Goal: Task Accomplishment & Management: Manage account settings

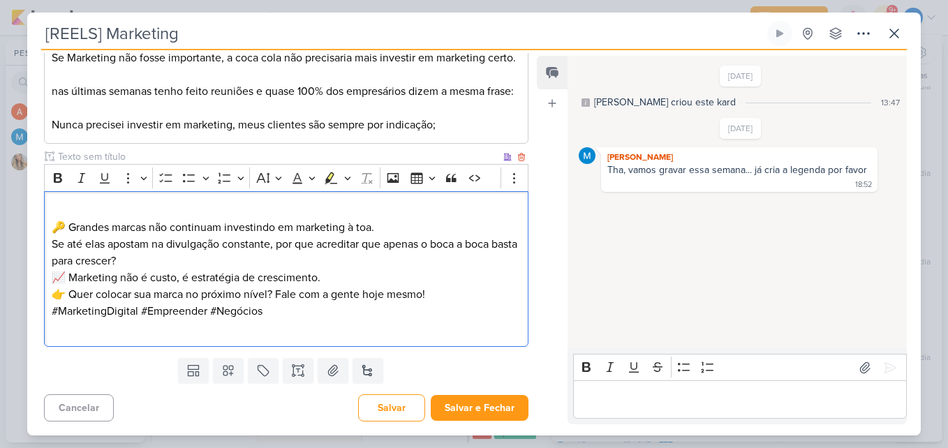
scroll to position [260, 0]
click at [210, 264] on p "🔑 Grandes marcas não continuam investindo em marketing à toa. Se até elas apost…" at bounding box center [286, 235] width 469 height 67
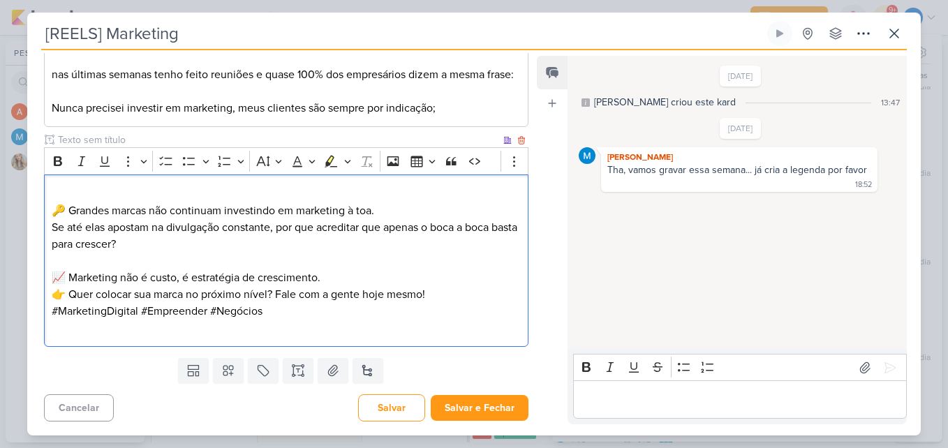
click at [332, 286] on p "📈 Marketing não é custo, é estratégia de crescimento." at bounding box center [286, 277] width 469 height 17
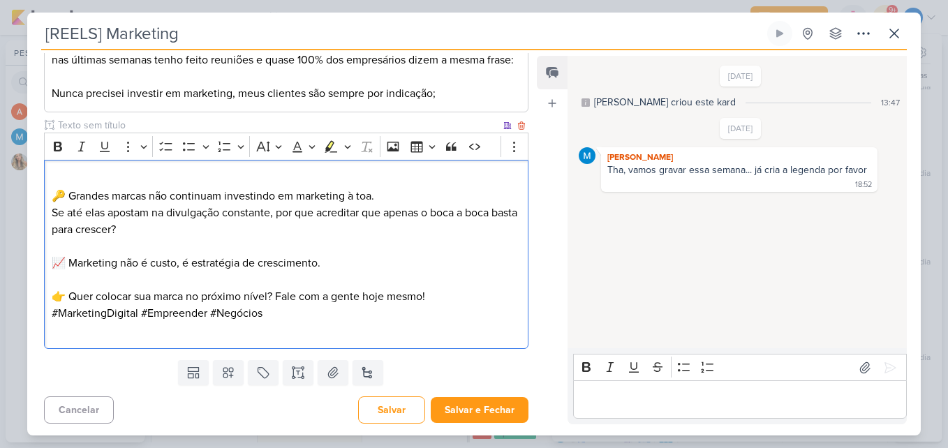
click at [179, 212] on p "🔑 Grandes marcas não continuam investindo em marketing à toa. Se até elas apost…" at bounding box center [286, 204] width 469 height 67
click at [179, 238] on p "⁠⁠⁠⁠⁠⁠⁠ 🔑 Grandes marcas não continuam investindo em marketing à toa. Se até el…" at bounding box center [286, 204] width 469 height 67
click at [173, 238] on p "🔑 Grandes marcas não continuam investindo em marketing à toa. Se até elas apost…" at bounding box center [286, 204] width 469 height 67
click at [149, 238] on p "🔑 Grandes marcas não continuam investindo em marketing à toa. Se até elas apost…" at bounding box center [286, 204] width 469 height 67
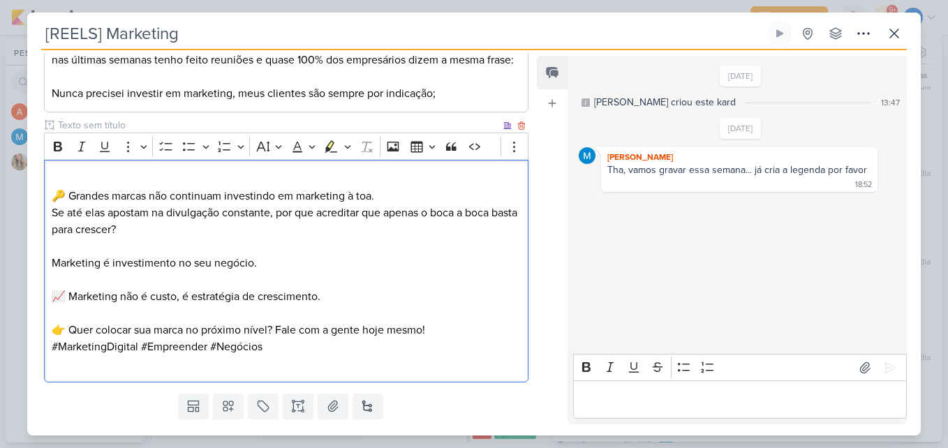
click at [433, 338] on p "👉 Quer colocar sua marca no próximo nível? Fale com a gente hoje mesmo!" at bounding box center [286, 330] width 469 height 17
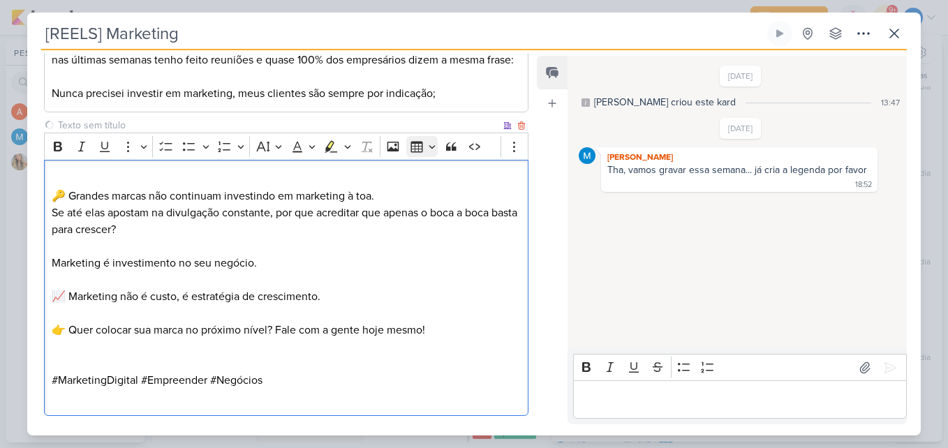
scroll to position [363, 0]
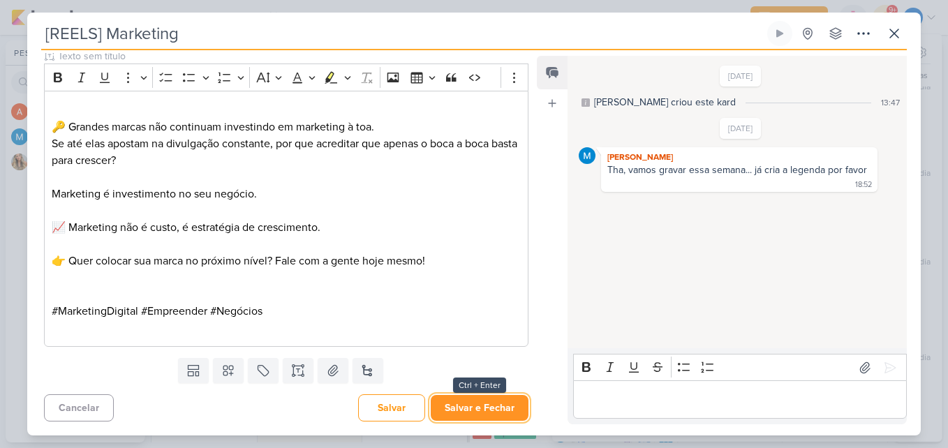
click at [509, 404] on button "Salvar e Fechar" at bounding box center [480, 408] width 98 height 26
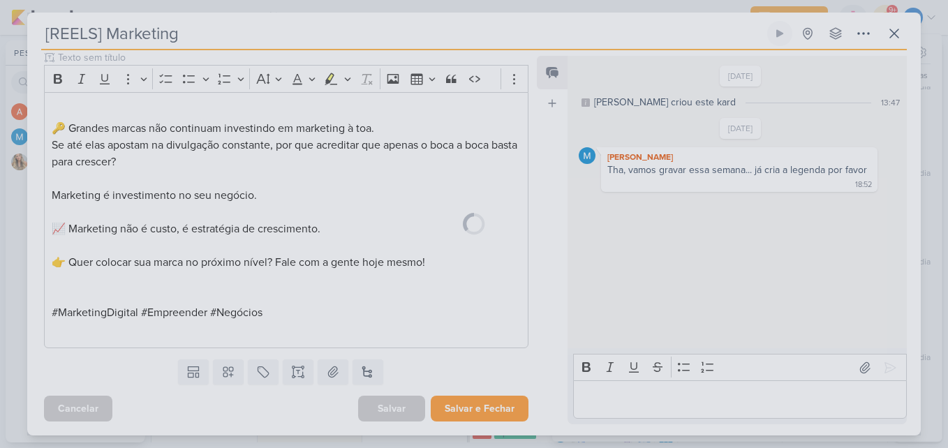
scroll to position [361, 0]
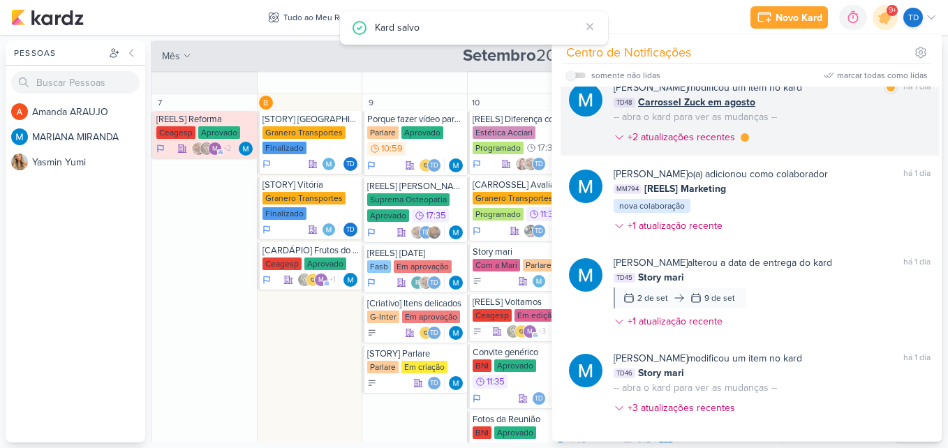
click at [829, 140] on div "MARIANA MIRANDA modificou um item no kard marcar como lida há 1 dia TD48 Carros…" at bounding box center [771, 115] width 317 height 70
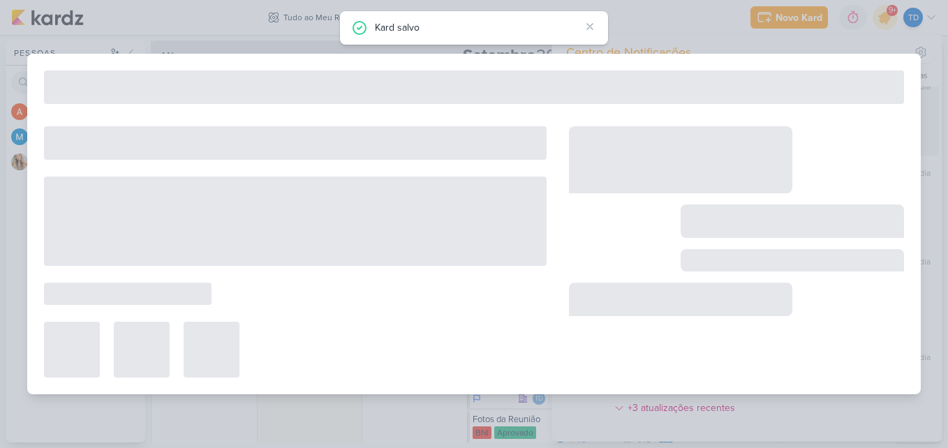
type input "Carrossel Zuck em agosto"
type input "[DATE] 23:59"
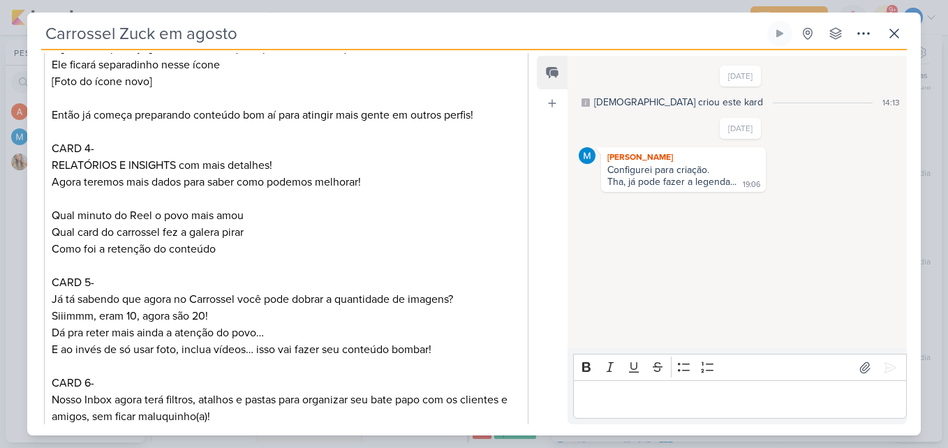
scroll to position [451, 0]
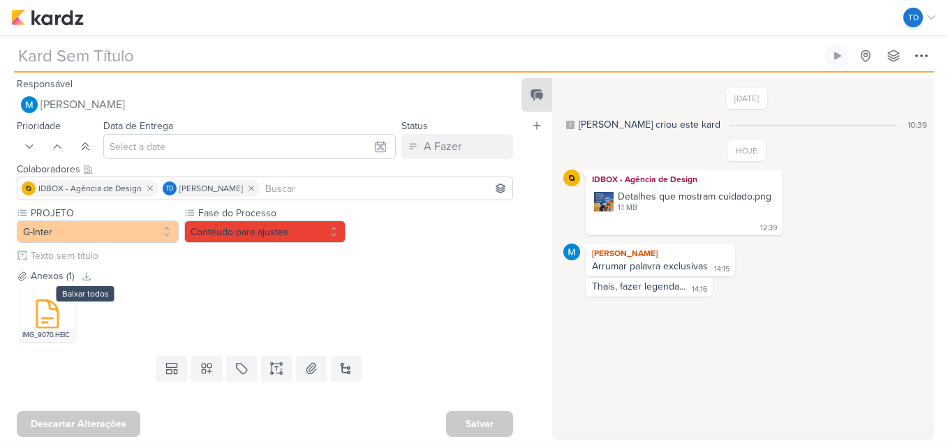
type input "[Criativo] Itens delicados"
type input "[DATE] 23:59"
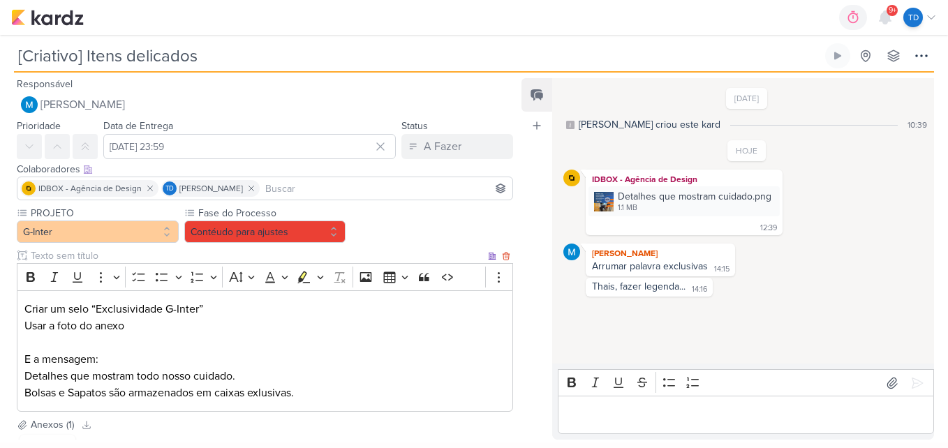
scroll to position [45, 0]
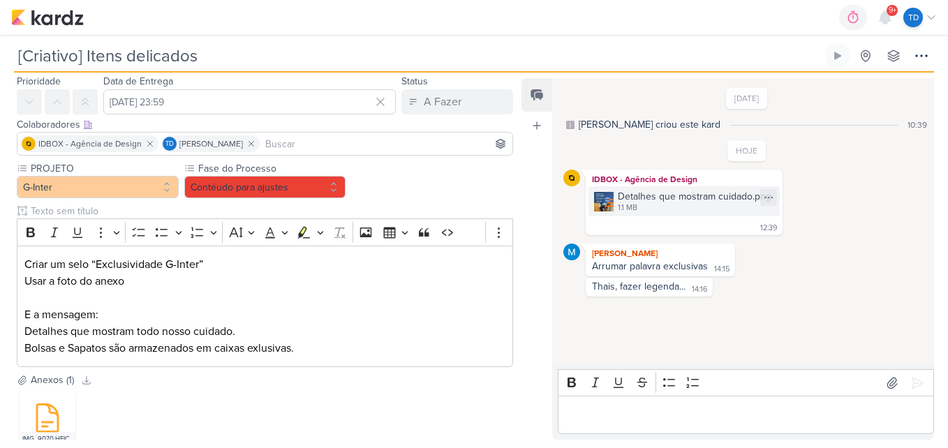
click at [652, 214] on div "1.1 MB" at bounding box center [695, 207] width 154 height 11
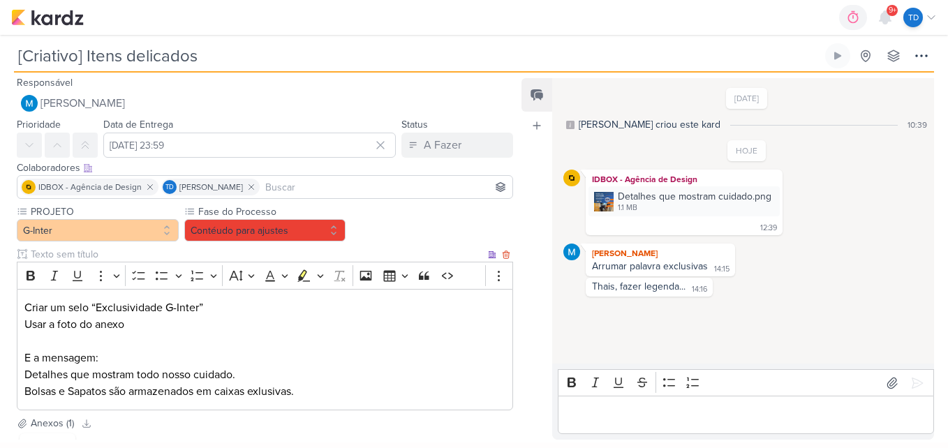
scroll to position [130, 0]
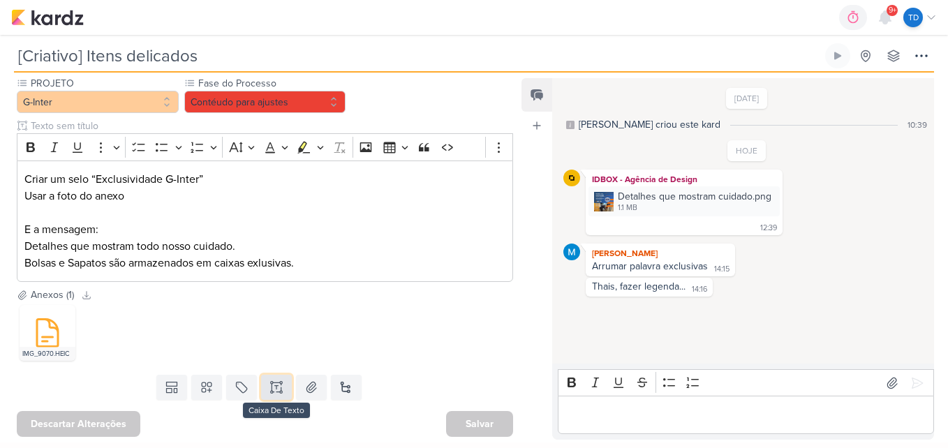
click at [279, 380] on icon at bounding box center [276, 387] width 14 height 14
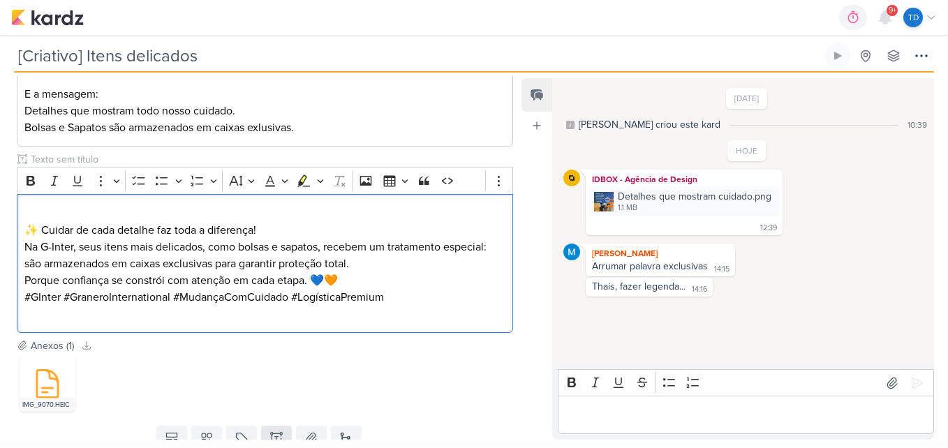
scroll to position [266, 0]
click at [282, 221] on p "✨ Cuidar de cada detalhe faz toda a diferença! Na G-Inter, seus itens mais deli…" at bounding box center [264, 237] width 481 height 67
click at [283, 223] on p "⁠⁠⁠⁠⁠⁠⁠ ✨ Cuidar de cada detalhe faz toda a diferença! Na G-Inter, seus itens m…" at bounding box center [264, 237] width 481 height 67
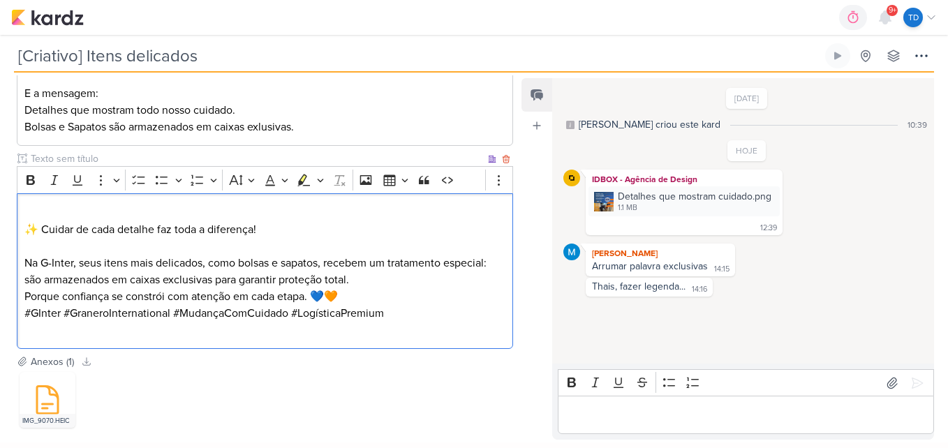
click at [359, 297] on p "Porque confiança se constrói com atenção em cada etapa. 💙🧡" at bounding box center [264, 296] width 481 height 17
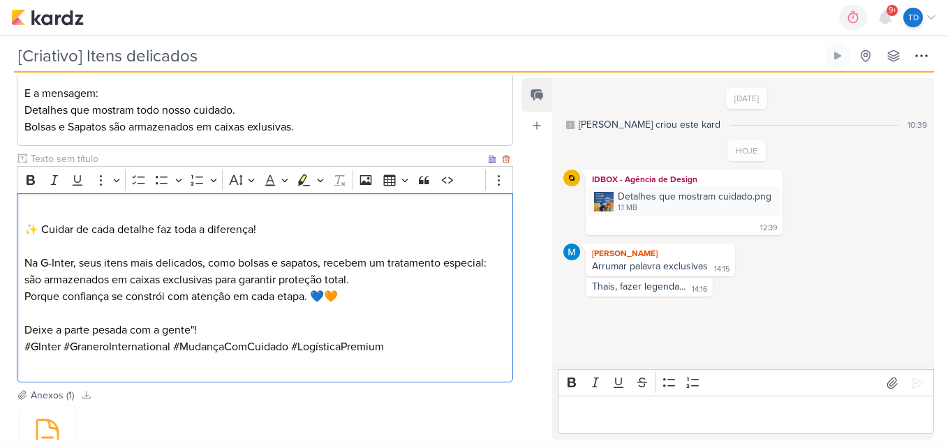
click at [194, 327] on p "Deixe a parte pesada com a gente"!" at bounding box center [264, 330] width 481 height 17
click at [195, 327] on p "Deixe a parte pesada com a gente"!" at bounding box center [264, 330] width 481 height 17
click at [363, 329] on p "Deixe a parte pesada com a gente!" at bounding box center [264, 330] width 481 height 17
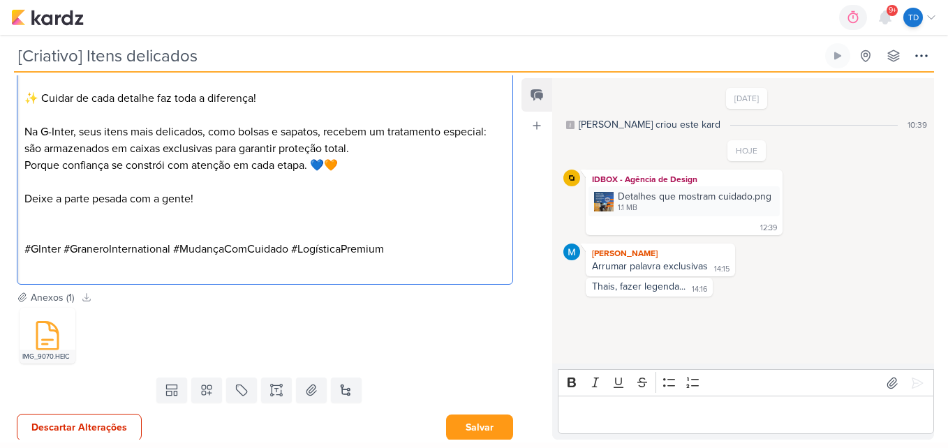
scroll to position [401, 0]
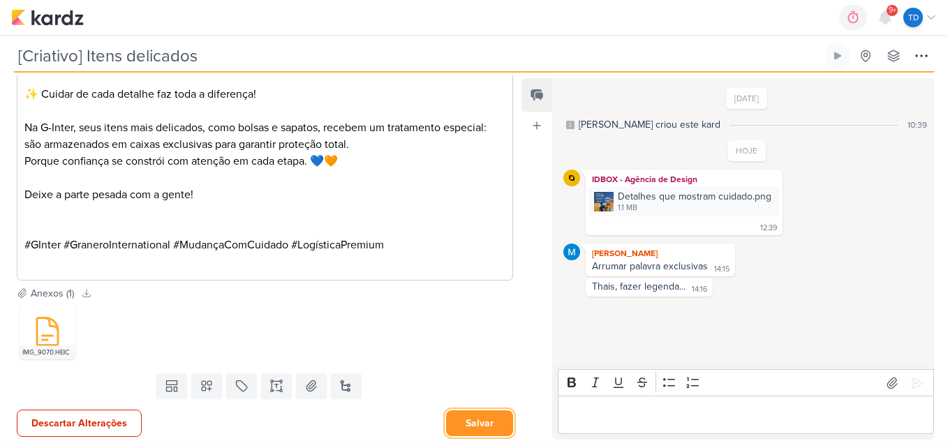
click at [497, 410] on button "Salvar" at bounding box center [479, 423] width 67 height 26
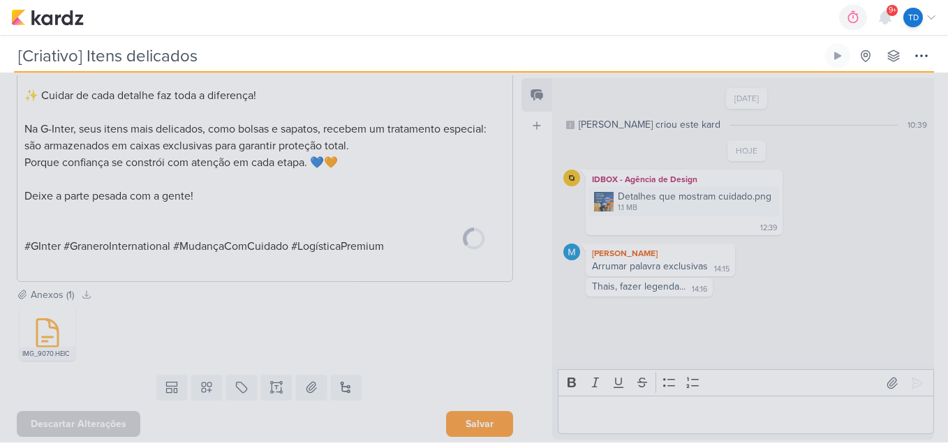
scroll to position [400, 0]
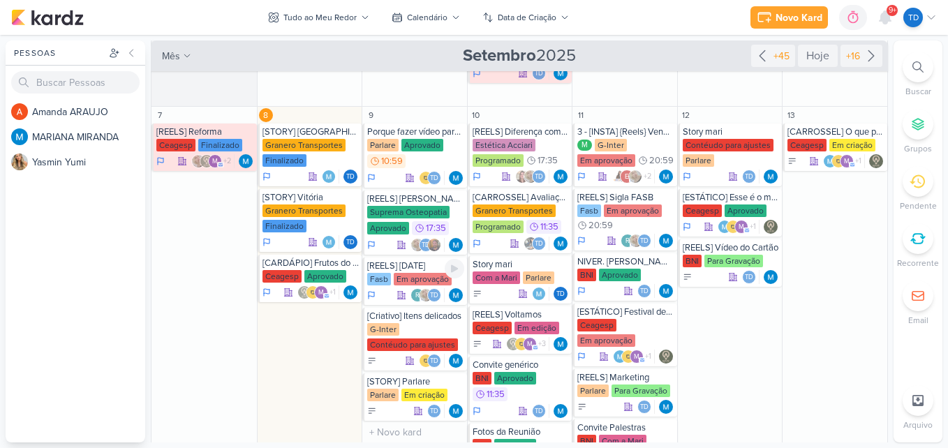
scroll to position [299, 0]
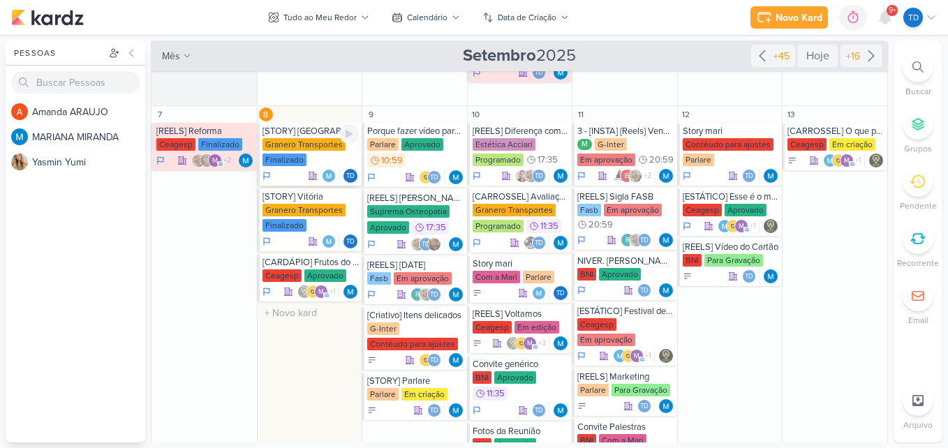
click at [325, 132] on div "[STORY] [GEOGRAPHIC_DATA]" at bounding box center [310, 131] width 97 height 11
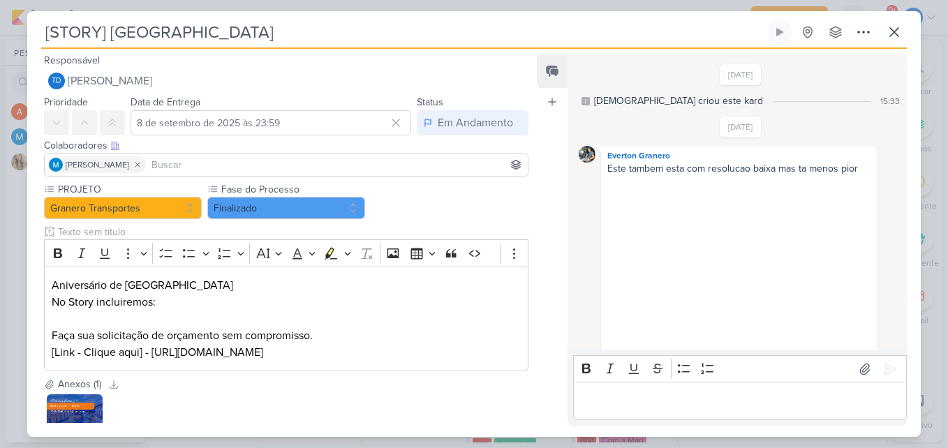
scroll to position [297, 0]
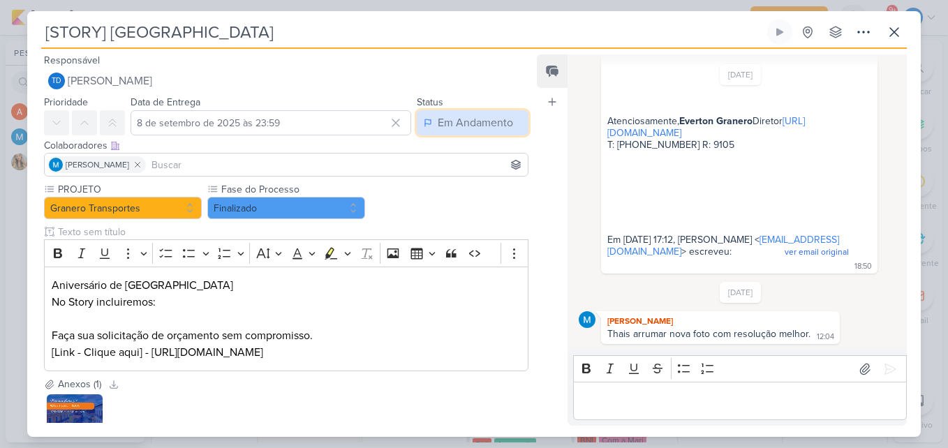
click at [444, 125] on div "Em Andamento" at bounding box center [475, 122] width 75 height 17
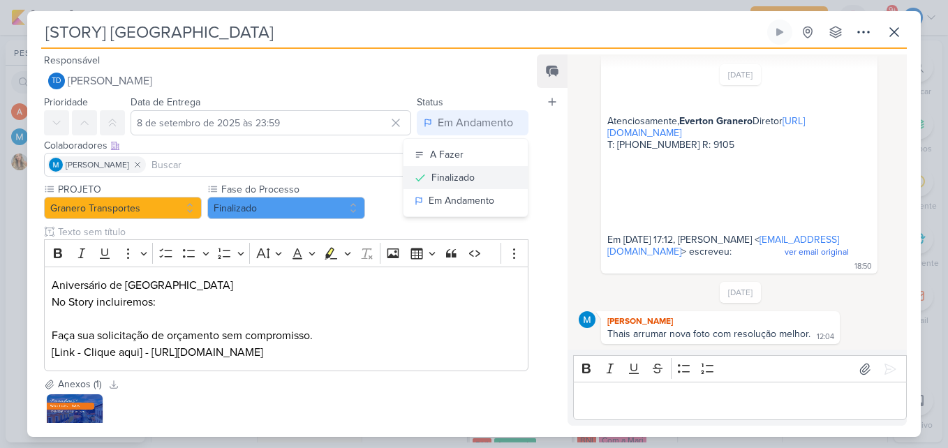
click at [464, 177] on div "Finalizado" at bounding box center [452, 177] width 43 height 15
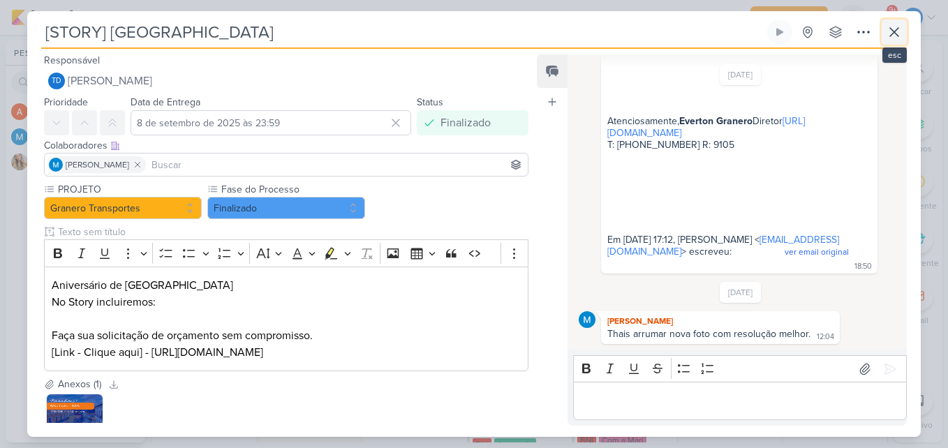
click at [888, 33] on icon at bounding box center [894, 32] width 17 height 17
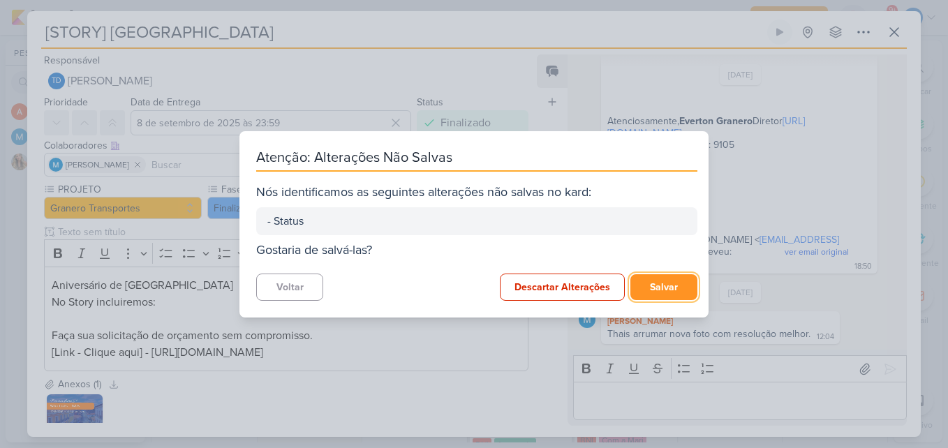
click at [668, 287] on button "Salvar" at bounding box center [663, 287] width 67 height 26
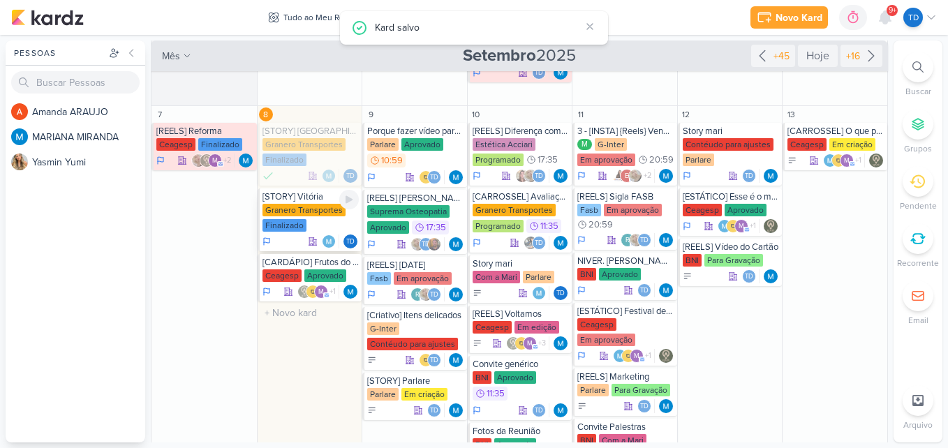
click at [301, 223] on div "Finalizado" at bounding box center [284, 225] width 44 height 13
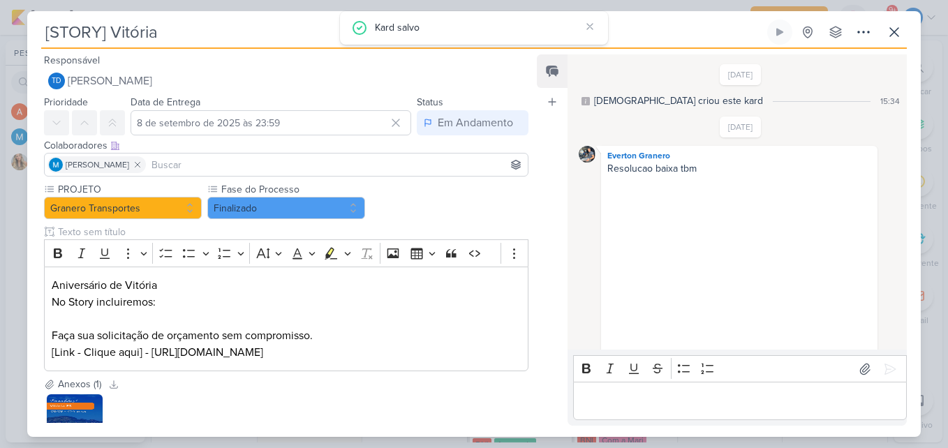
scroll to position [285, 0]
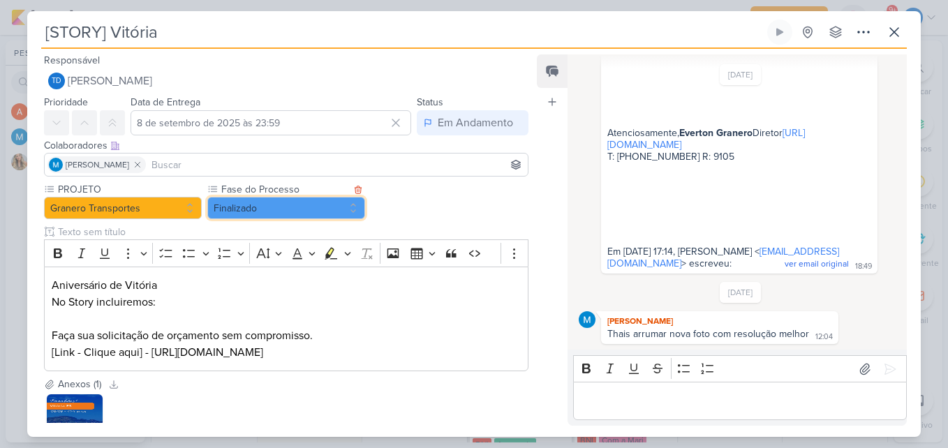
click at [329, 205] on button "Finalizado" at bounding box center [286, 208] width 158 height 22
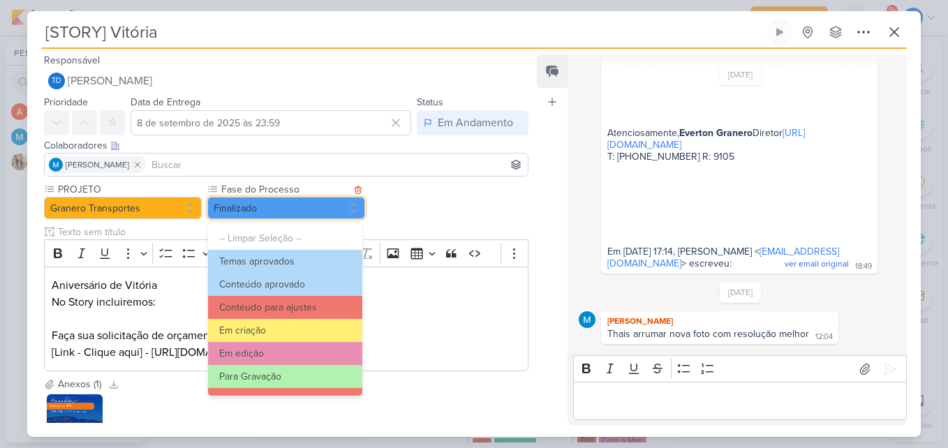
scroll to position [135, 0]
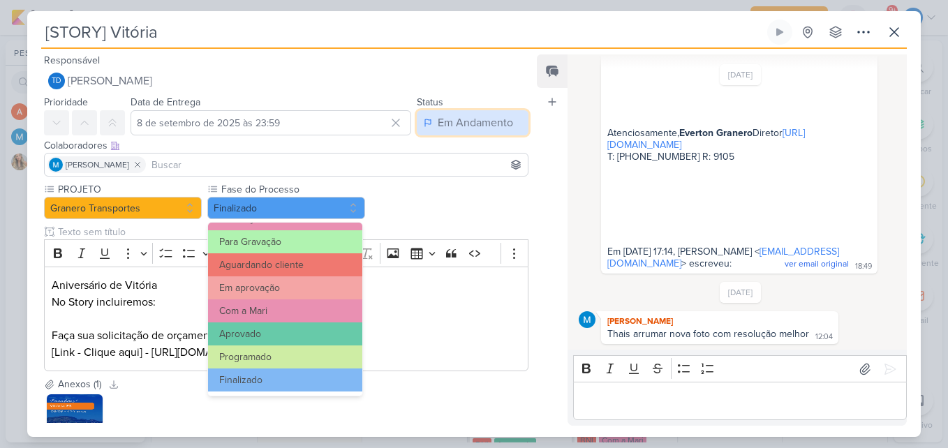
click at [466, 118] on div "Em Andamento" at bounding box center [475, 122] width 75 height 17
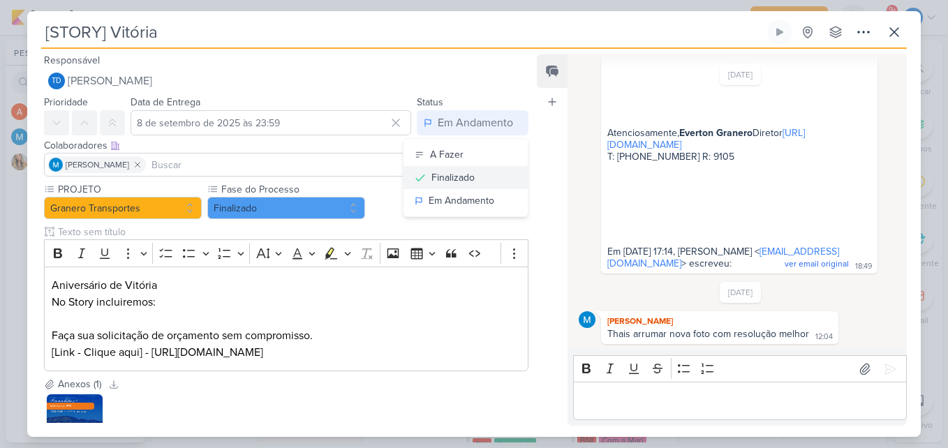
click at [452, 175] on div "Finalizado" at bounding box center [452, 177] width 43 height 15
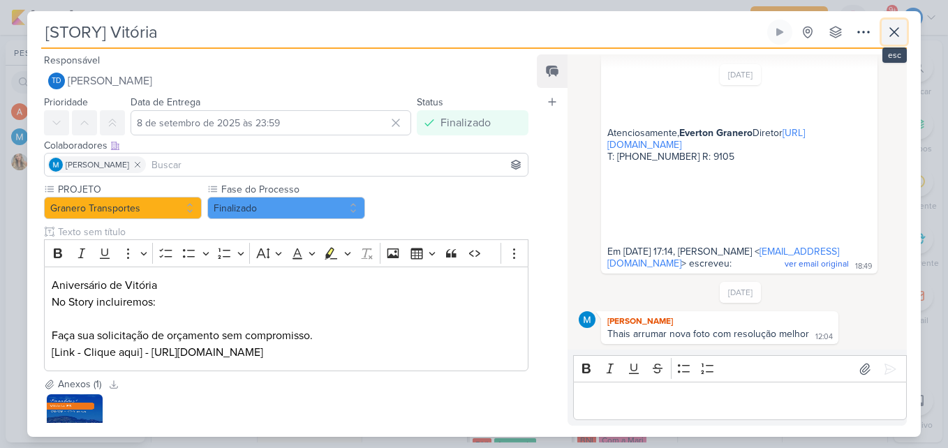
click at [888, 37] on icon at bounding box center [894, 32] width 17 height 17
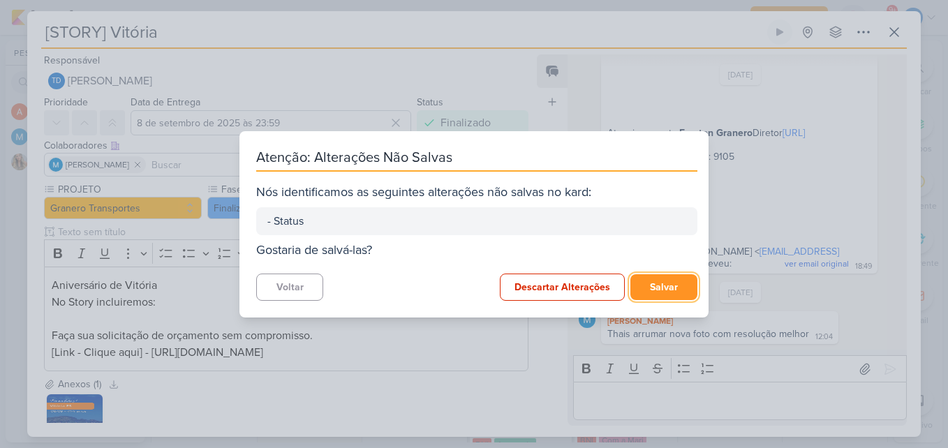
click at [671, 287] on button "Salvar" at bounding box center [663, 287] width 67 height 26
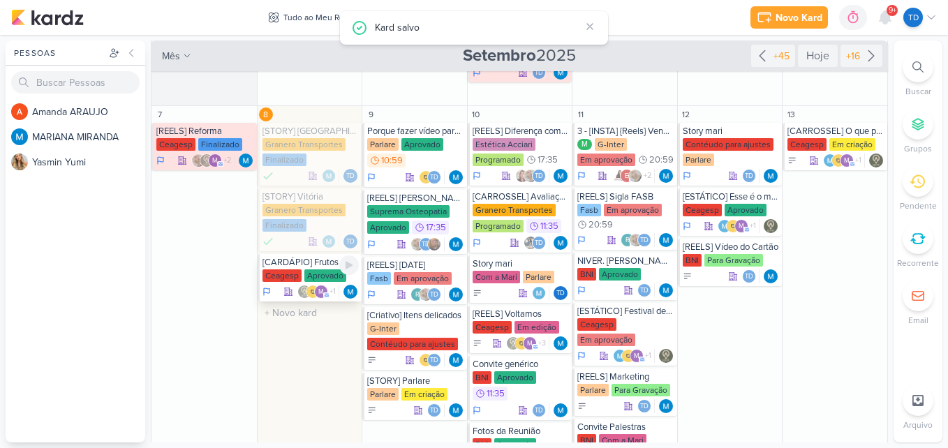
click at [327, 276] on div "Aprovado" at bounding box center [325, 275] width 42 height 13
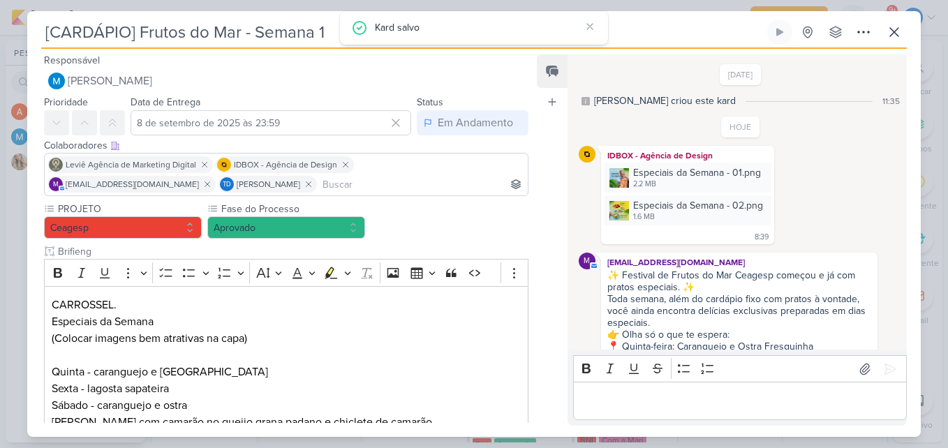
scroll to position [254, 0]
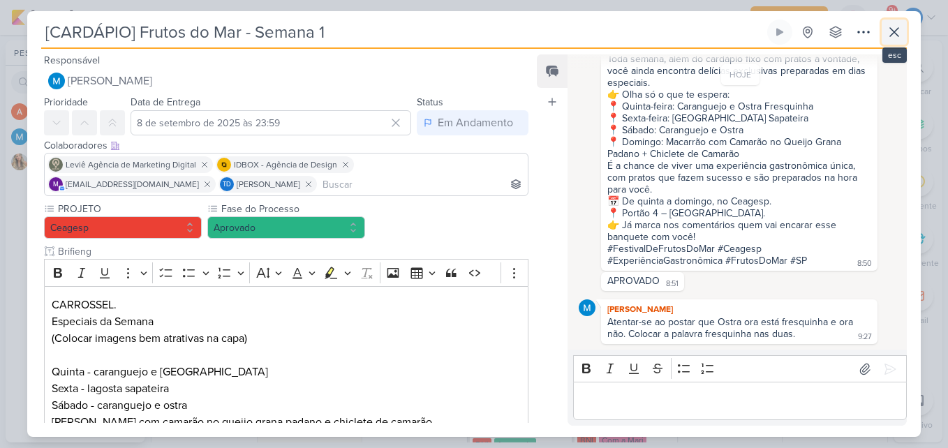
click at [890, 31] on icon at bounding box center [894, 32] width 17 height 17
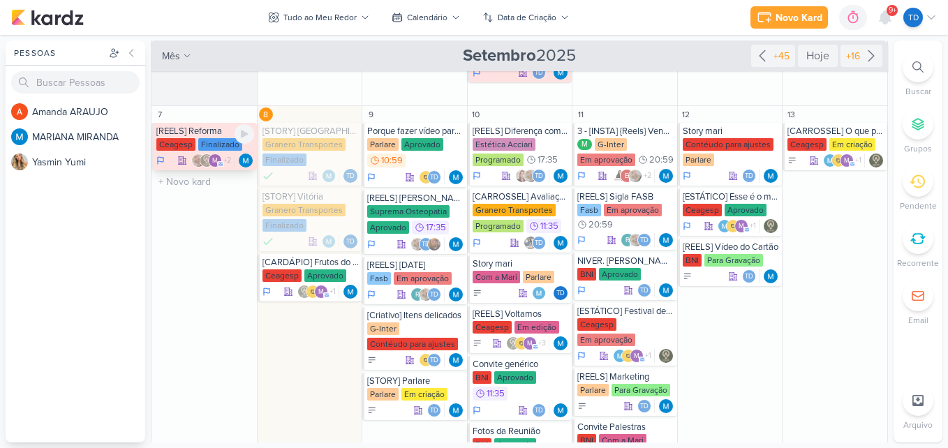
click at [193, 155] on img at bounding box center [198, 161] width 14 height 14
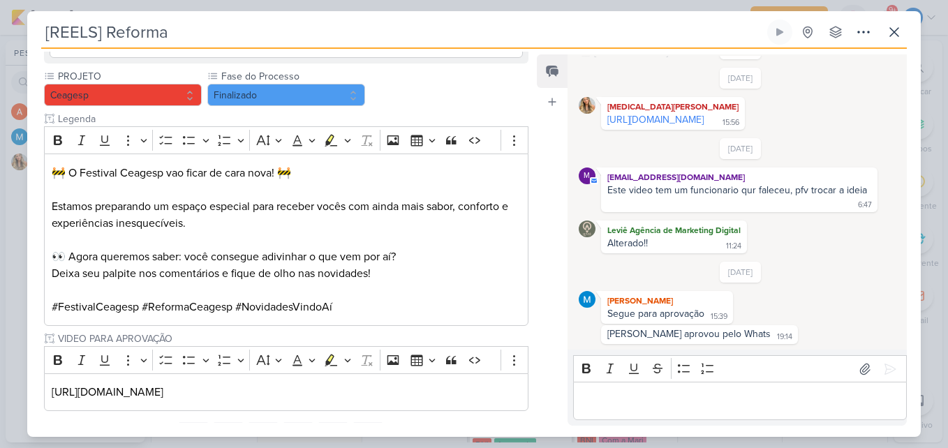
scroll to position [477, 0]
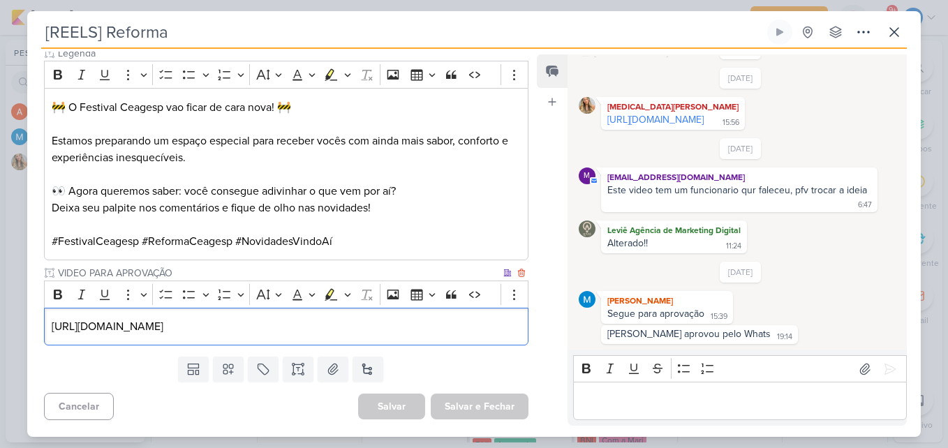
click at [461, 327] on p "[URL][DOMAIN_NAME]" at bounding box center [286, 326] width 469 height 17
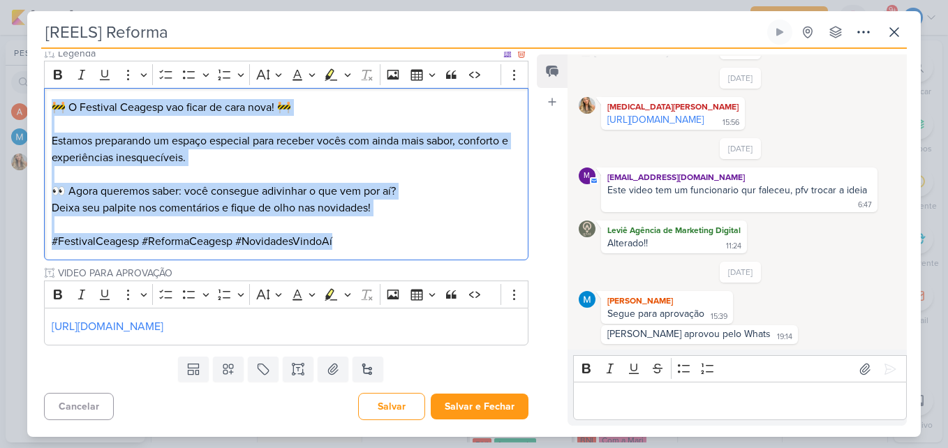
drag, startPoint x: 54, startPoint y: 103, endPoint x: 393, endPoint y: 248, distance: 368.9
click at [393, 248] on div "🚧 O Festival Ceagesp vao ficar de cara nova! 🚧 Estamos preparando um espaço esp…" at bounding box center [286, 174] width 484 height 172
copy div "🚧 O Festival Ceagesp vao ficar de cara nova! 🚧 Estamos preparando um espaço esp…"
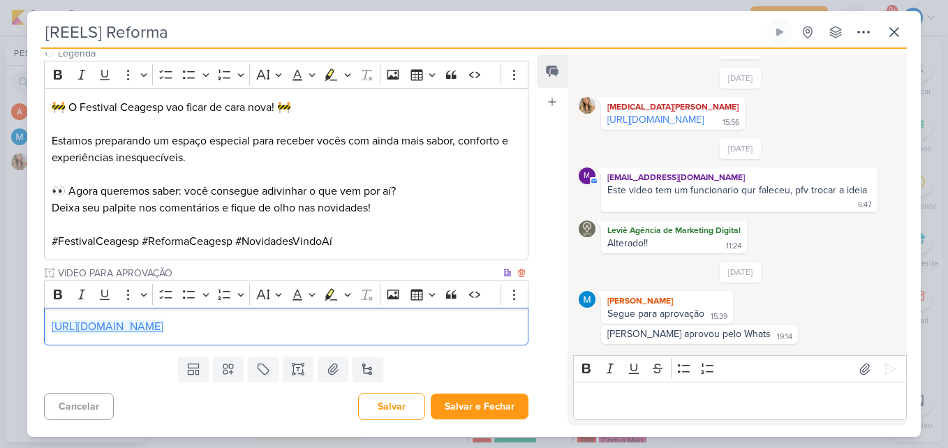
click at [120, 324] on link "[URL][DOMAIN_NAME]" at bounding box center [108, 327] width 112 height 14
click at [454, 208] on p "Deixa seu palpite nos comentários e fique de olho nas novidades!" at bounding box center [286, 208] width 469 height 17
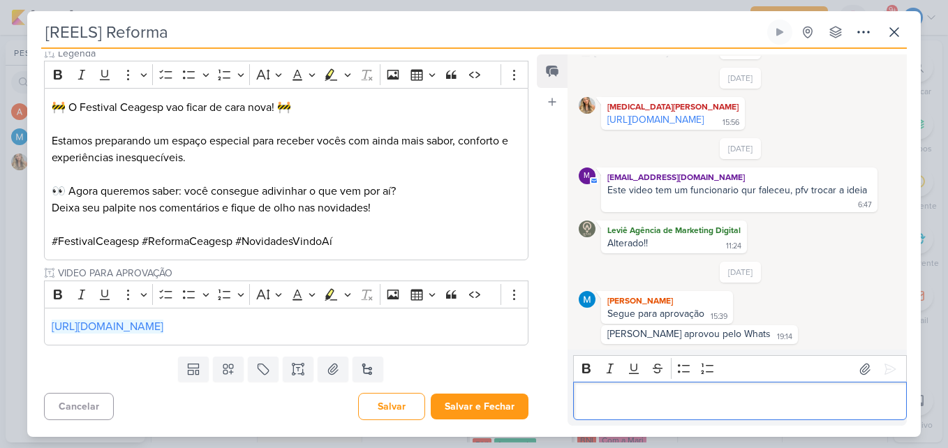
click at [642, 407] on p "Editor editing area: main" at bounding box center [739, 401] width 319 height 17
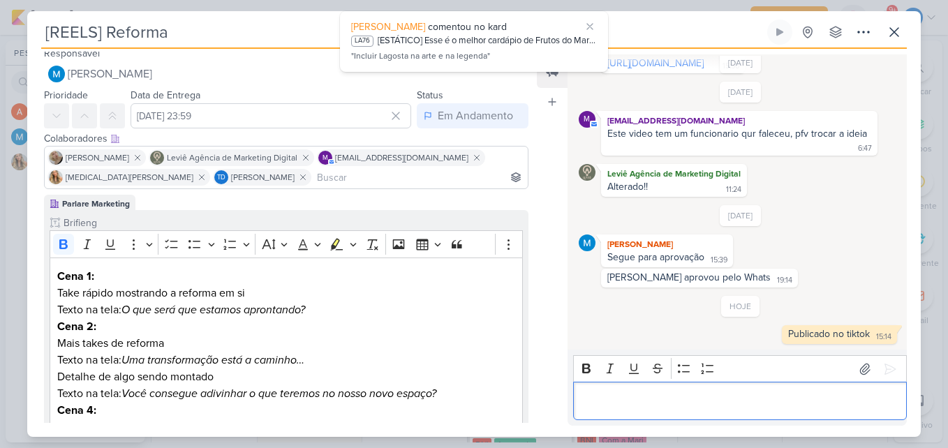
scroll to position [0, 0]
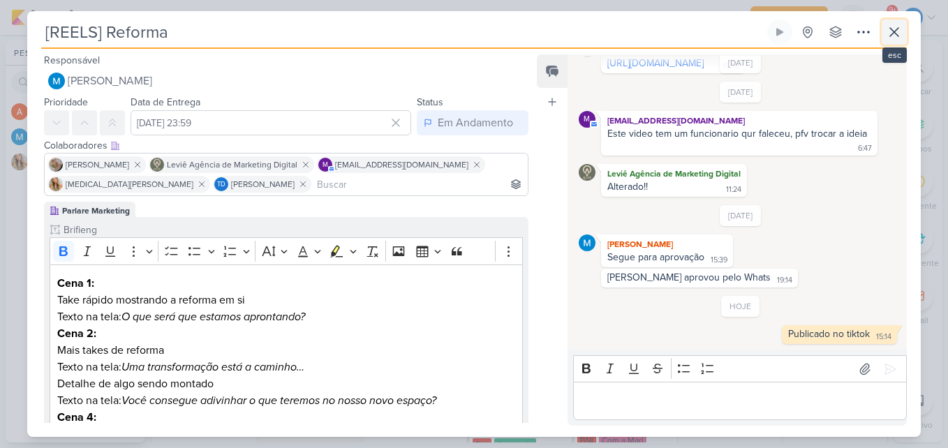
click at [892, 32] on icon at bounding box center [894, 32] width 17 height 17
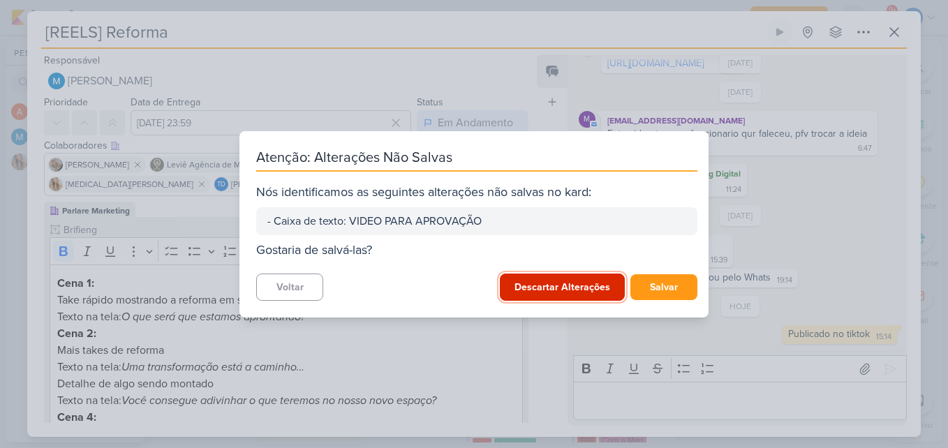
click at [606, 281] on button "Descartar Alterações" at bounding box center [562, 287] width 125 height 27
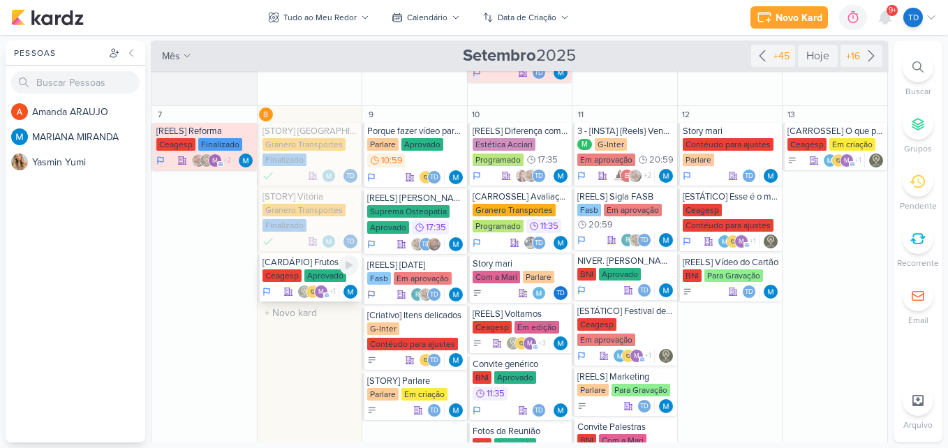
click at [292, 281] on div "Ceagesp" at bounding box center [281, 275] width 39 height 13
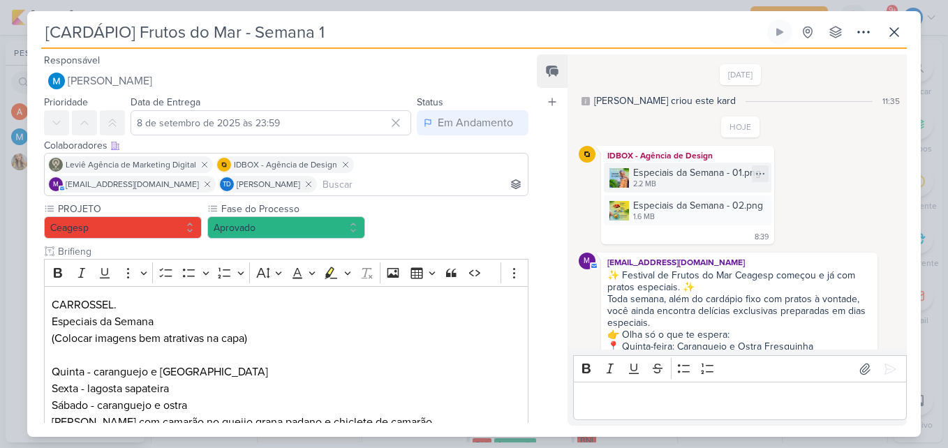
click at [650, 170] on div "Especiais da Semana - 01.png" at bounding box center [697, 172] width 128 height 15
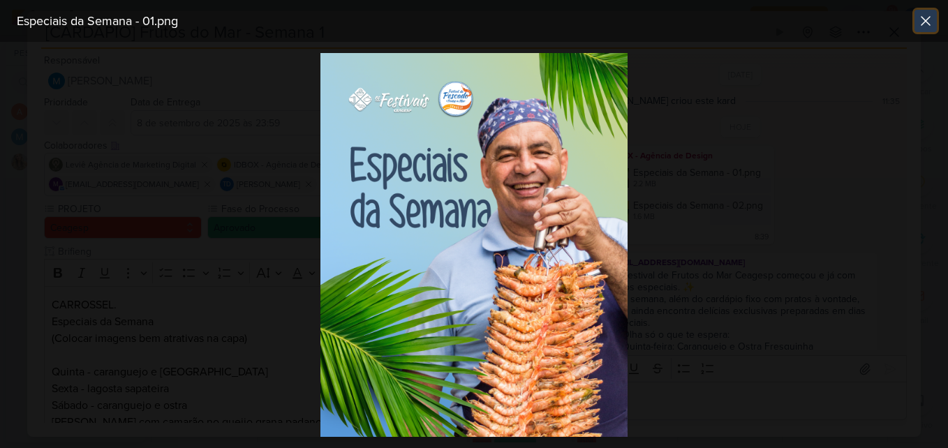
click at [920, 22] on icon at bounding box center [925, 21] width 17 height 17
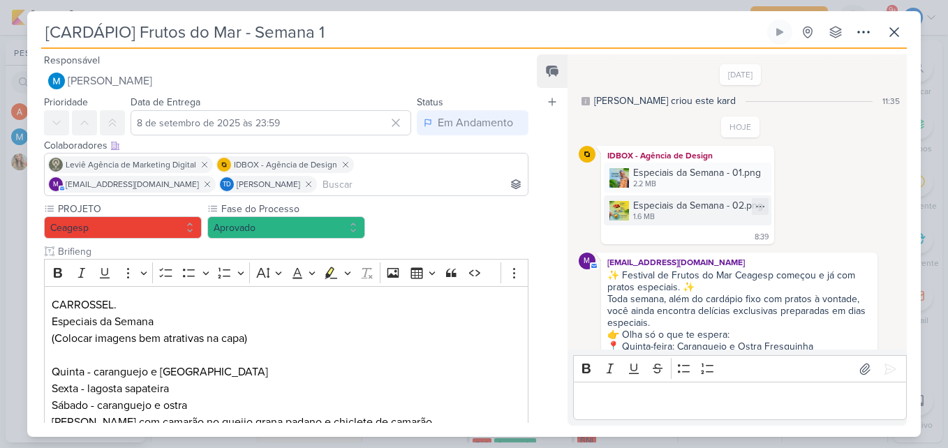
click at [655, 209] on div "Especiais da Semana - 02.png" at bounding box center [698, 205] width 130 height 15
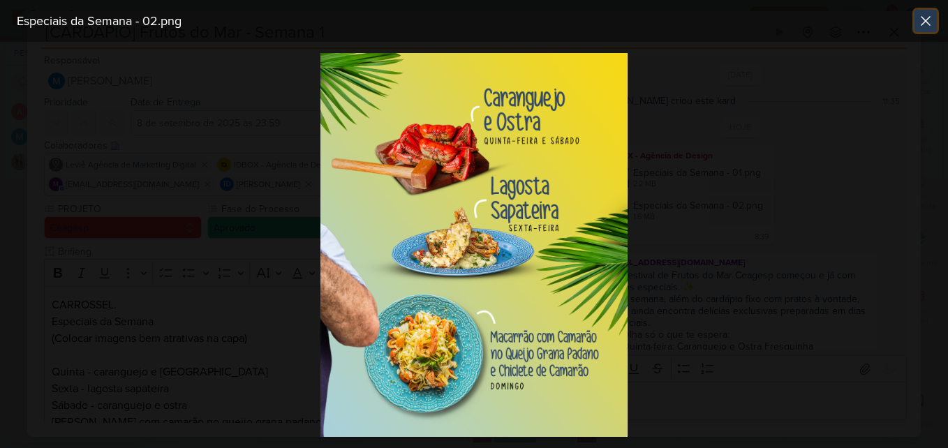
click at [928, 24] on icon at bounding box center [925, 21] width 8 height 8
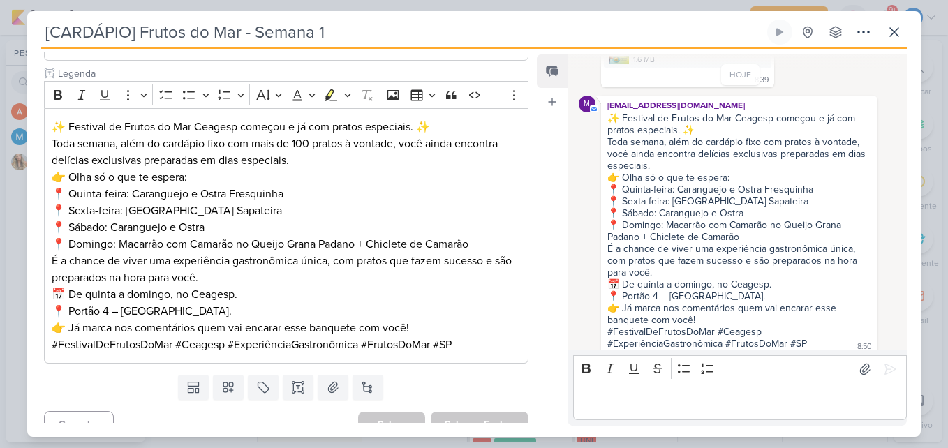
scroll to position [518, 0]
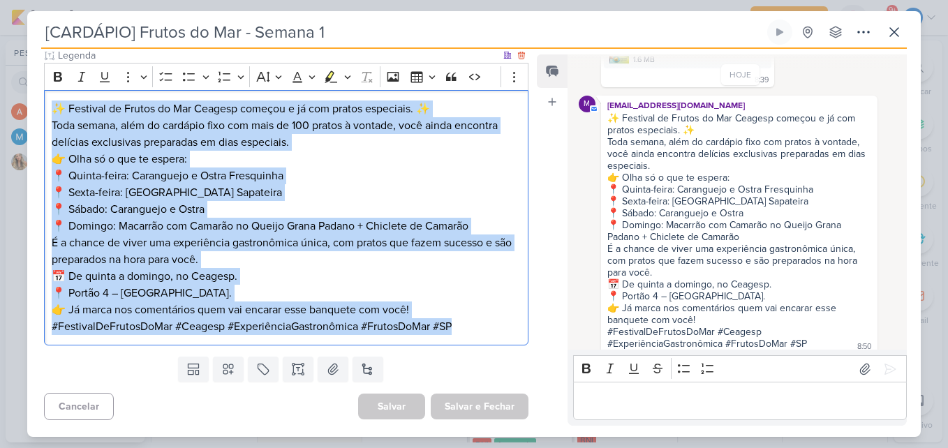
drag, startPoint x: 57, startPoint y: 98, endPoint x: 476, endPoint y: 338, distance: 483.2
click at [476, 338] on div "✨ Festival de Frutos do Mar Ceagesp começou e já com pratos especiais. ✨ Toda s…" at bounding box center [286, 218] width 484 height 256
copy div "✨ Festival de Frutos do Mar Ceagesp começou e já com pratos especiais. ✨ Toda s…"
click at [349, 181] on p "👉 Olha só o que te espera: 📍 Quinta-feira: Caranguejo e Ostra Fresquinha 📍 Sext…" at bounding box center [286, 193] width 469 height 84
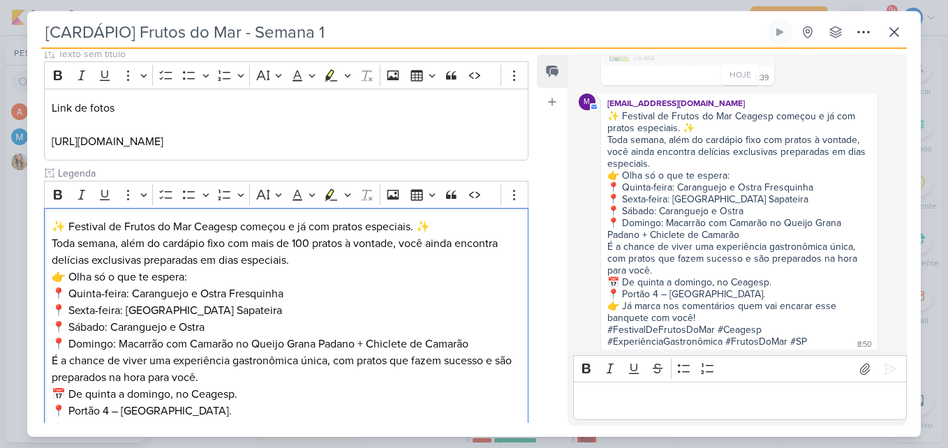
scroll to position [377, 0]
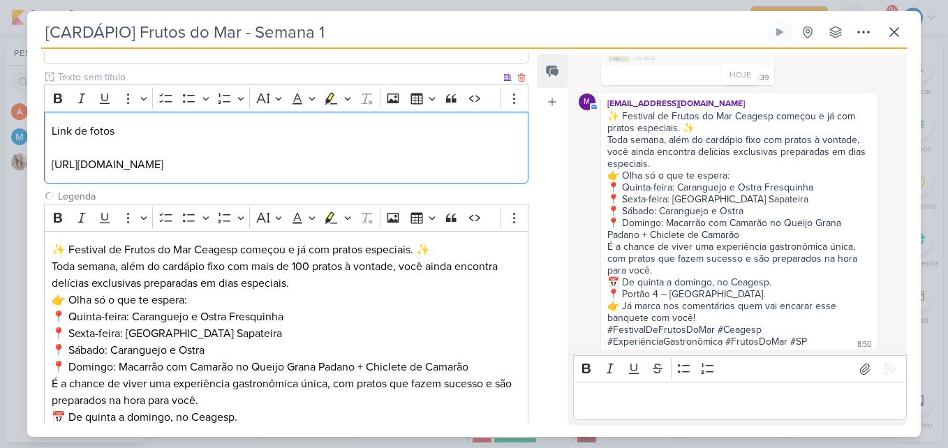
click at [435, 169] on p "[URL][DOMAIN_NAME]" at bounding box center [286, 164] width 469 height 17
click at [163, 160] on link "[URL][DOMAIN_NAME]" at bounding box center [108, 165] width 112 height 14
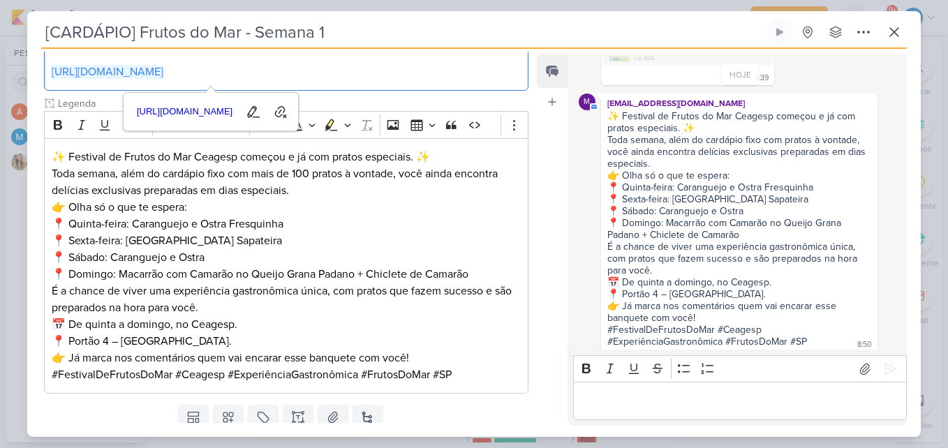
scroll to position [505, 0]
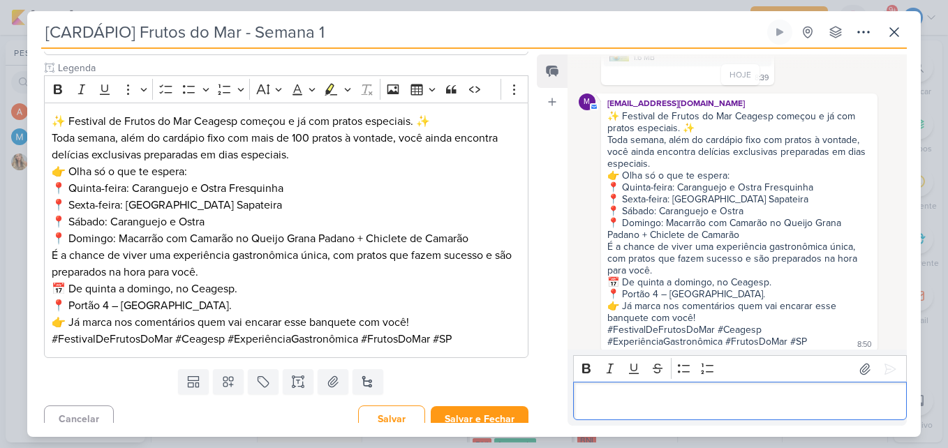
click at [694, 412] on div "Editor editing area: main" at bounding box center [740, 401] width 334 height 38
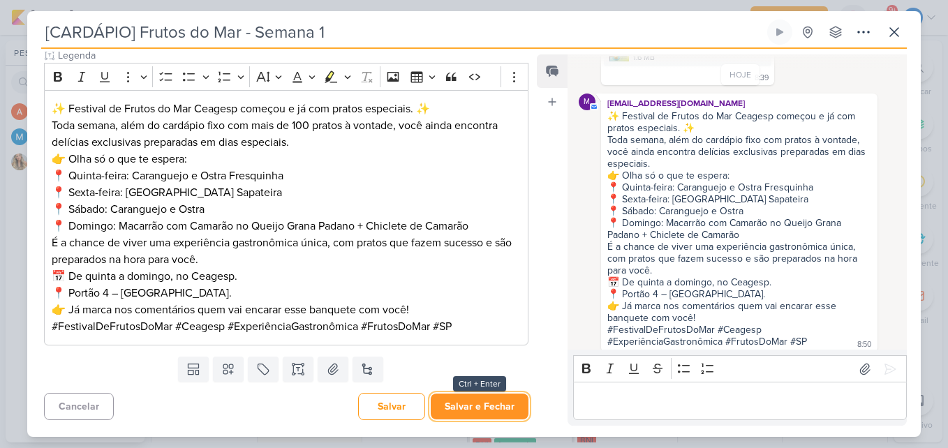
click at [467, 406] on button "Salvar e Fechar" at bounding box center [480, 407] width 98 height 26
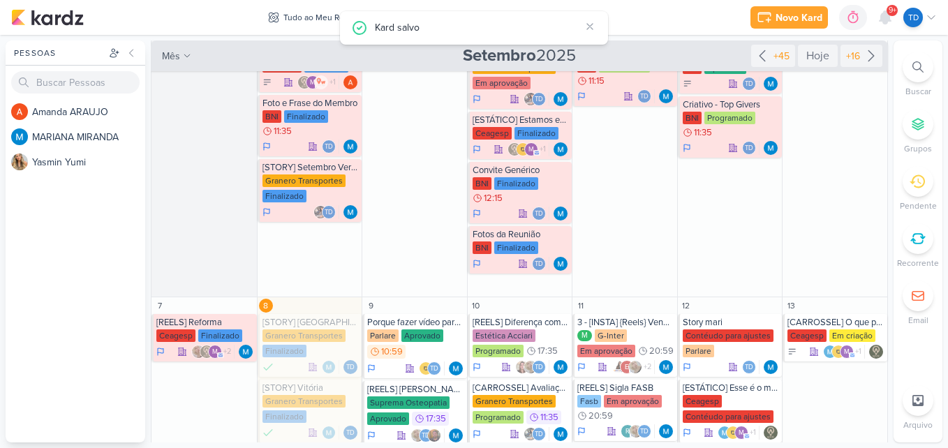
scroll to position [0, 0]
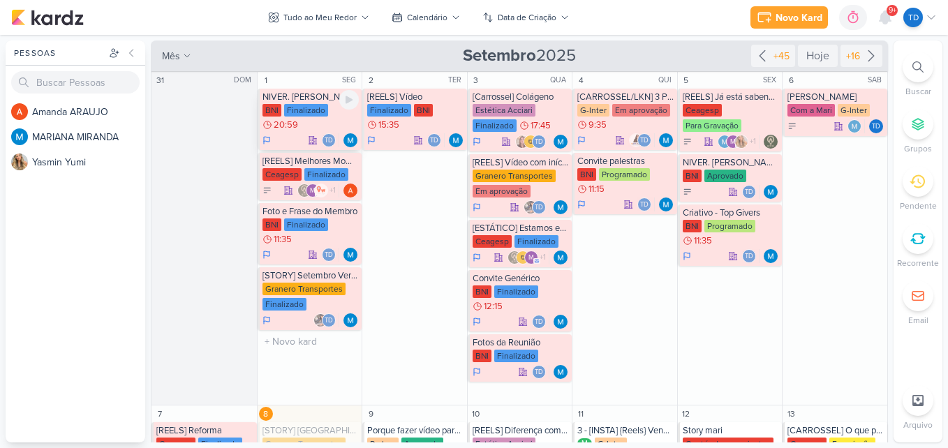
click at [313, 105] on div "Finalizado" at bounding box center [306, 110] width 44 height 13
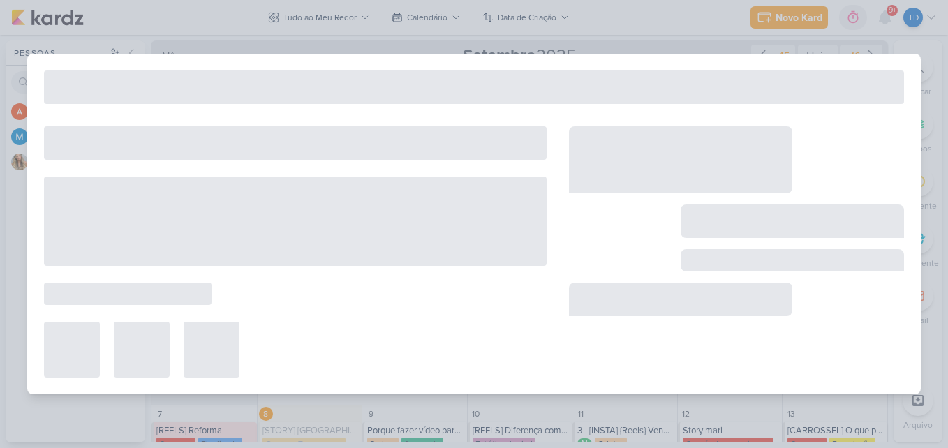
type input "NIVER. [PERSON_NAME]"
type input "[DATE] 20:59"
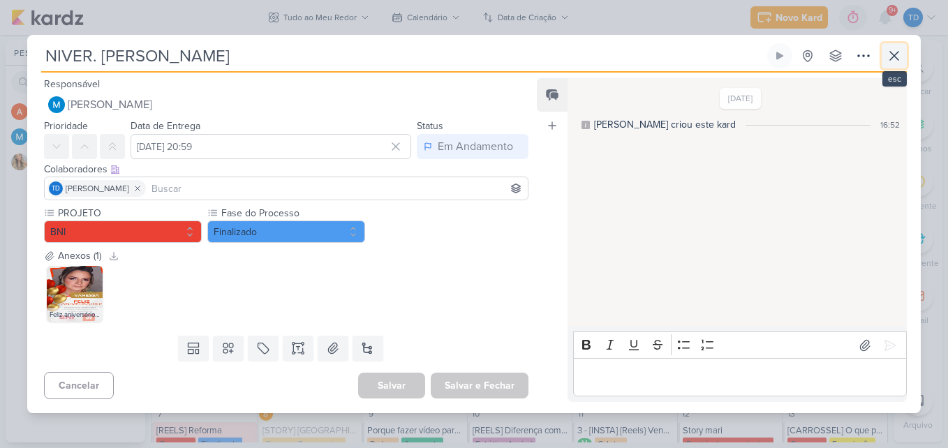
click at [897, 58] on icon at bounding box center [894, 56] width 8 height 8
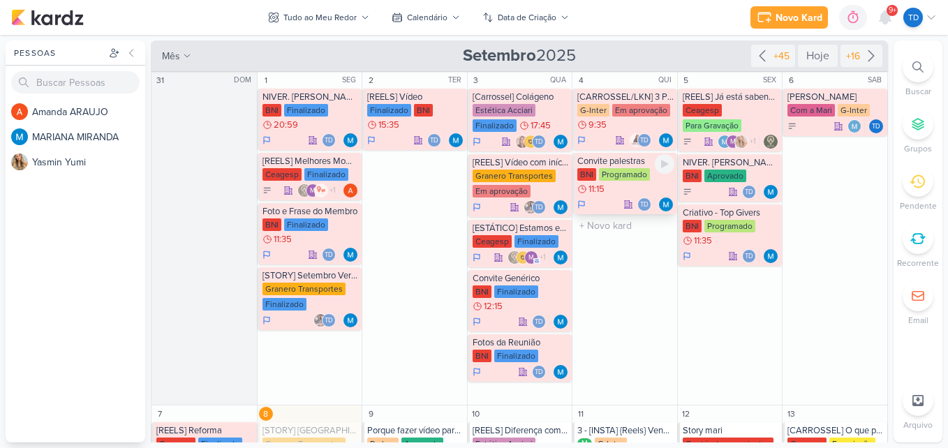
click at [618, 181] on div "BNI Programado 11:15" at bounding box center [625, 182] width 97 height 28
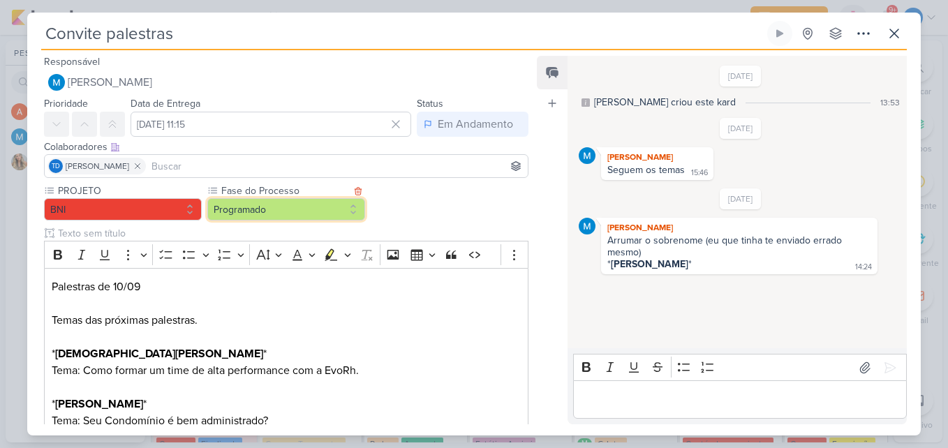
click at [346, 206] on button "Programado" at bounding box center [286, 209] width 158 height 22
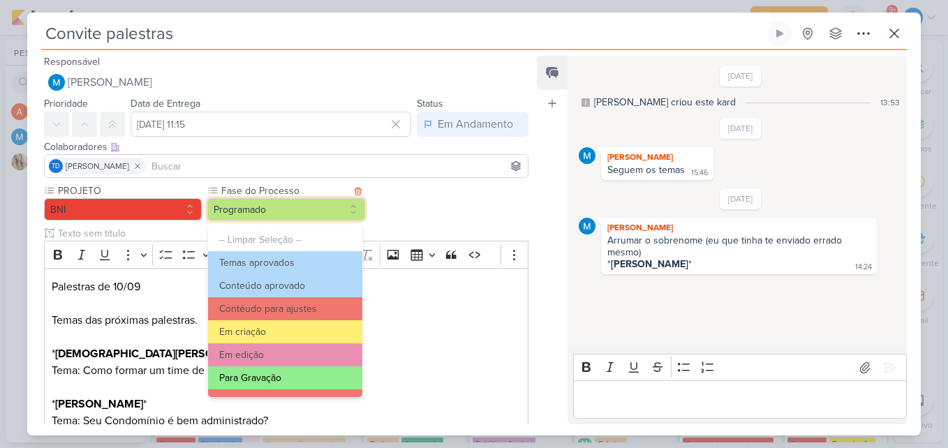
scroll to position [135, 0]
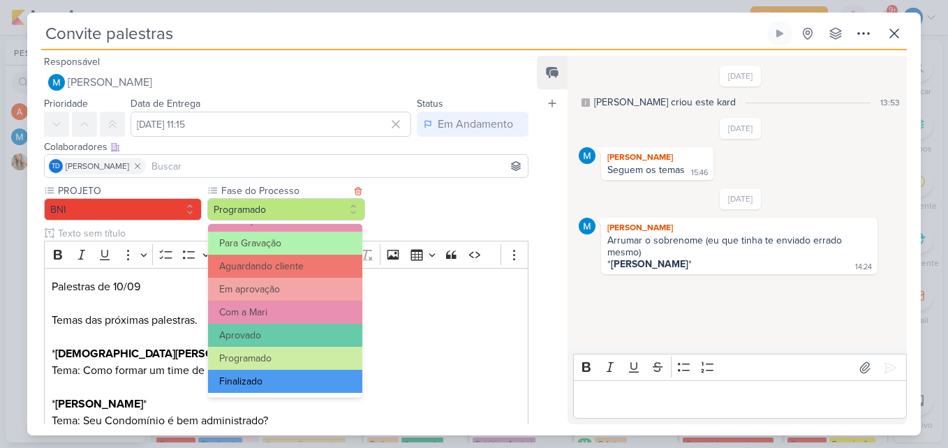
click at [283, 382] on button "Finalizado" at bounding box center [285, 381] width 154 height 23
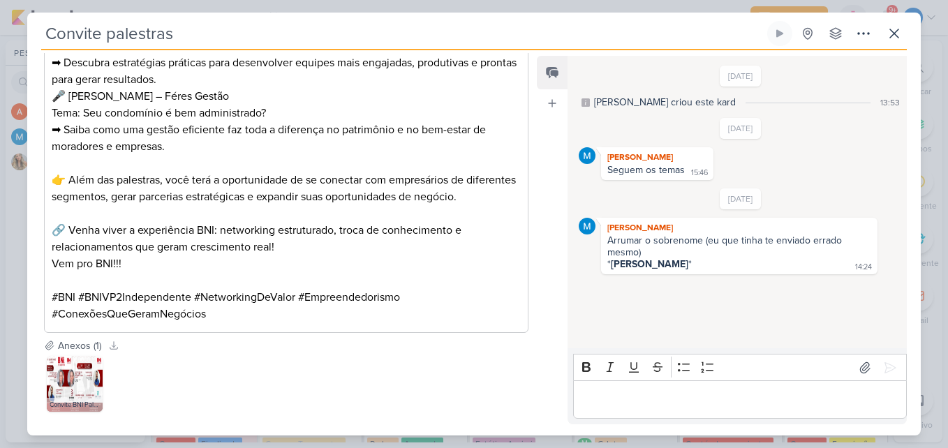
scroll to position [629, 0]
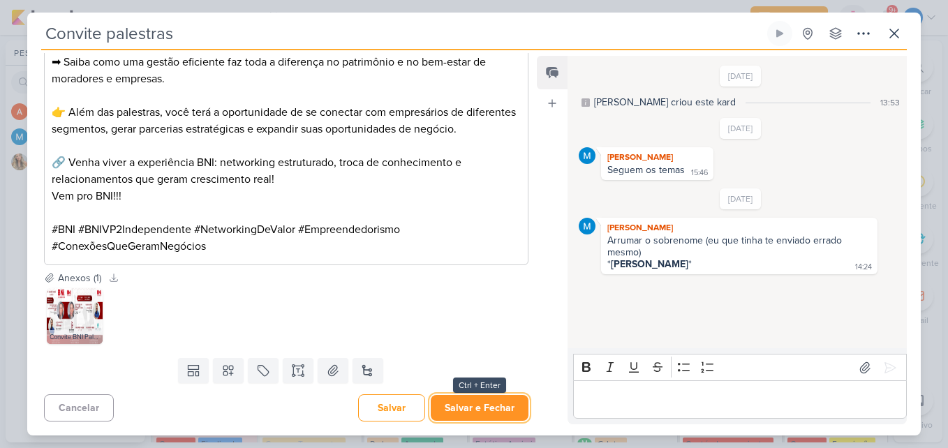
click at [474, 419] on button "Salvar e Fechar" at bounding box center [480, 408] width 98 height 26
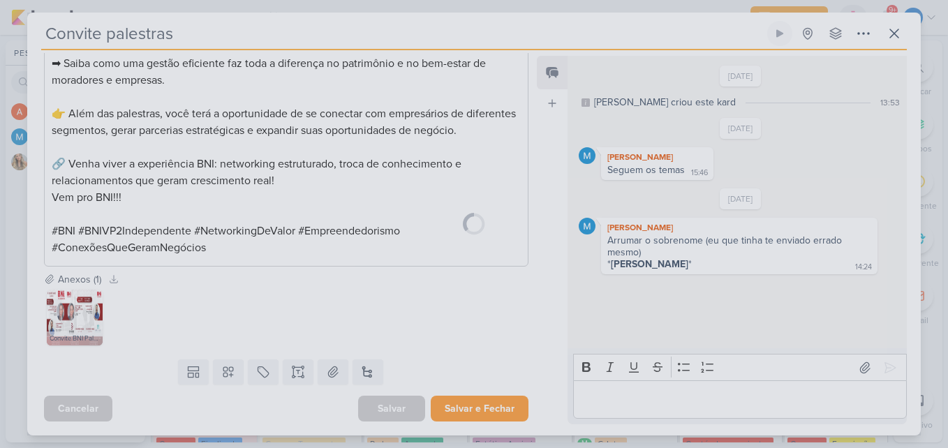
scroll to position [627, 0]
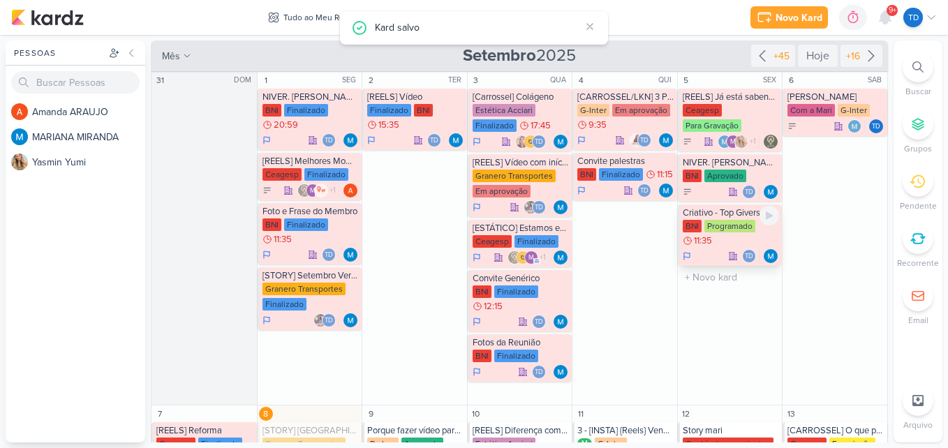
click at [718, 227] on div "Programado" at bounding box center [729, 226] width 51 height 13
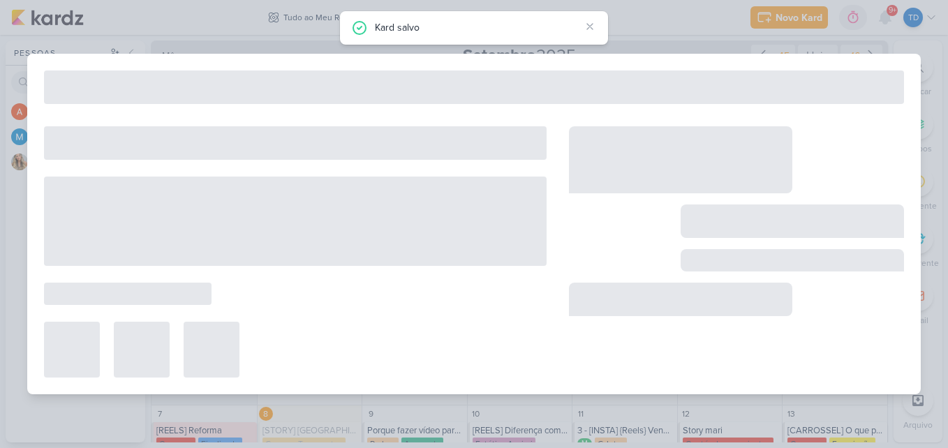
type input "Criativo - Top Givers"
type input "[DATE] 11:35"
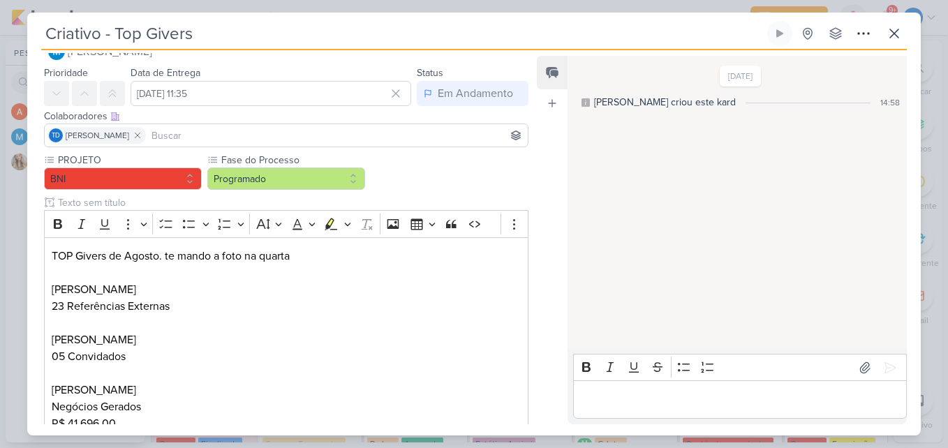
scroll to position [0, 0]
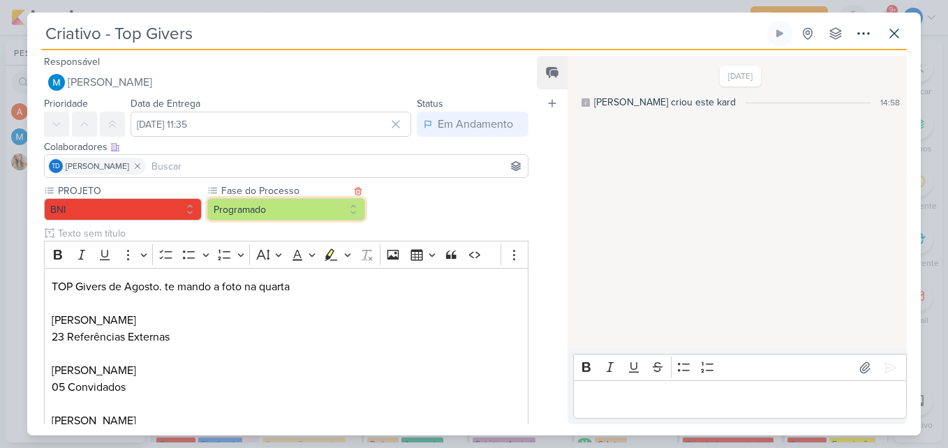
click at [314, 217] on button "Programado" at bounding box center [286, 209] width 158 height 22
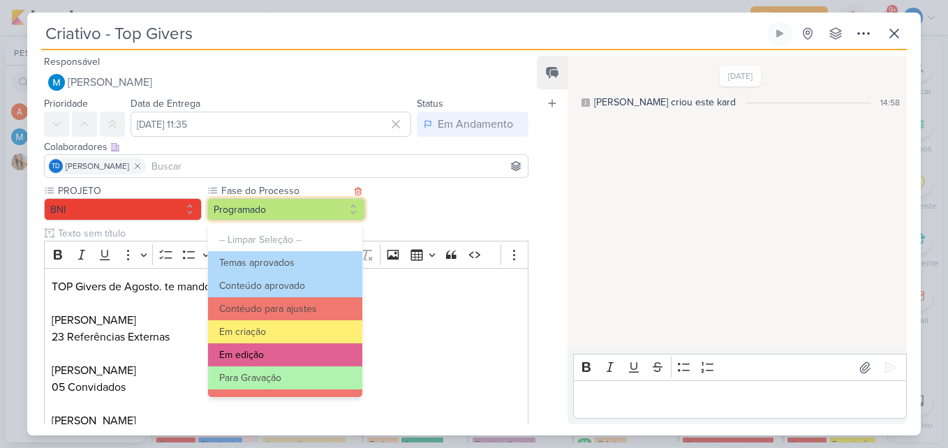
scroll to position [135, 0]
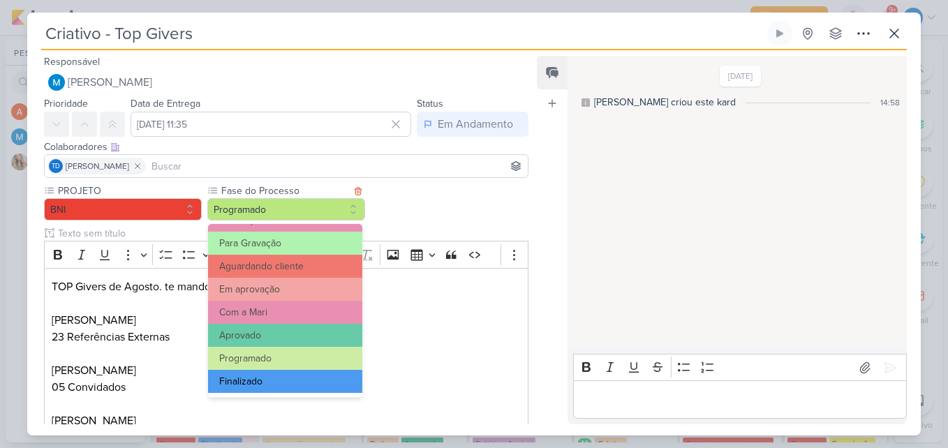
click at [295, 385] on button "Finalizado" at bounding box center [285, 381] width 154 height 23
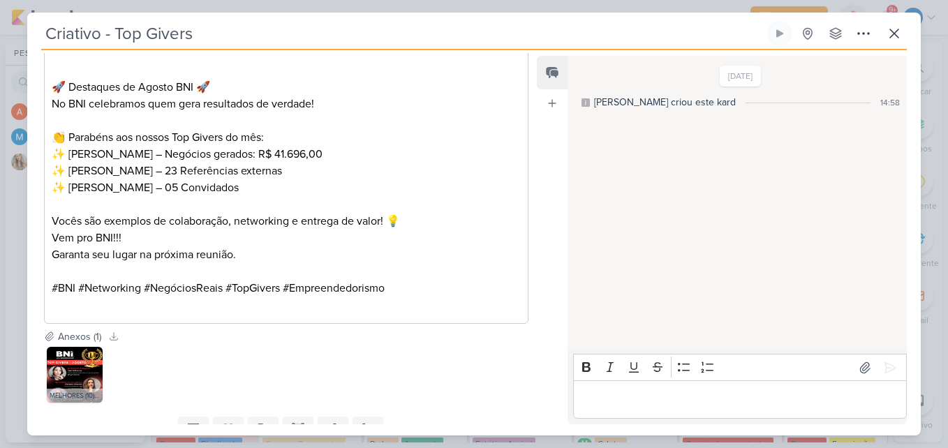
scroll to position [528, 0]
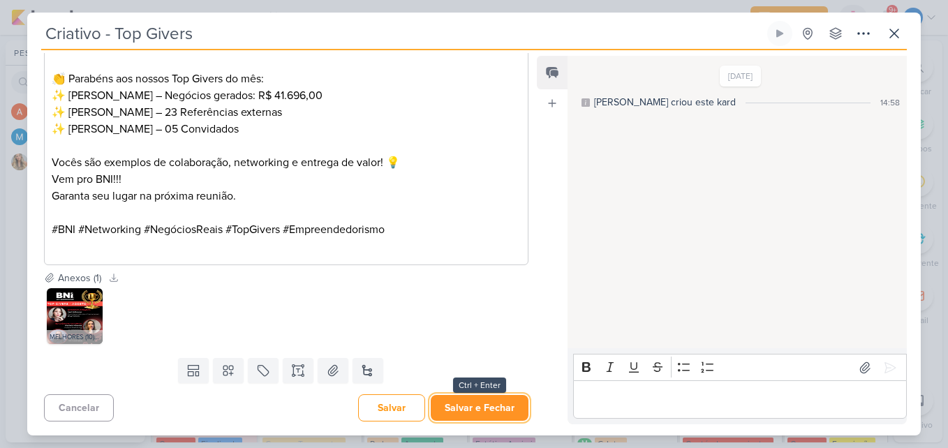
click at [495, 417] on button "Salvar e Fechar" at bounding box center [480, 408] width 98 height 26
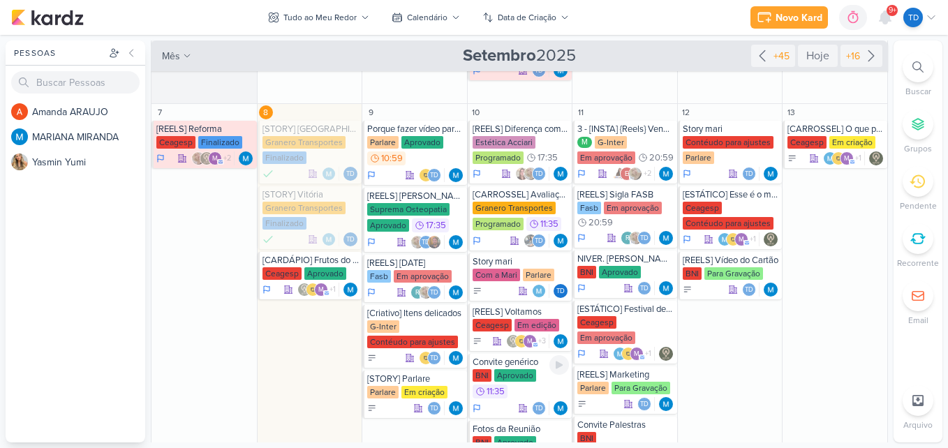
scroll to position [302, 0]
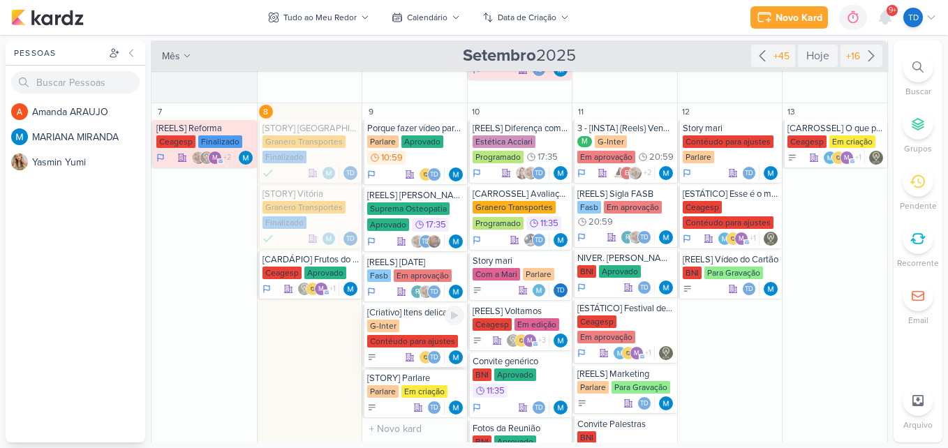
click at [397, 320] on div "G-Inter Contéudo para ajustes" at bounding box center [415, 334] width 97 height 29
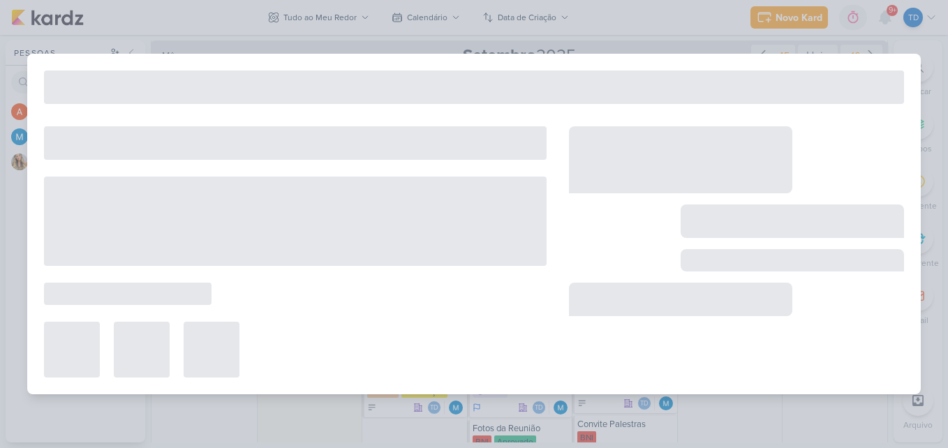
type input "[Criativo] Itens delicados"
type input "[DATE] 23:59"
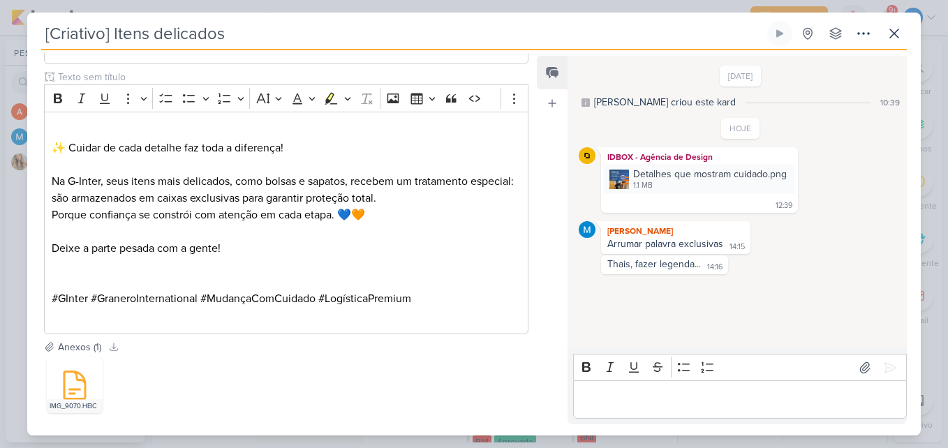
scroll to position [315, 0]
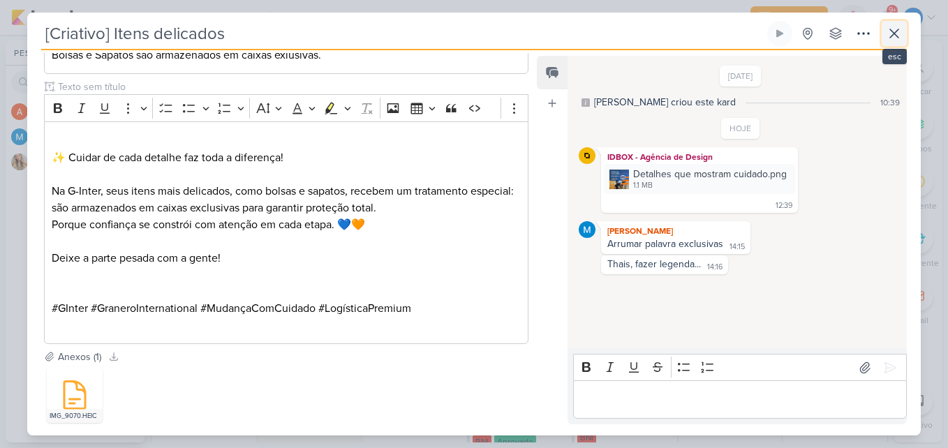
click at [886, 38] on icon at bounding box center [894, 33] width 17 height 17
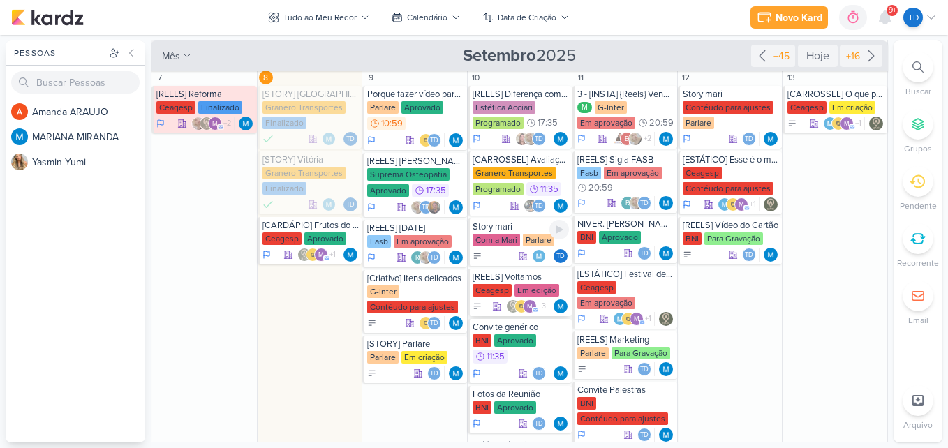
scroll to position [335, 0]
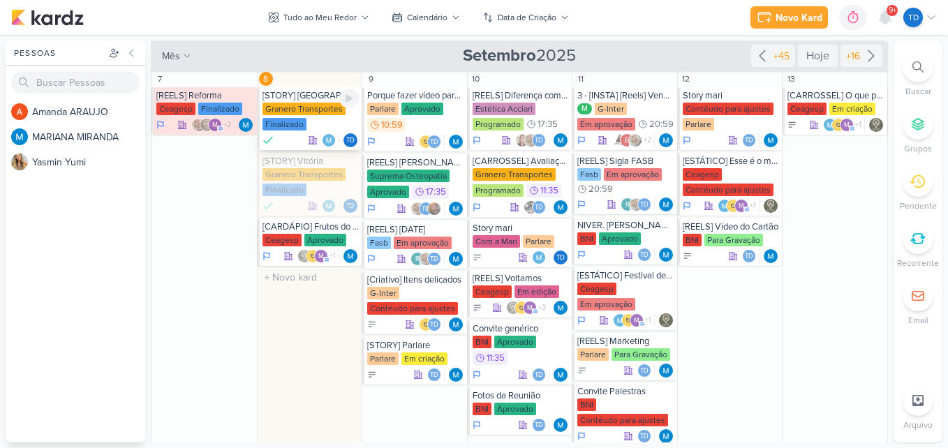
click at [315, 127] on div "Granero Transportes Finalizado" at bounding box center [310, 117] width 97 height 29
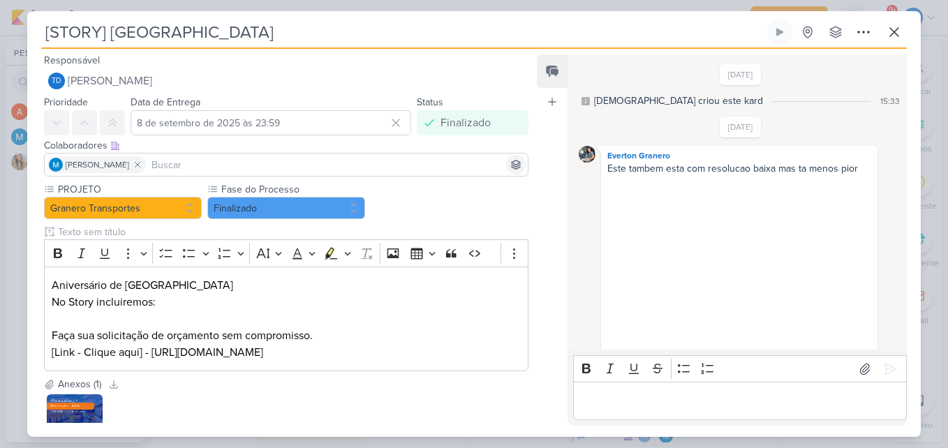
scroll to position [297, 0]
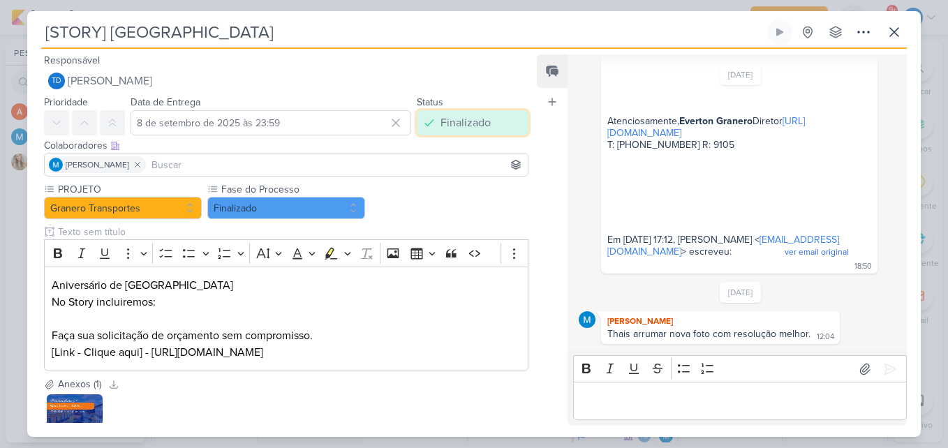
click at [495, 130] on button "Finalizado" at bounding box center [473, 122] width 112 height 25
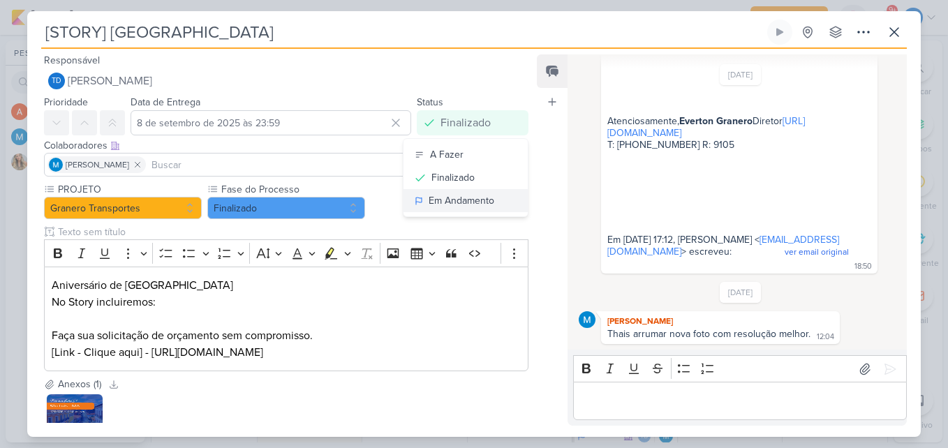
click at [491, 197] on button "Em Andamento" at bounding box center [465, 200] width 124 height 23
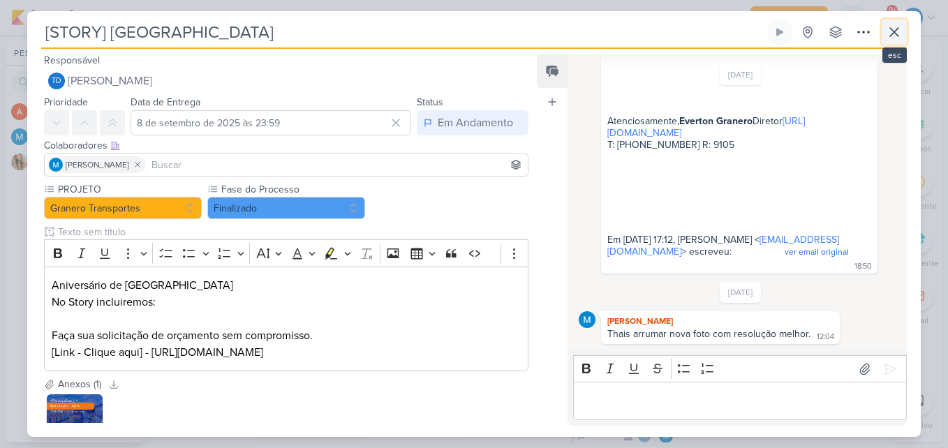
click at [901, 35] on icon at bounding box center [894, 32] width 17 height 17
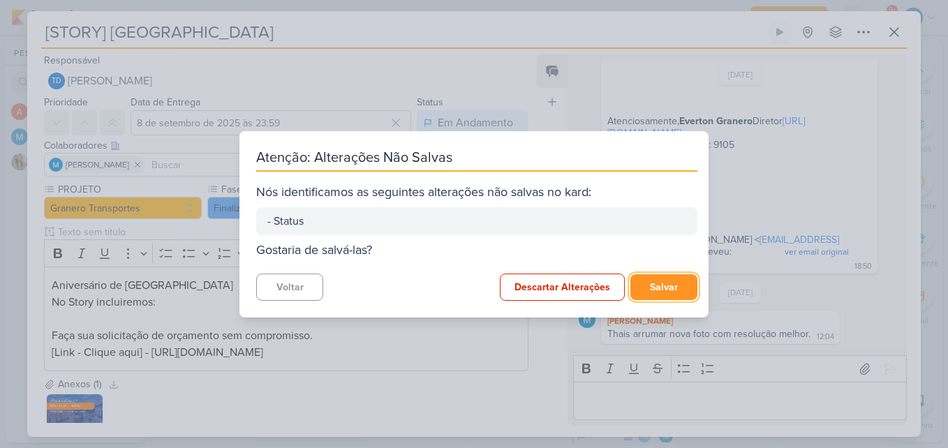
click at [659, 294] on button "Salvar" at bounding box center [663, 287] width 67 height 26
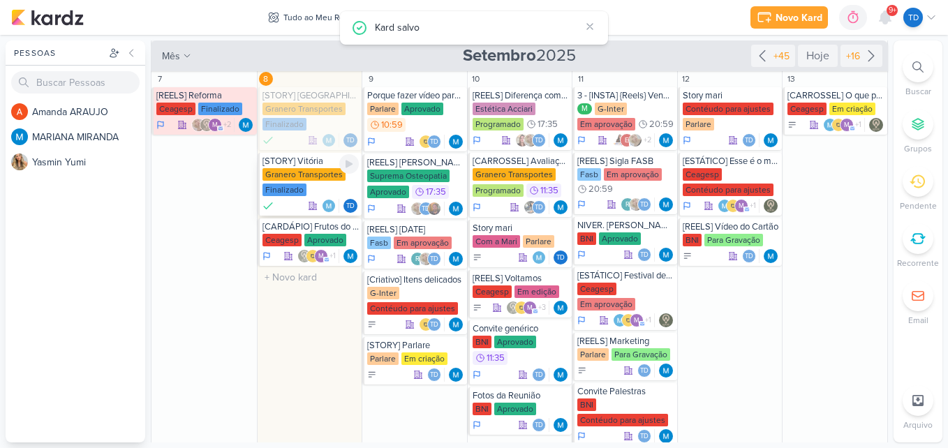
click at [316, 186] on div "Granero Transportes Finalizado" at bounding box center [310, 182] width 97 height 29
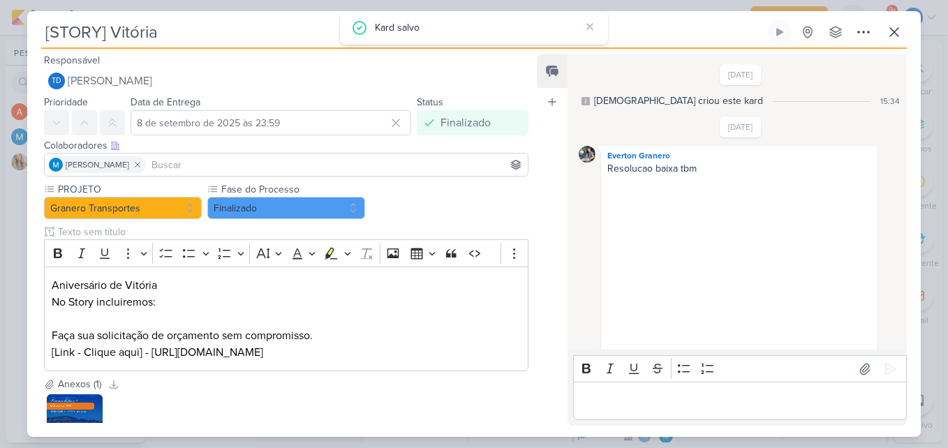
scroll to position [285, 0]
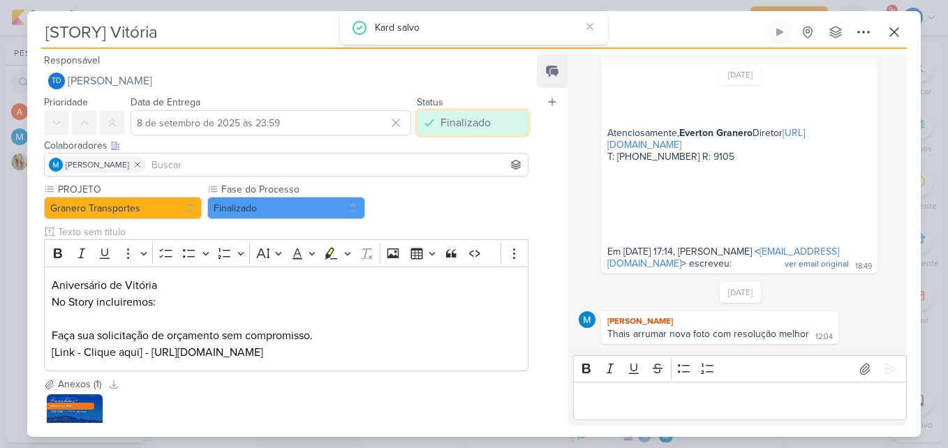
click at [497, 114] on button "Finalizado" at bounding box center [473, 122] width 112 height 25
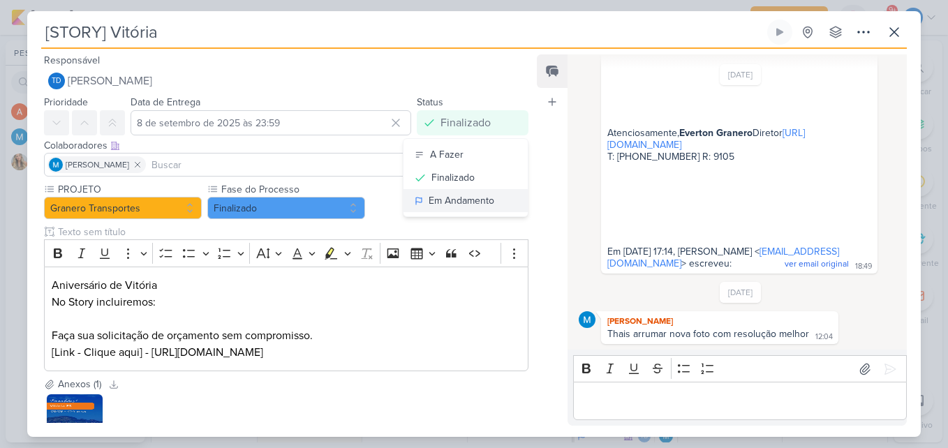
click at [486, 198] on div "Em Andamento" at bounding box center [461, 200] width 66 height 15
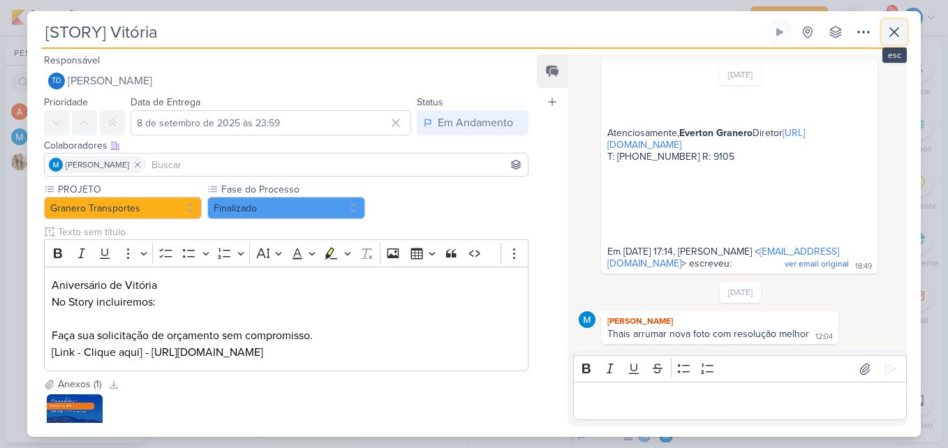
click at [891, 35] on icon at bounding box center [894, 32] width 8 height 8
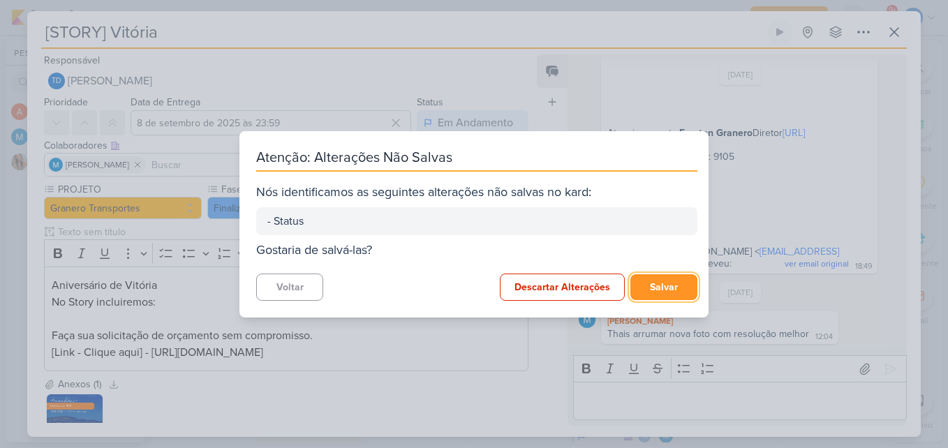
click at [666, 283] on button "Salvar" at bounding box center [663, 287] width 67 height 26
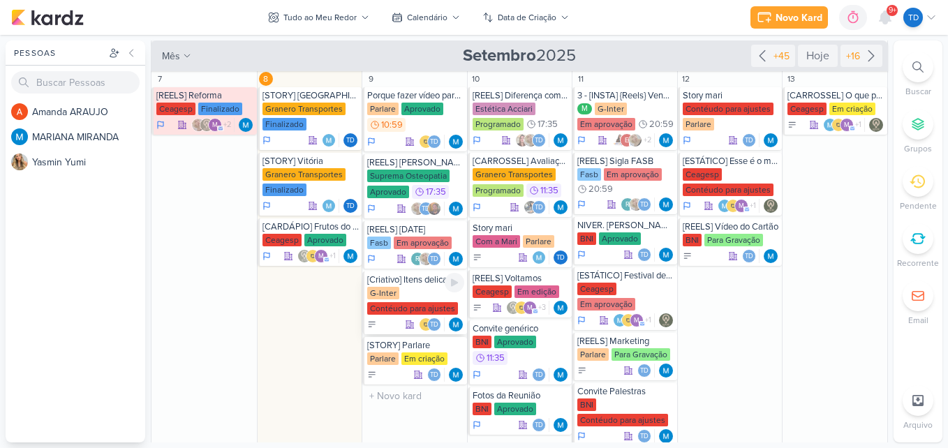
click at [408, 294] on div "G-Inter Contéudo para ajustes" at bounding box center [415, 301] width 97 height 29
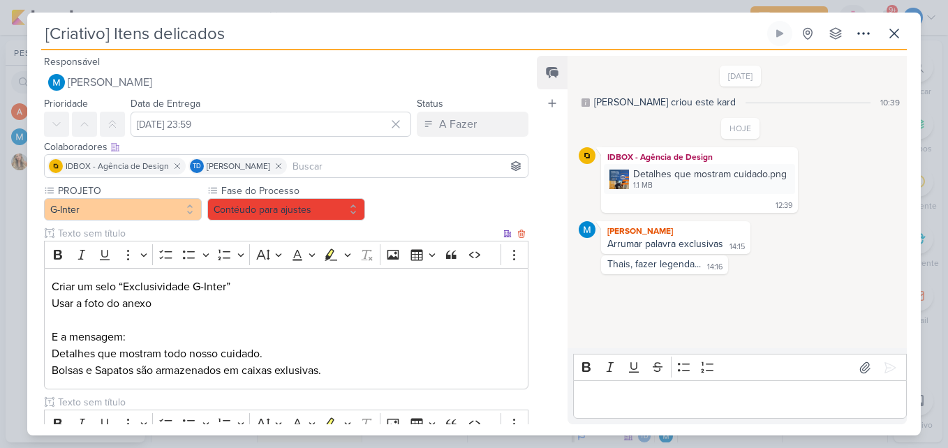
scroll to position [394, 0]
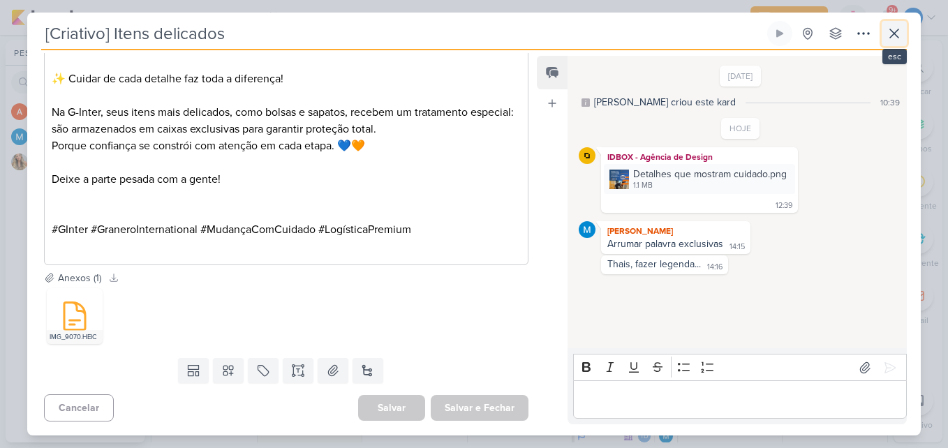
click at [898, 40] on icon at bounding box center [894, 33] width 17 height 17
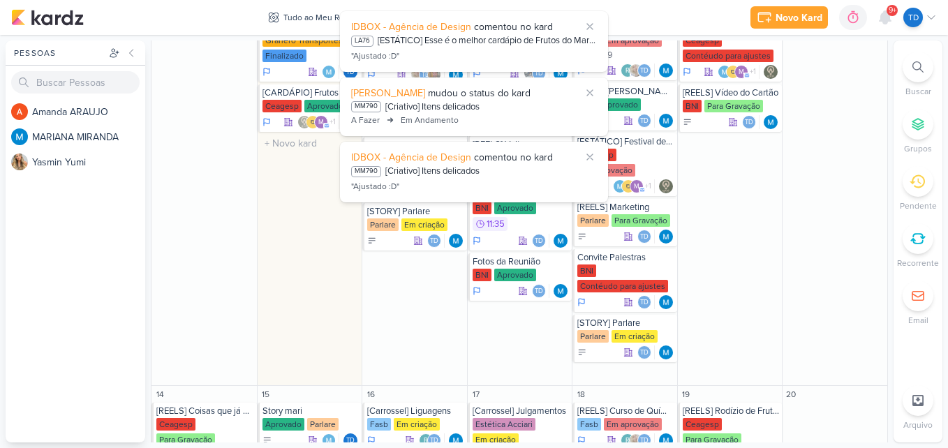
scroll to position [485, 0]
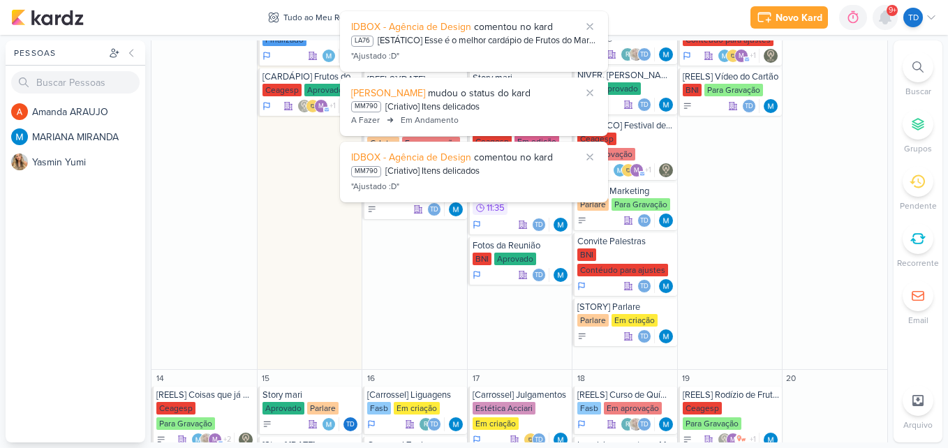
click at [883, 22] on icon at bounding box center [884, 17] width 11 height 13
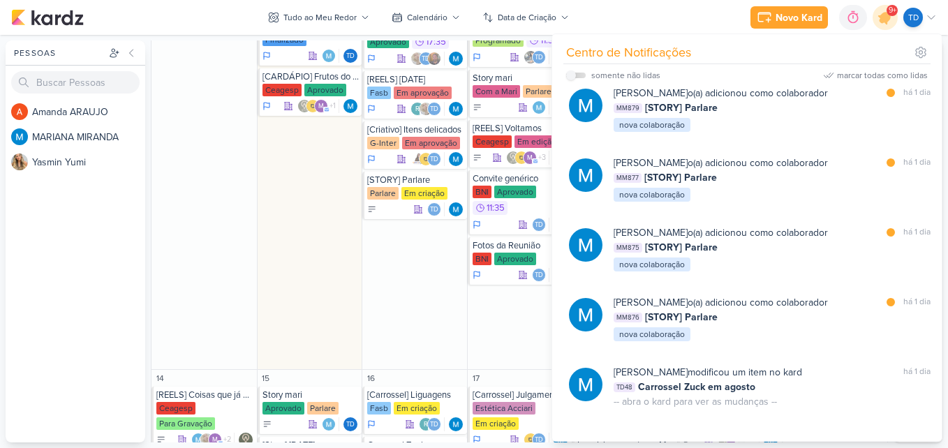
scroll to position [2178, 0]
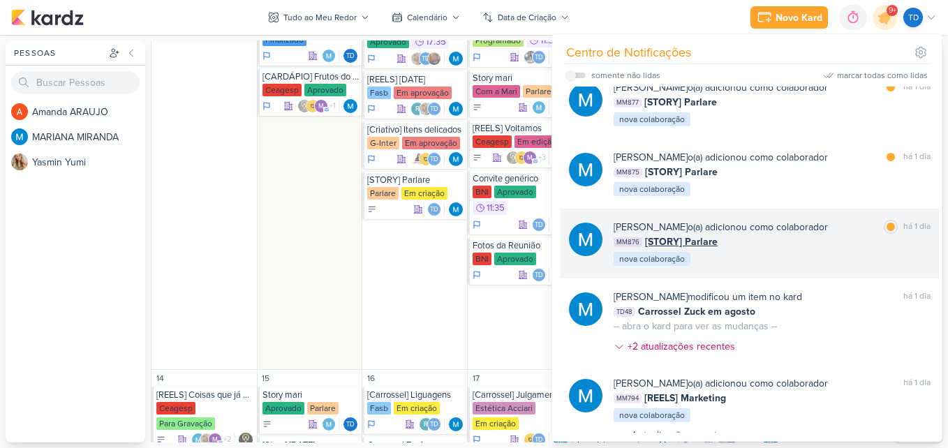
click at [798, 267] on div "[PERSON_NAME] o(a) adicionou como colaborador marcar como lida há 1 dia MM876 […" at bounding box center [771, 243] width 317 height 47
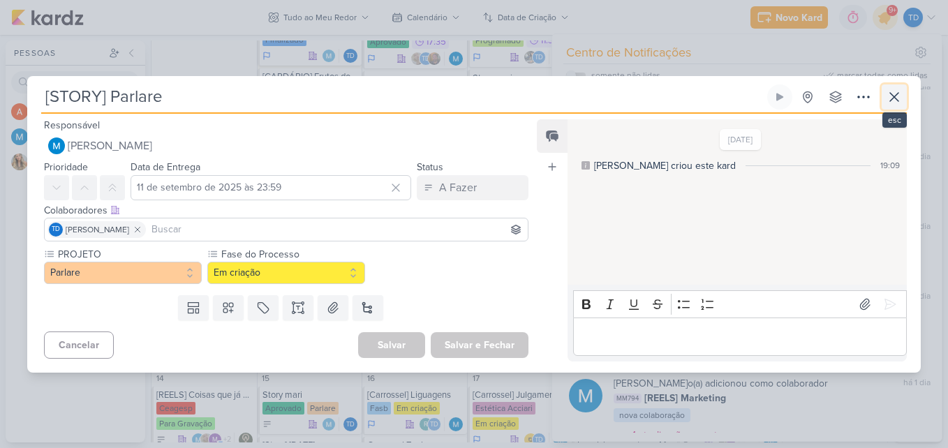
click at [899, 102] on icon at bounding box center [894, 97] width 17 height 17
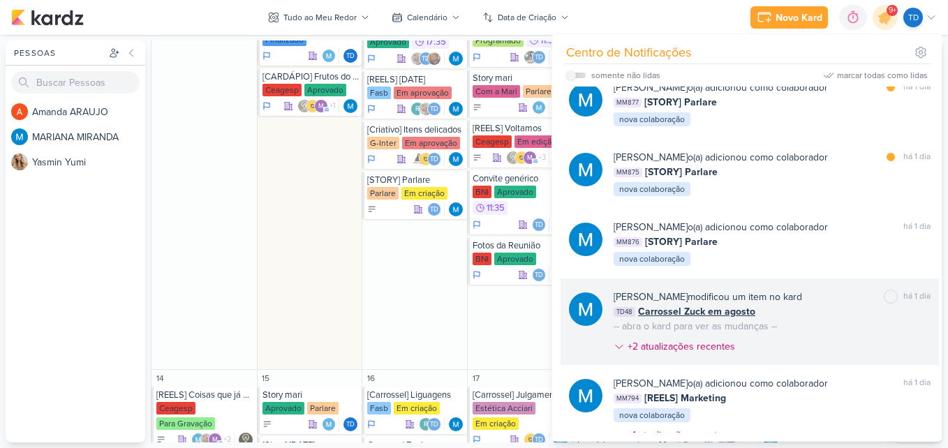
click at [790, 359] on div "[PERSON_NAME] modificou um item no kard marcar como não lida há 1 dia TD48 Carr…" at bounding box center [771, 325] width 317 height 70
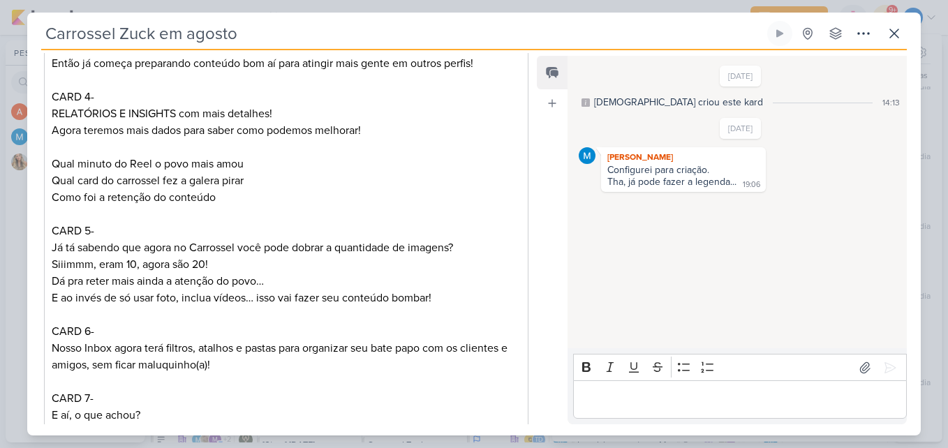
scroll to position [578, 0]
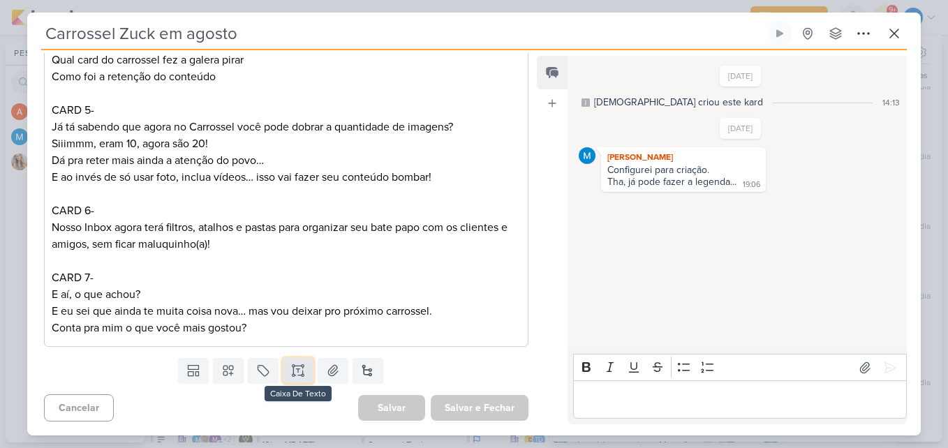
click at [304, 367] on button at bounding box center [298, 370] width 31 height 25
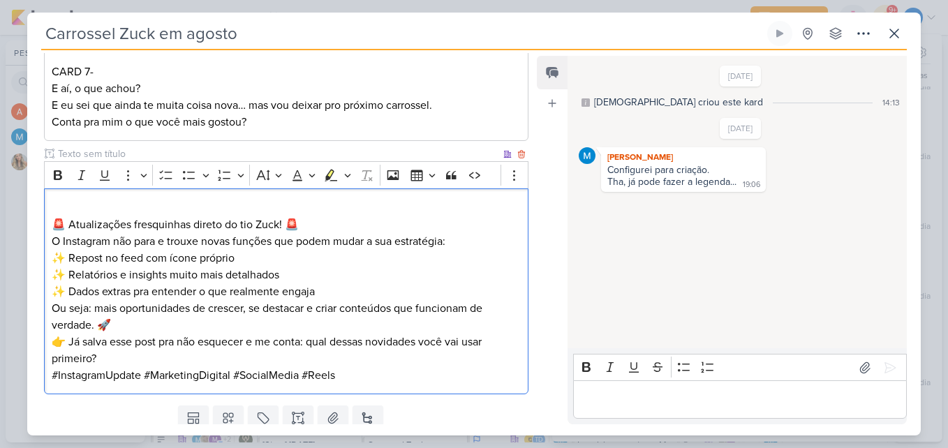
scroll to position [807, 0]
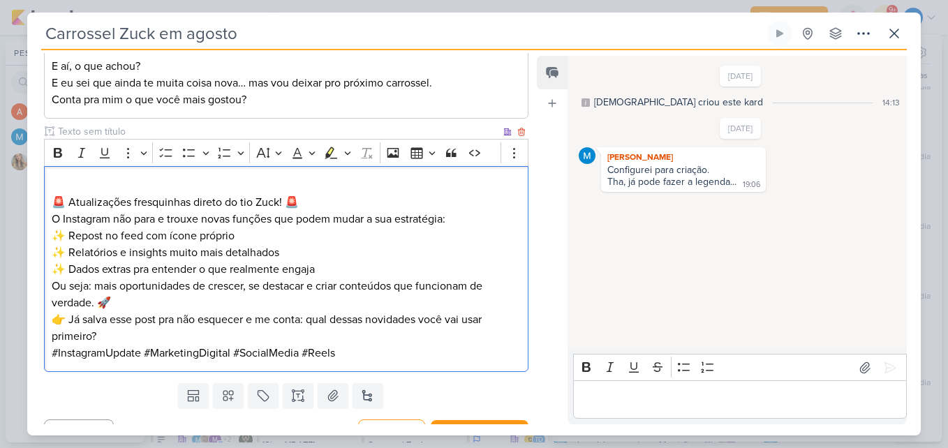
click at [315, 209] on p "🚨 Atualizações fresquinhas direto do tio Zuck! 🚨 O Instagram não para e trouxe …" at bounding box center [286, 202] width 469 height 50
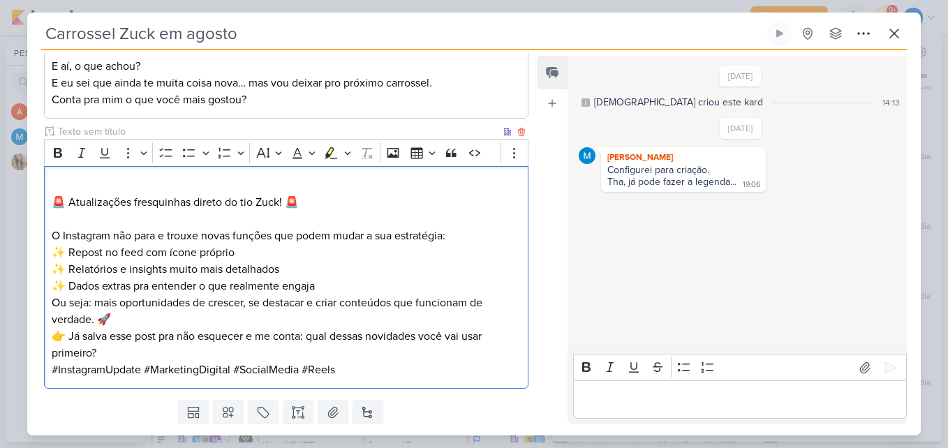
click at [337, 285] on p "✨ Repost no feed com ícone próprio ✨ Relatórios e insights muito mais detalhado…" at bounding box center [286, 269] width 469 height 50
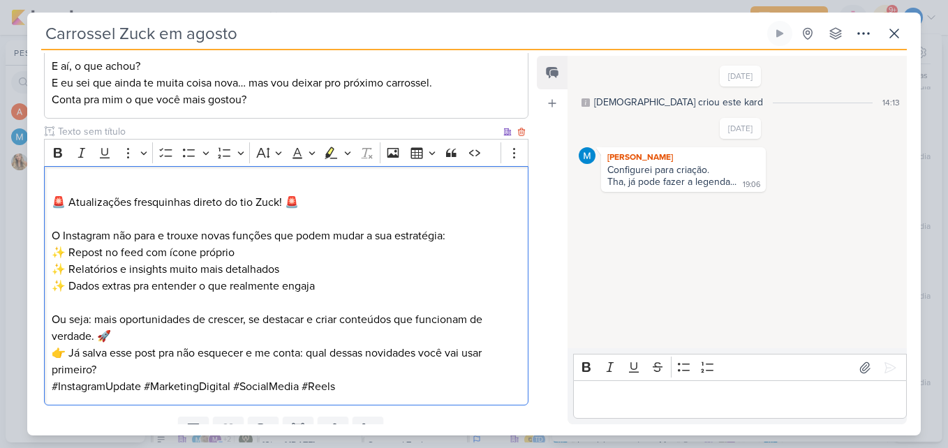
click at [187, 342] on p "Ou seja: mais oportunidades de crescer, se destacar e criar conteúdos que funci…" at bounding box center [286, 327] width 469 height 33
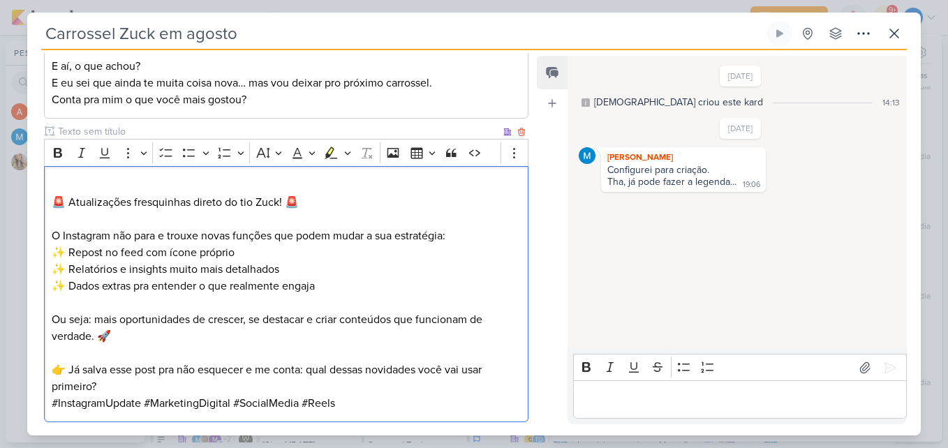
click at [156, 383] on p "👉 Já salva esse post pra não esquecer e me conta: qual dessas novidades você va…" at bounding box center [286, 377] width 469 height 33
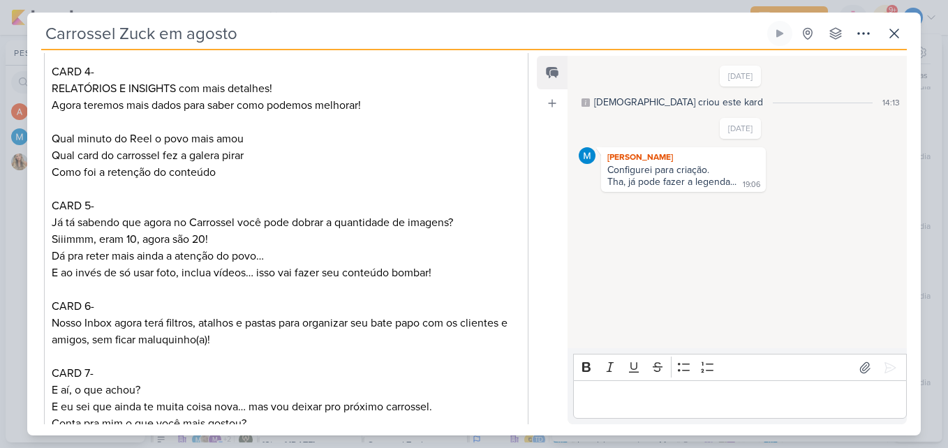
scroll to position [916, 0]
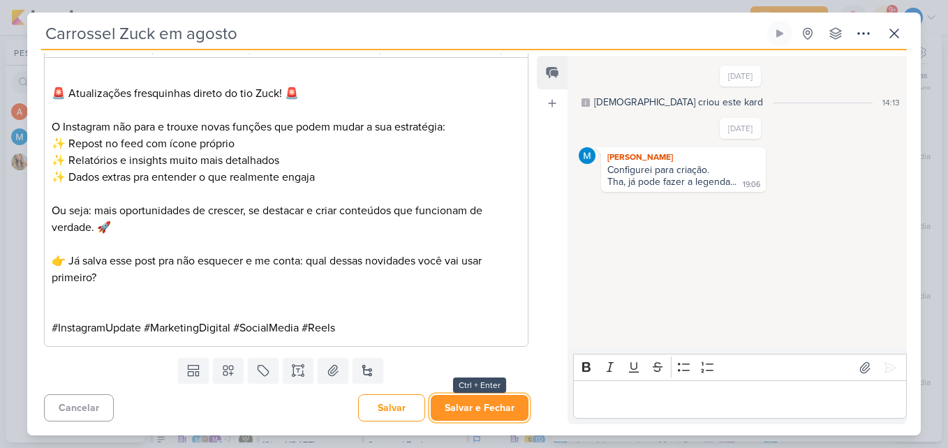
click at [481, 402] on button "Salvar e Fechar" at bounding box center [480, 408] width 98 height 26
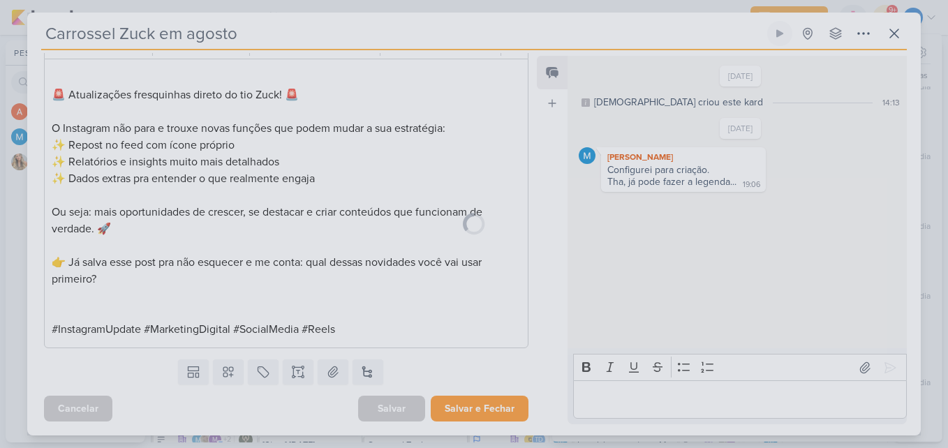
scroll to position [914, 0]
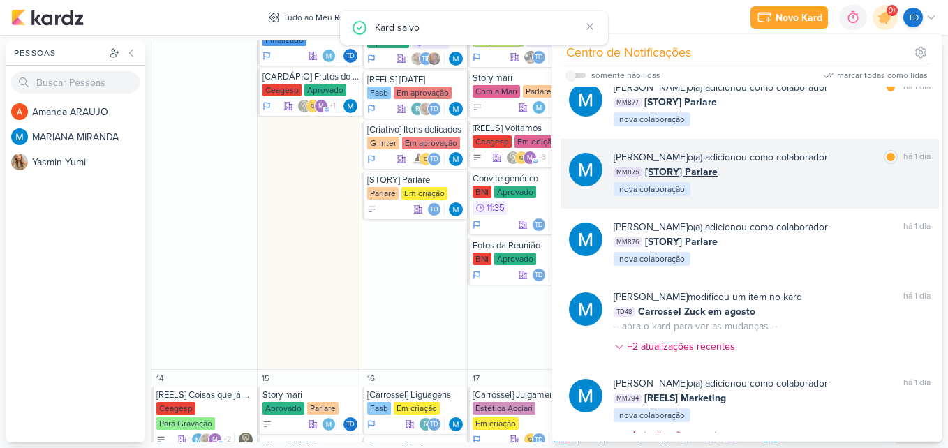
click at [796, 197] on div "[PERSON_NAME] o(a) adicionou como colaborador marcar como lida há 1 dia MM875 […" at bounding box center [771, 173] width 317 height 47
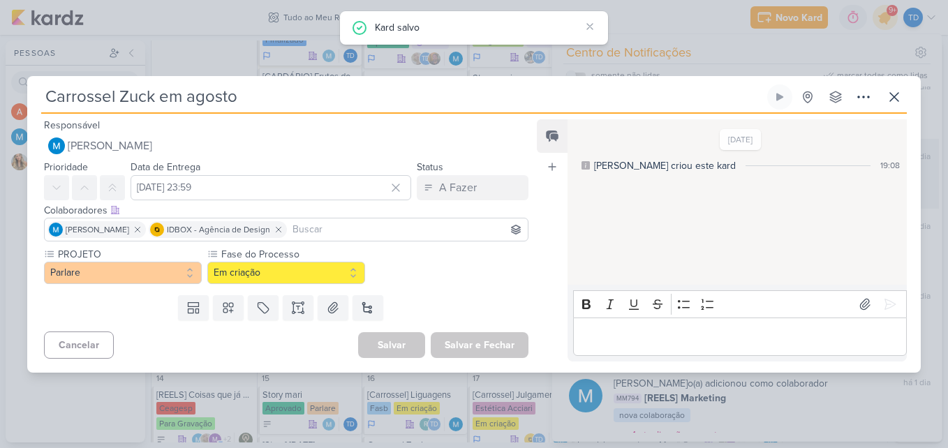
type input "[STORY] Parlare"
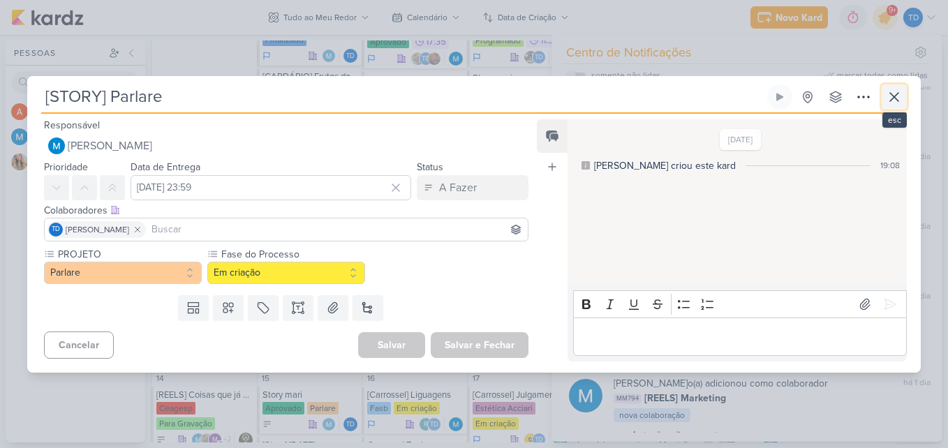
click at [902, 100] on icon at bounding box center [894, 97] width 17 height 17
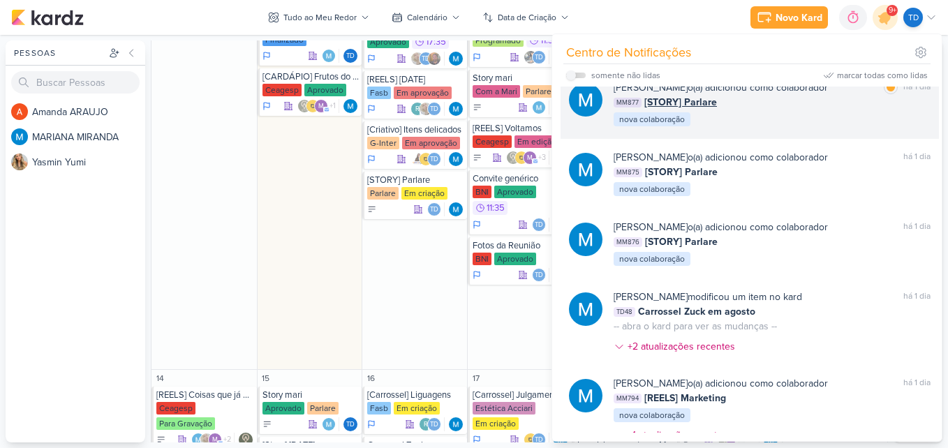
click at [828, 128] on div "[PERSON_NAME] o(a) adicionou como colaborador marcar como lida há 1 dia MM877 […" at bounding box center [771, 103] width 317 height 47
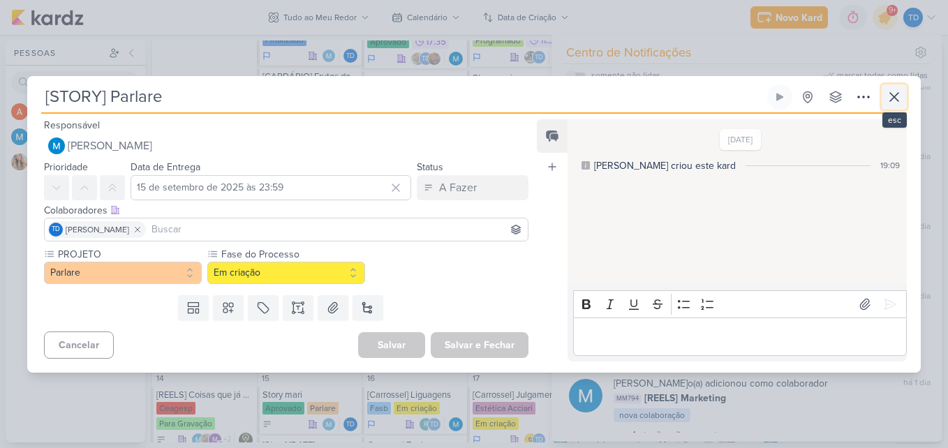
click at [888, 90] on icon at bounding box center [894, 97] width 17 height 17
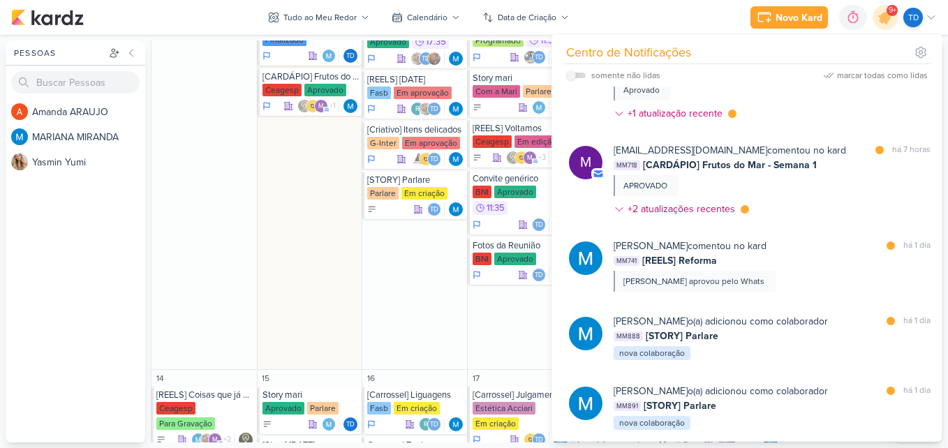
scroll to position [966, 0]
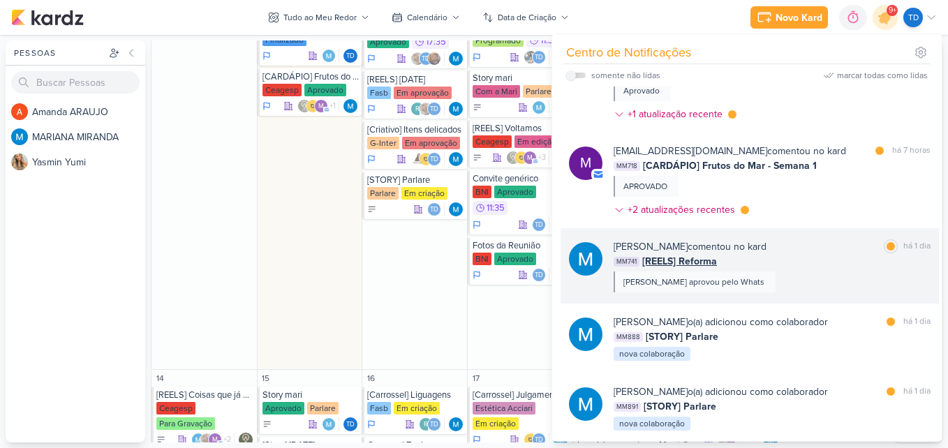
click at [807, 254] on div "[PERSON_NAME] comentou no kard marcar como lida há 1 dia" at bounding box center [771, 246] width 317 height 15
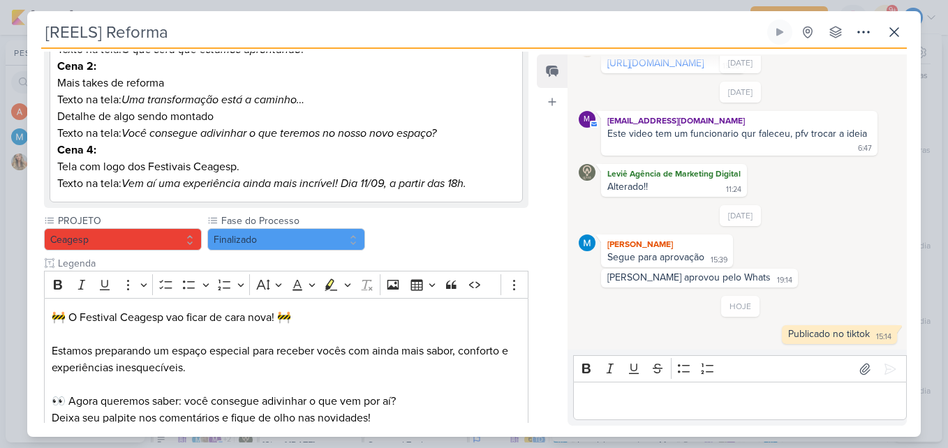
scroll to position [269, 0]
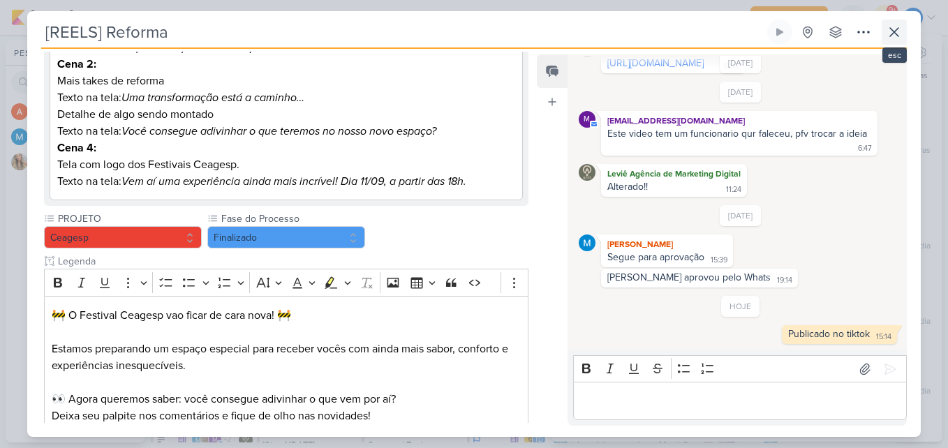
drag, startPoint x: 883, startPoint y: 19, endPoint x: 890, endPoint y: 31, distance: 14.0
click at [890, 31] on div "[REELS] Reforma Criado por MARIANA" at bounding box center [473, 224] width 893 height 426
click at [890, 31] on icon at bounding box center [894, 32] width 17 height 17
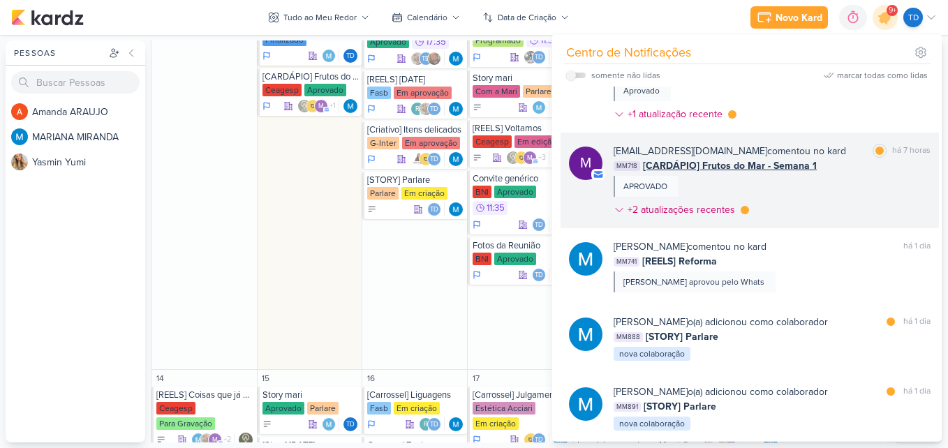
click at [868, 173] on div "MM718 [CARDÁPIO] Frutos do Mar - Semana 1" at bounding box center [771, 165] width 317 height 15
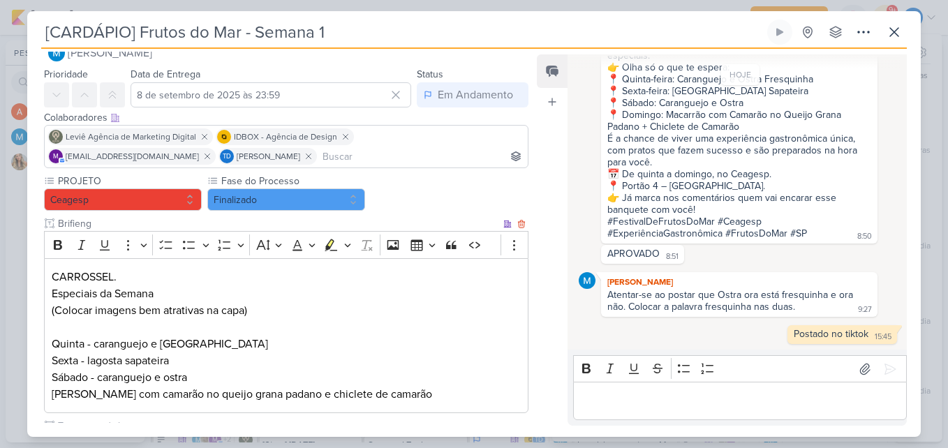
scroll to position [0, 0]
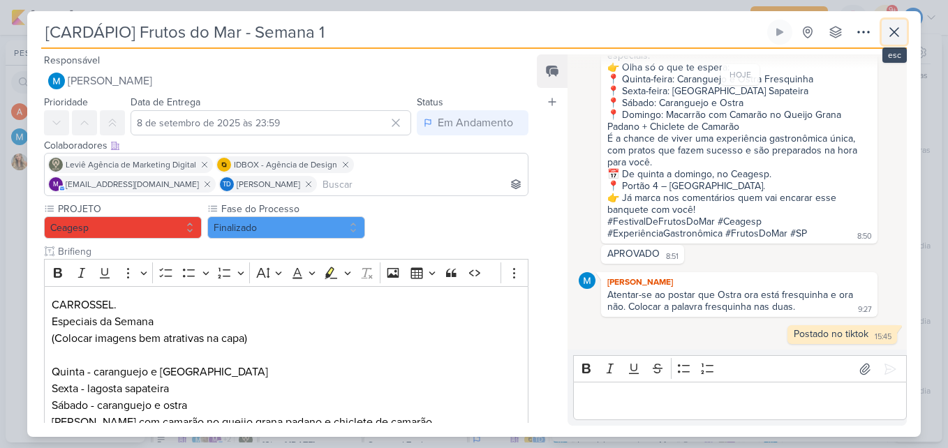
click at [897, 38] on icon at bounding box center [894, 32] width 17 height 17
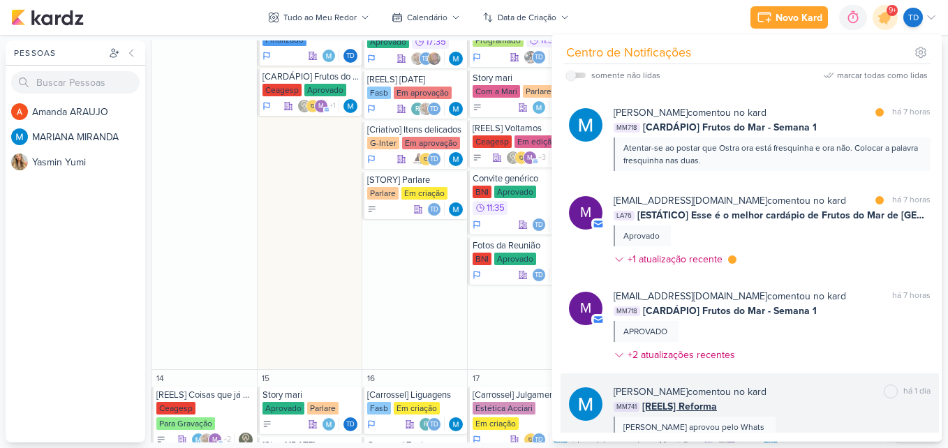
scroll to position [819, 0]
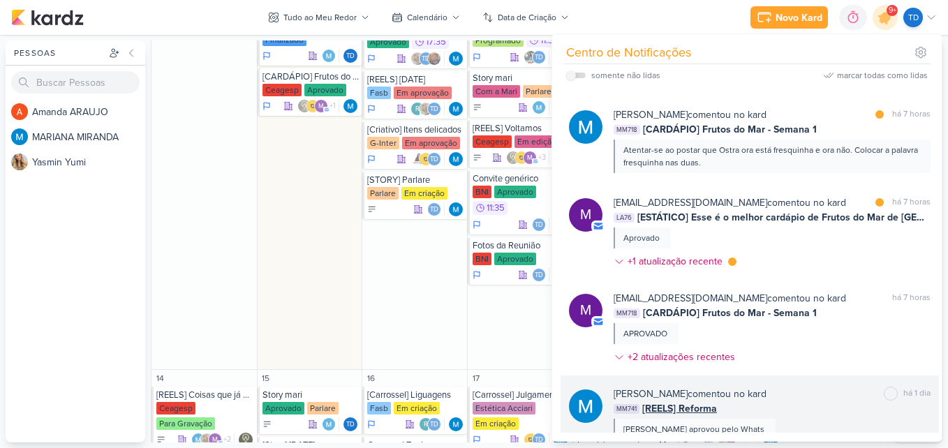
click at [807, 263] on div "[EMAIL_ADDRESS][DOMAIN_NAME] comentou no kard marcar como lida há 7 horas LA76 …" at bounding box center [771, 234] width 317 height 79
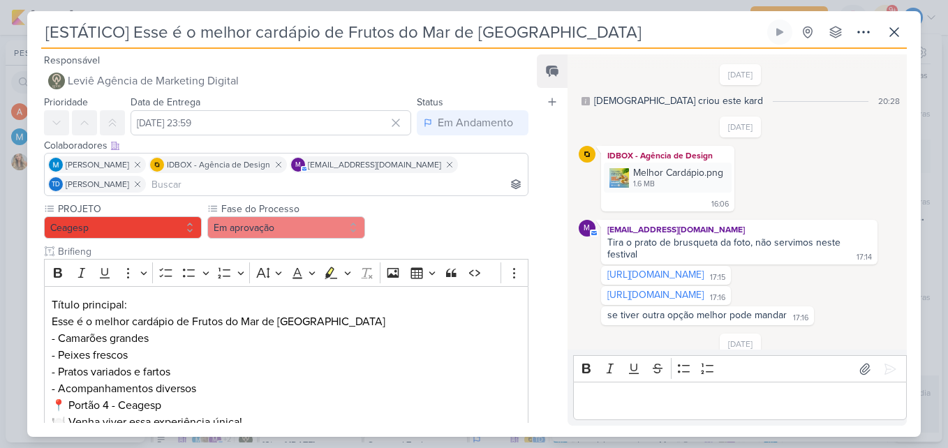
scroll to position [407, 0]
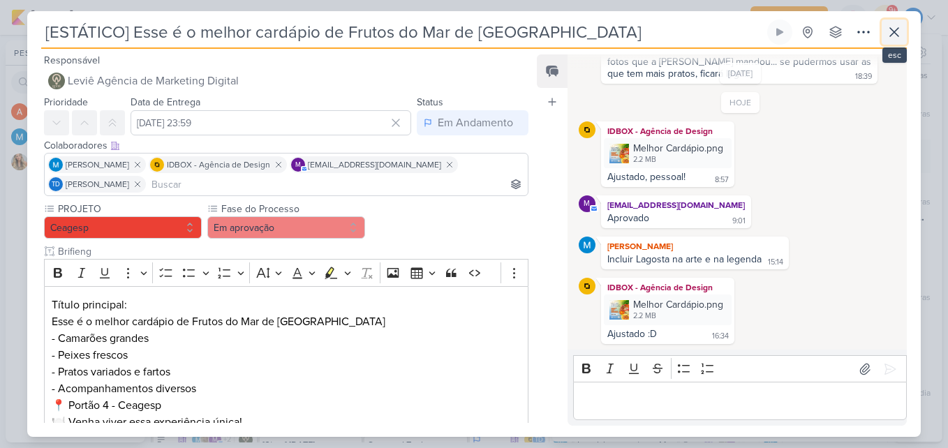
click at [897, 37] on icon at bounding box center [894, 32] width 17 height 17
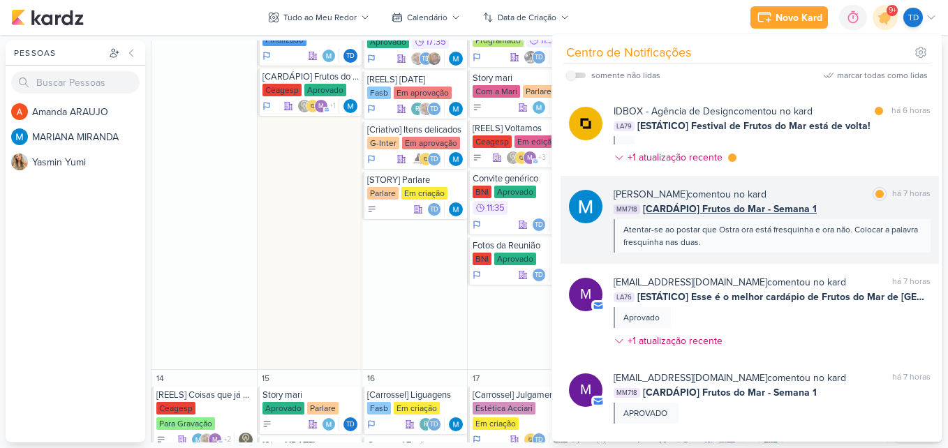
scroll to position [739, 0]
click at [821, 202] on div "[PERSON_NAME] comentou no kard marcar como lida há 7 horas" at bounding box center [771, 195] width 317 height 15
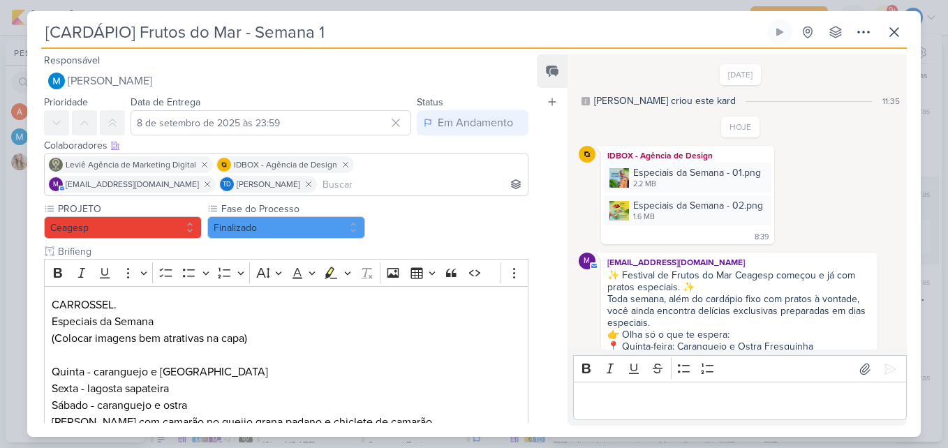
scroll to position [281, 0]
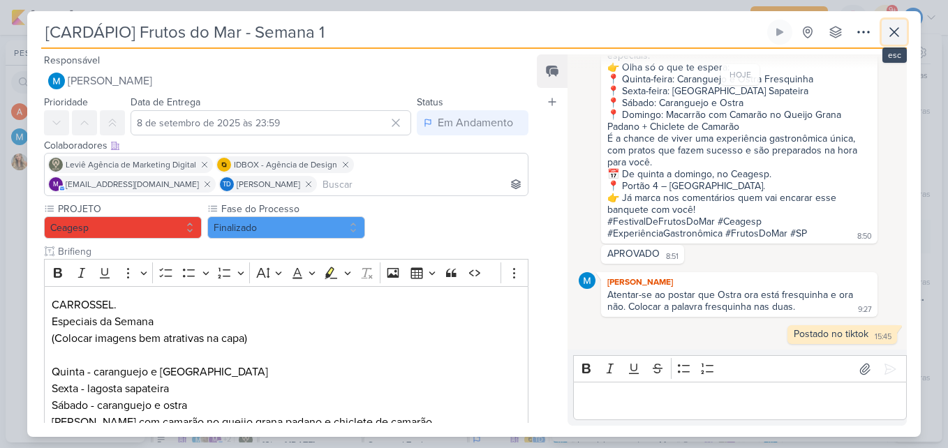
click at [899, 34] on icon at bounding box center [894, 32] width 17 height 17
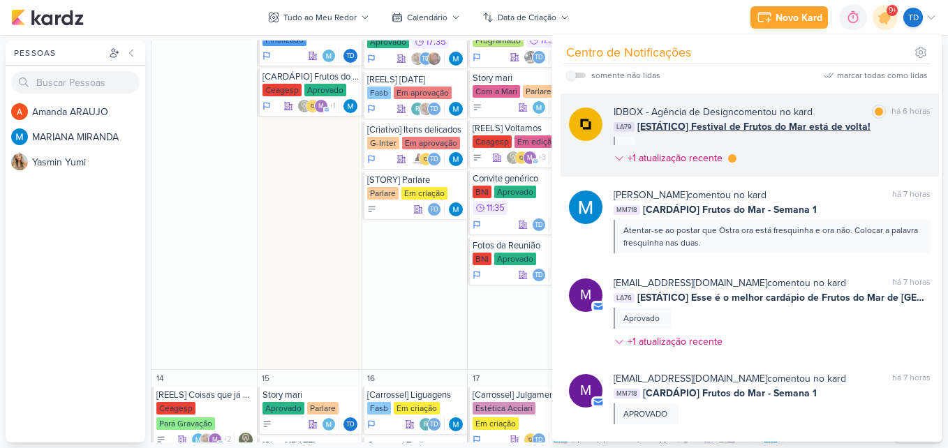
click at [829, 157] on div "IDBOX - Agência de Design comentou no kard marcar como lida há 6 horas LA79 [ES…" at bounding box center [771, 138] width 317 height 66
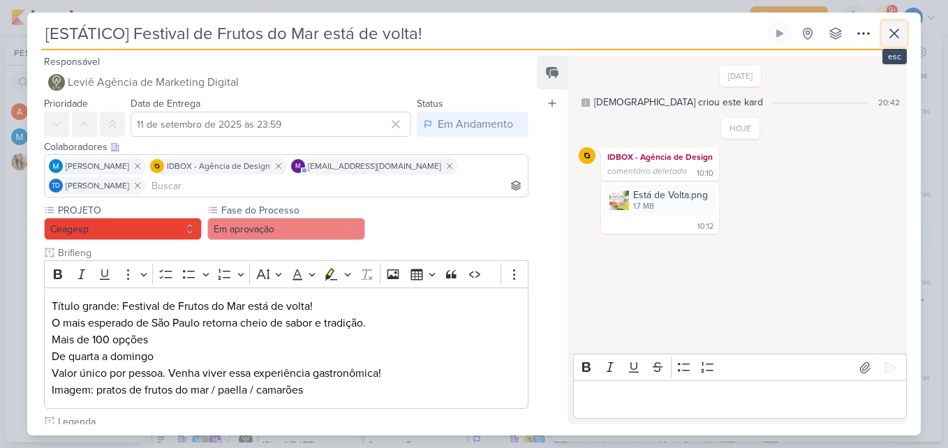
click at [887, 36] on icon at bounding box center [894, 33] width 17 height 17
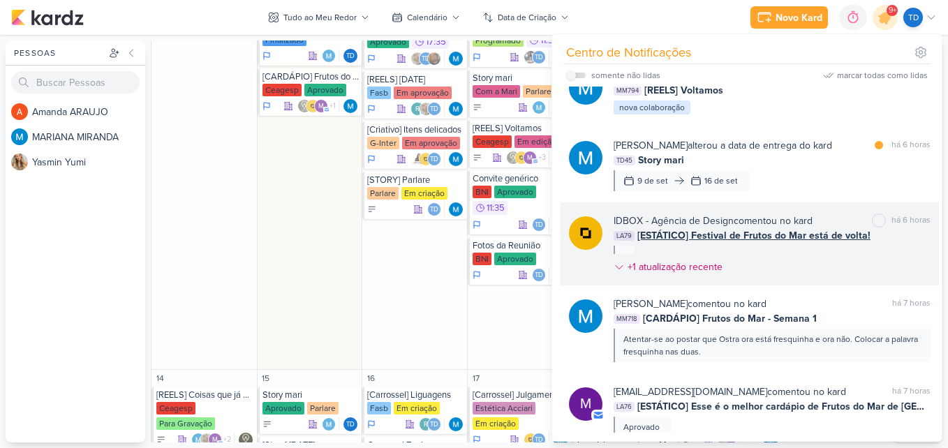
scroll to position [629, 0]
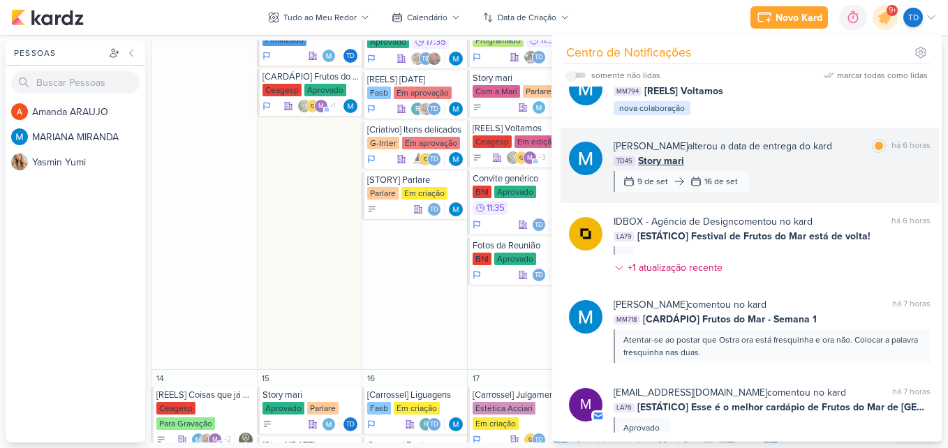
click at [823, 192] on div "[PERSON_NAME] alterou a data de entrega do kard marcar como lida há 6 horas TD4…" at bounding box center [771, 165] width 317 height 53
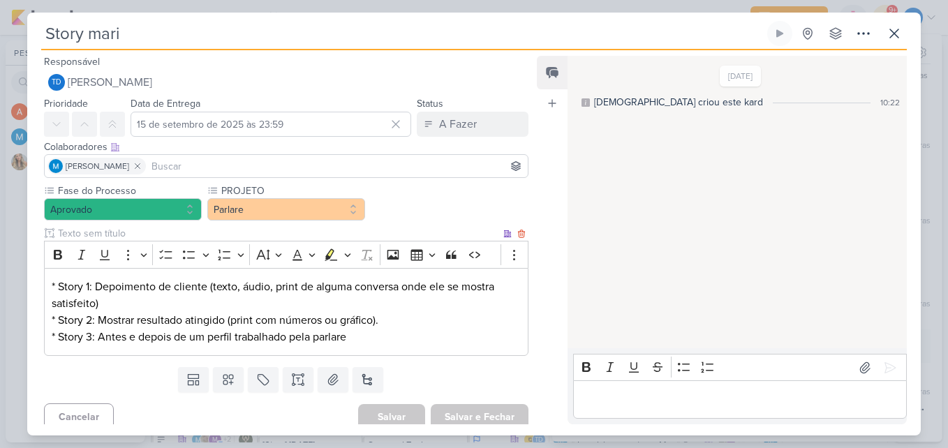
scroll to position [9, 0]
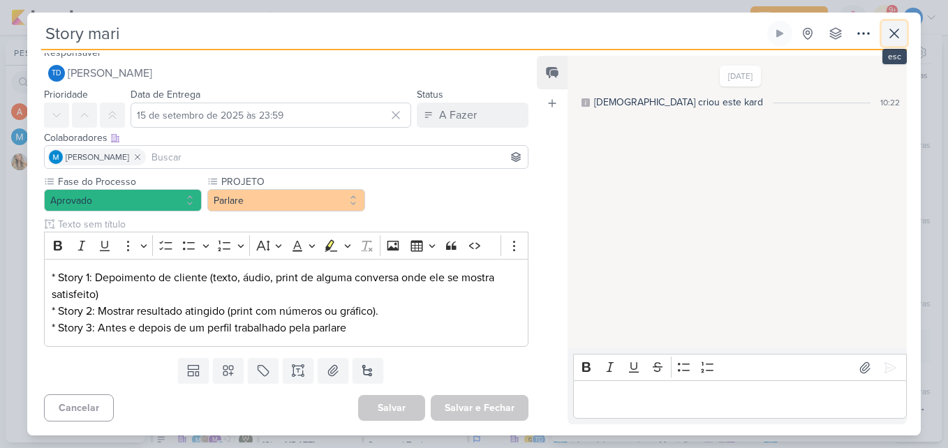
click at [896, 30] on icon at bounding box center [894, 33] width 17 height 17
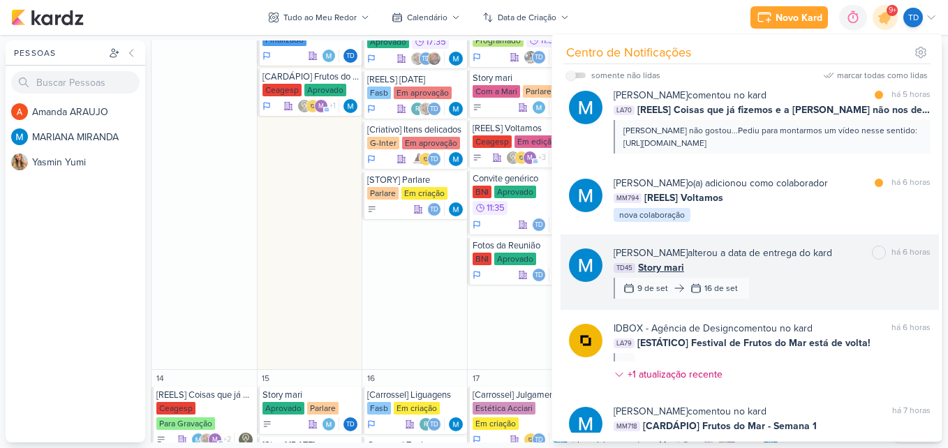
scroll to position [522, 0]
click at [793, 205] on div "MM794 [REELS] Voltamos" at bounding box center [771, 198] width 317 height 15
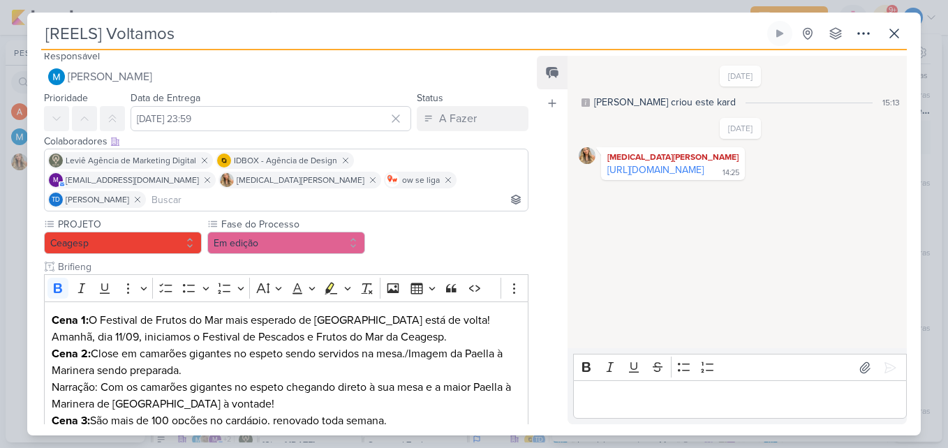
scroll to position [0, 0]
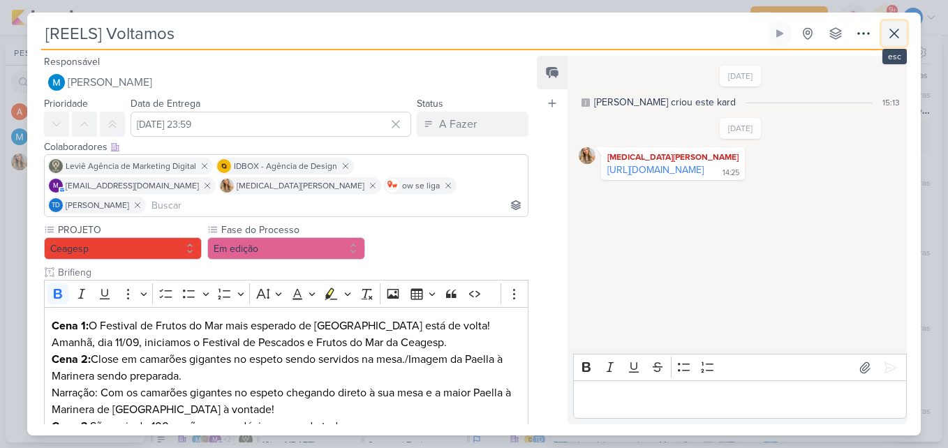
click at [895, 42] on button at bounding box center [893, 33] width 25 height 25
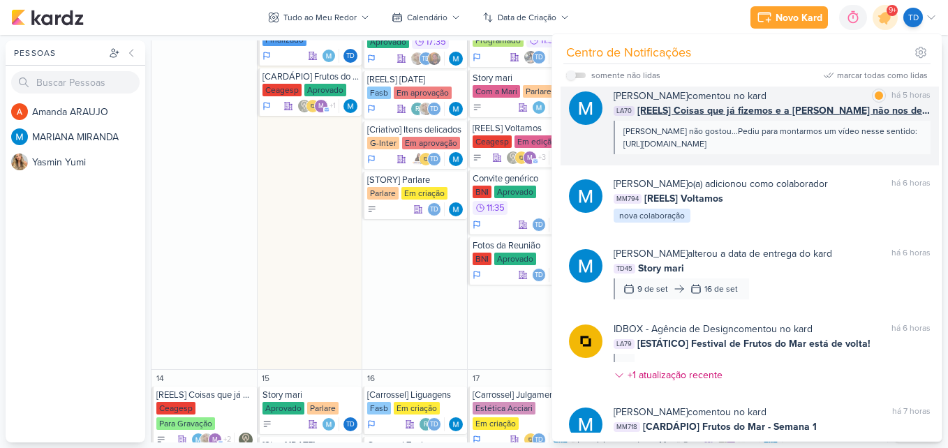
click at [826, 119] on div "[PERSON_NAME] comentou no kard marcar como lida há 5 horas LA70 [REELS] Coisas …" at bounding box center [771, 122] width 317 height 66
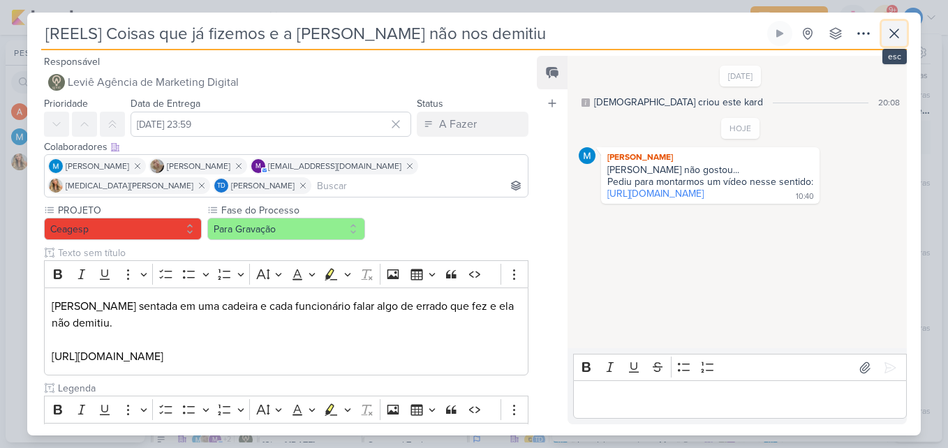
click at [897, 29] on icon at bounding box center [894, 33] width 17 height 17
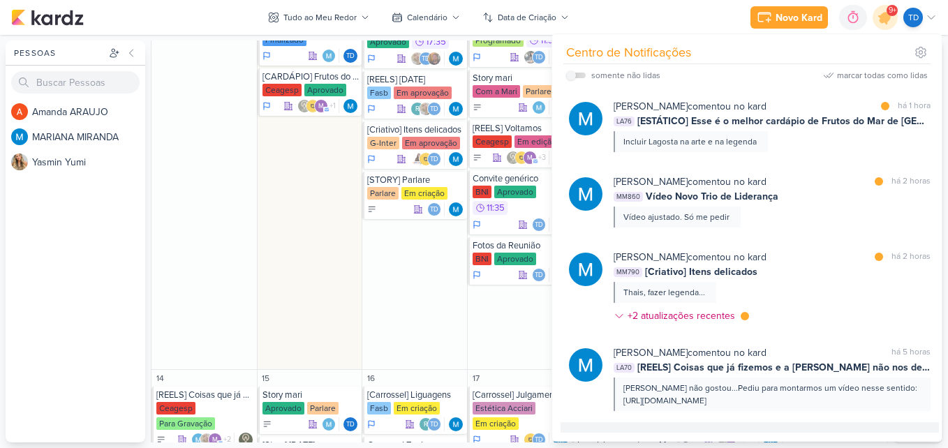
scroll to position [264, 0]
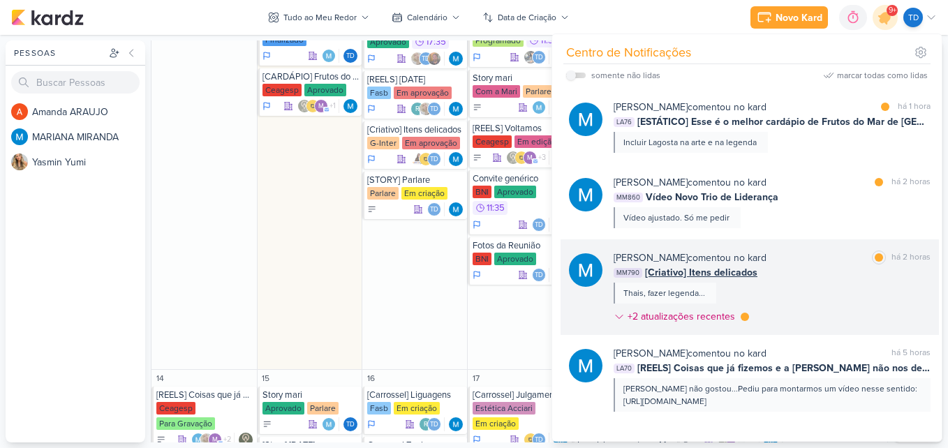
click at [812, 299] on div "[PERSON_NAME] comentou no kard marcar como lida há 2 horas MM790 [Criativo] Ite…" at bounding box center [771, 290] width 317 height 79
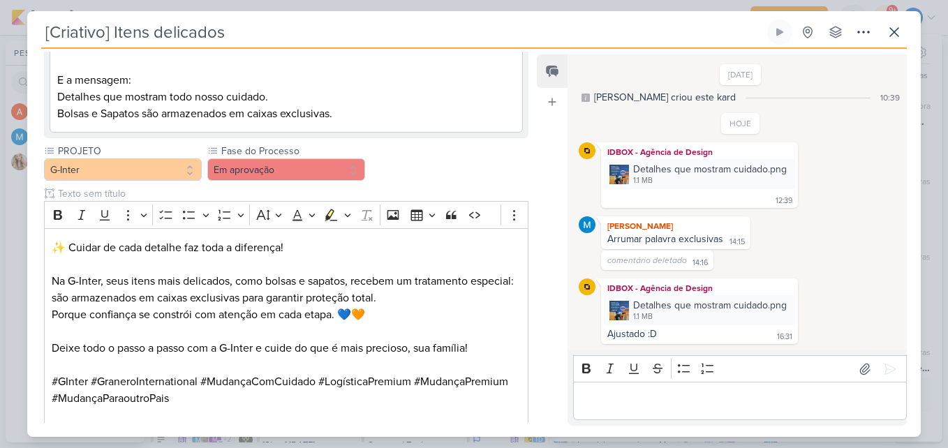
scroll to position [404, 0]
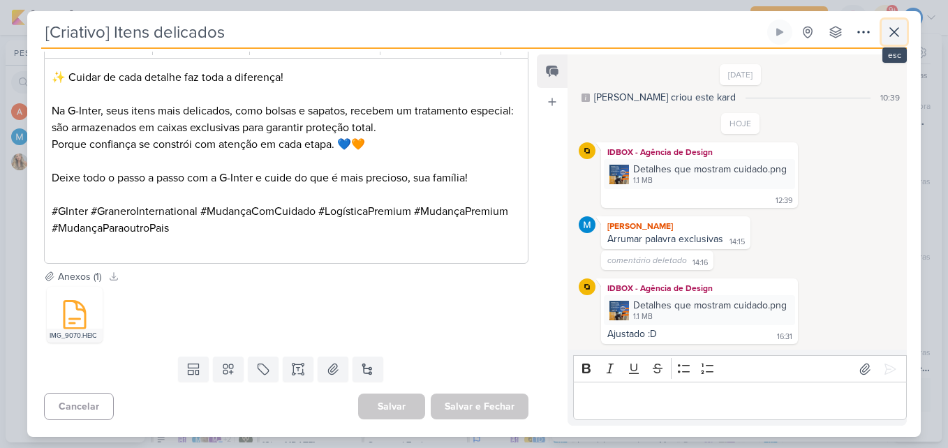
click at [897, 25] on icon at bounding box center [894, 32] width 17 height 17
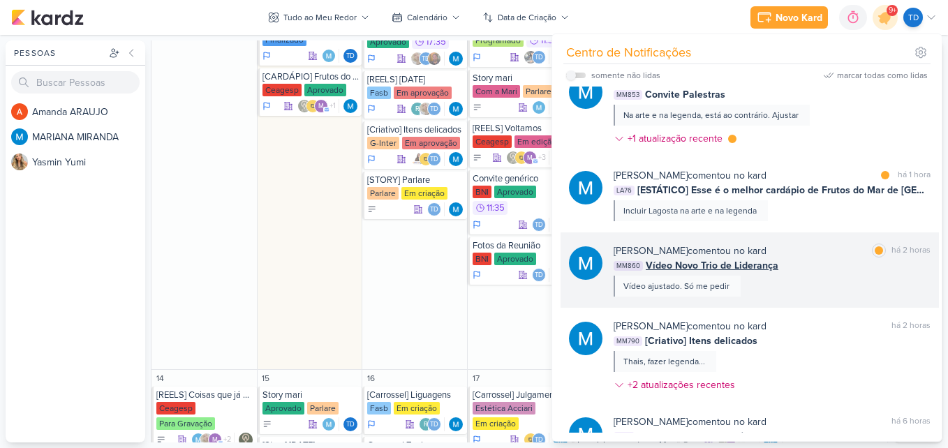
scroll to position [195, 0]
click at [838, 276] on div "[PERSON_NAME] comentou no kard marcar como lida há 2 horas MM860 Vídeo Novo Tri…" at bounding box center [771, 270] width 317 height 53
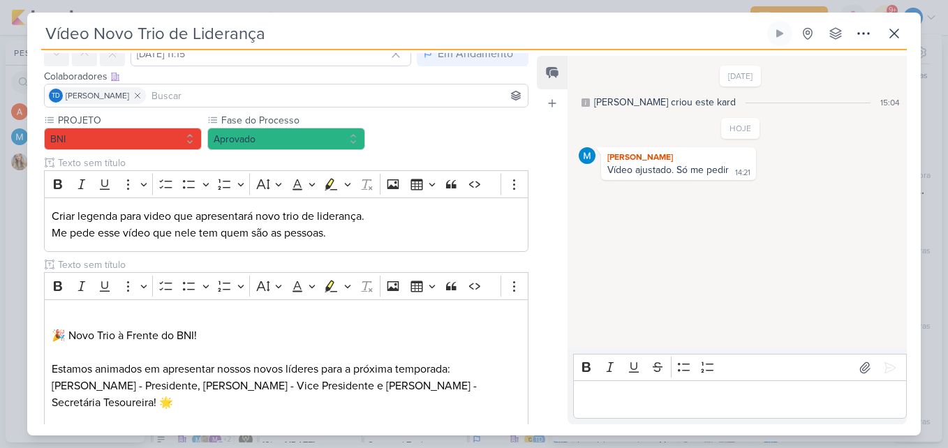
scroll to position [0, 0]
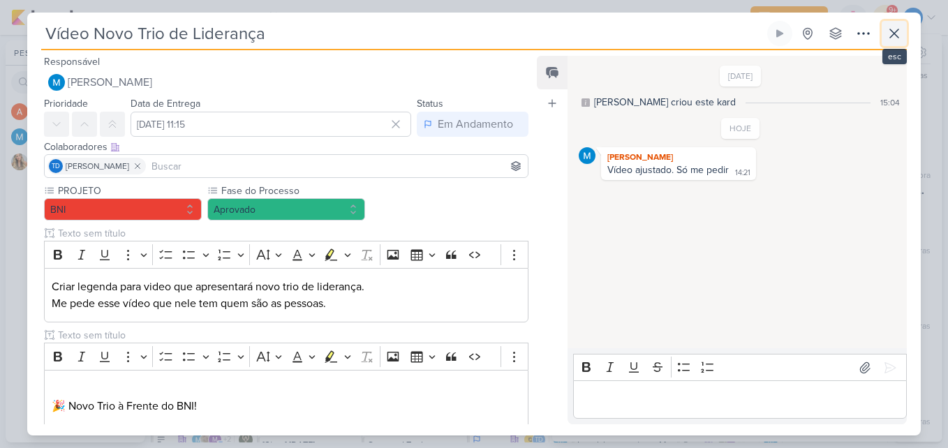
click at [895, 31] on icon at bounding box center [894, 33] width 17 height 17
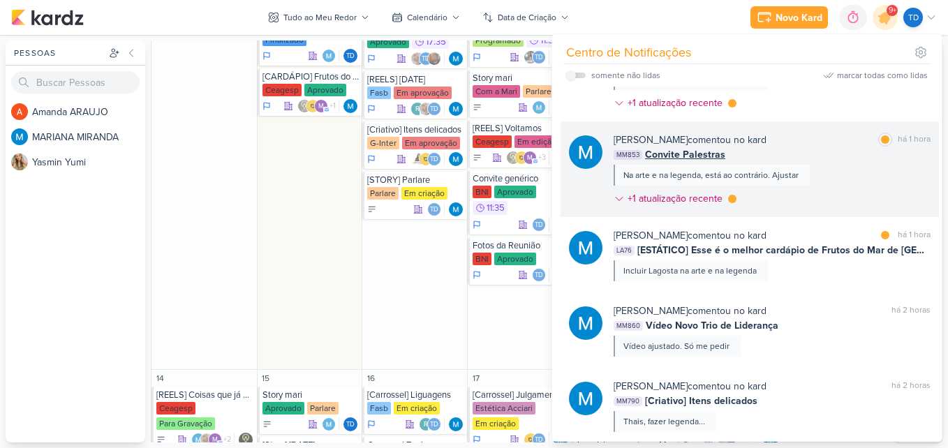
scroll to position [135, 0]
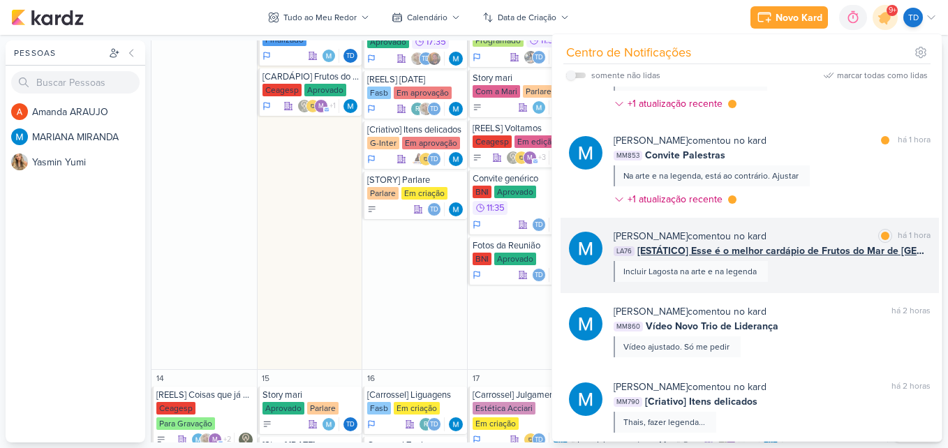
click at [832, 224] on div "[PERSON_NAME] comentou no kard marcar como lida há 1 hora LA76 [ESTÁTICO] Esse …" at bounding box center [749, 255] width 378 height 75
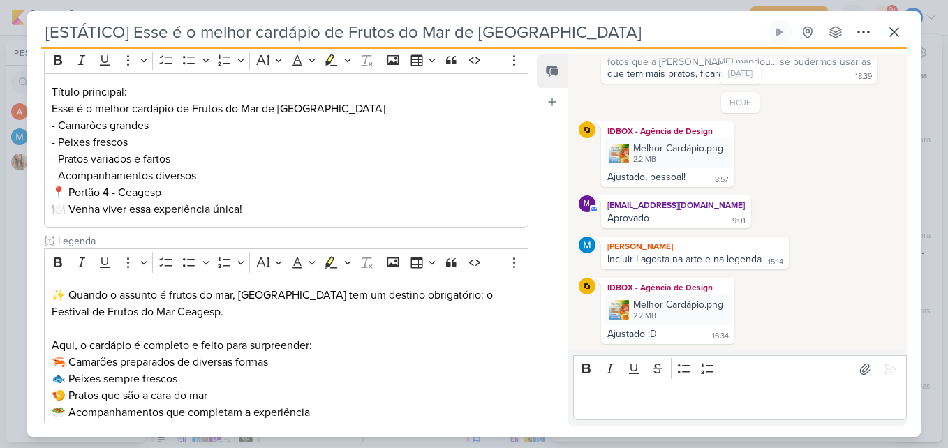
scroll to position [0, 0]
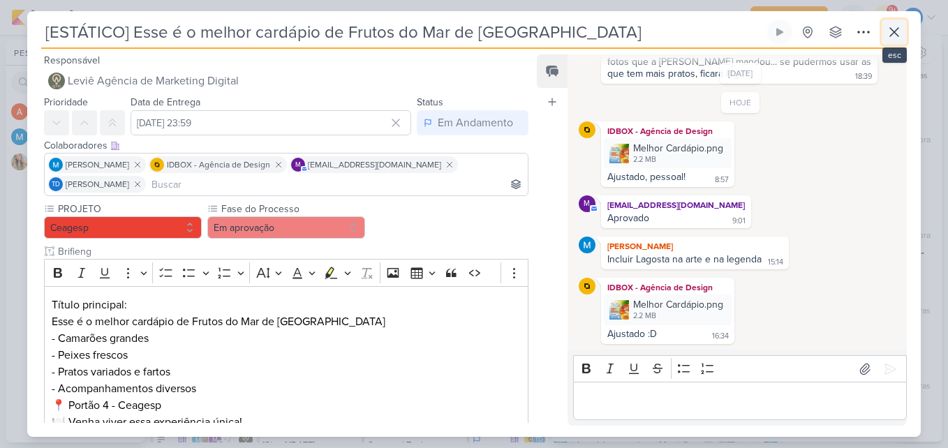
click at [891, 34] on icon at bounding box center [894, 32] width 8 height 8
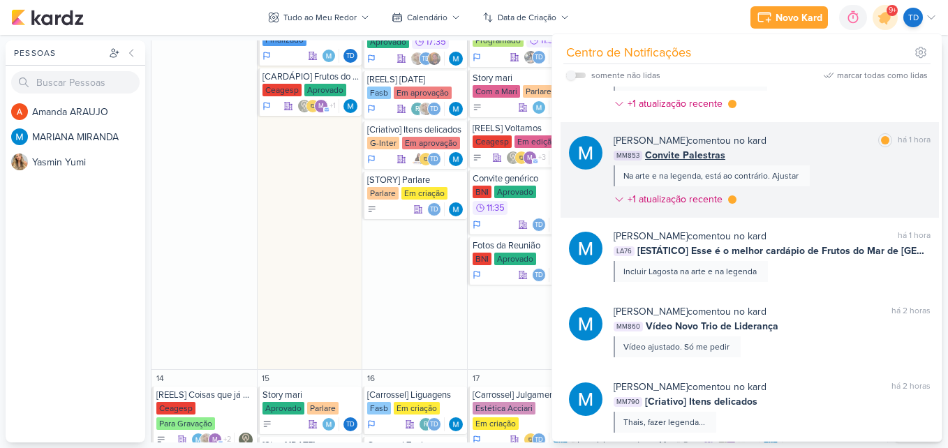
click at [821, 163] on div "[PERSON_NAME] comentou no kard marcar como lida há 1 hora MM853 Convite Palestr…" at bounding box center [771, 172] width 317 height 79
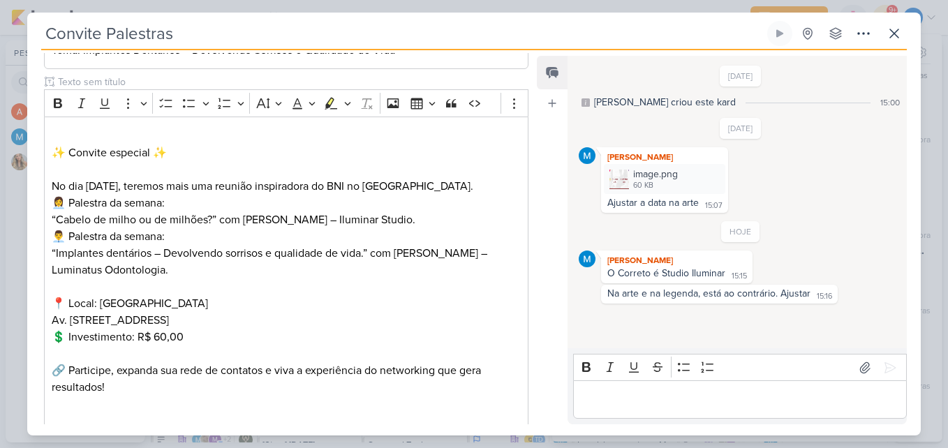
scroll to position [320, 0]
click at [366, 220] on p "👩‍💼 Palestra da semana: “Cabelo de milho ou de milhões?” com [PERSON_NAME] – Il…" at bounding box center [286, 211] width 469 height 33
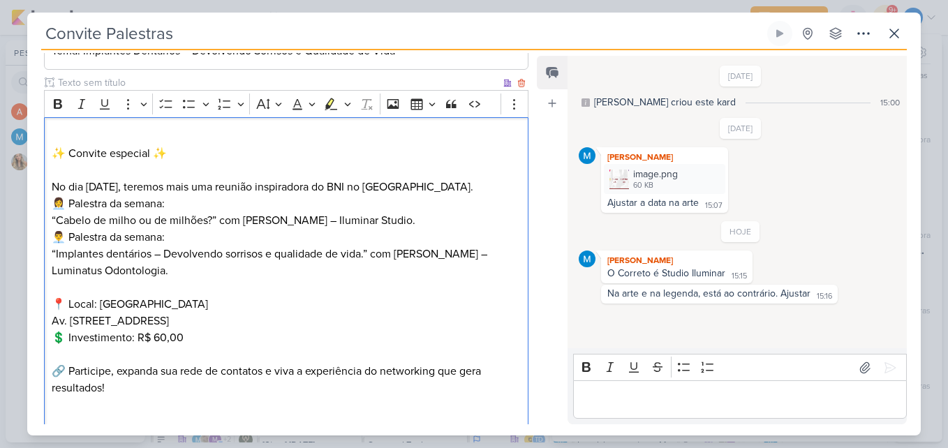
click at [370, 219] on p "👩‍💼 Palestra da semana: “Cabelo de milho ou de milhões?” com [PERSON_NAME] – Il…" at bounding box center [286, 211] width 469 height 33
click at [361, 218] on p "👩‍💼 Palestra da semana: “Cabelo de milho ou de milhões?” com [PERSON_NAME] – St…" at bounding box center [286, 211] width 469 height 33
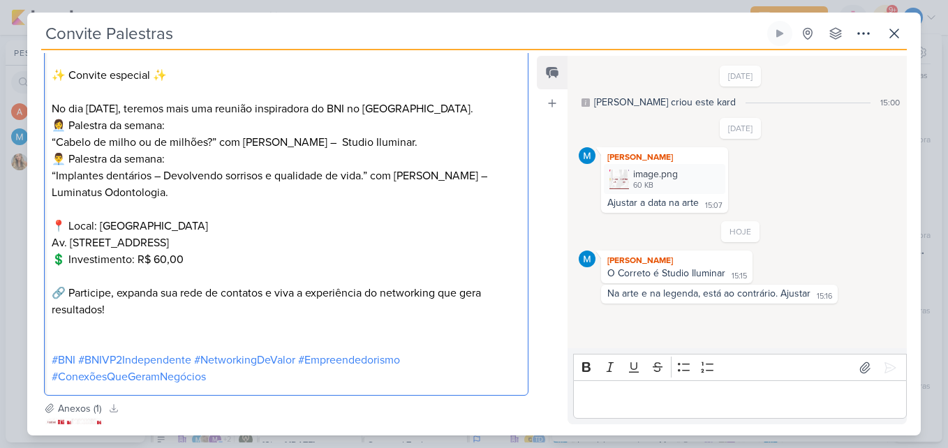
scroll to position [528, 0]
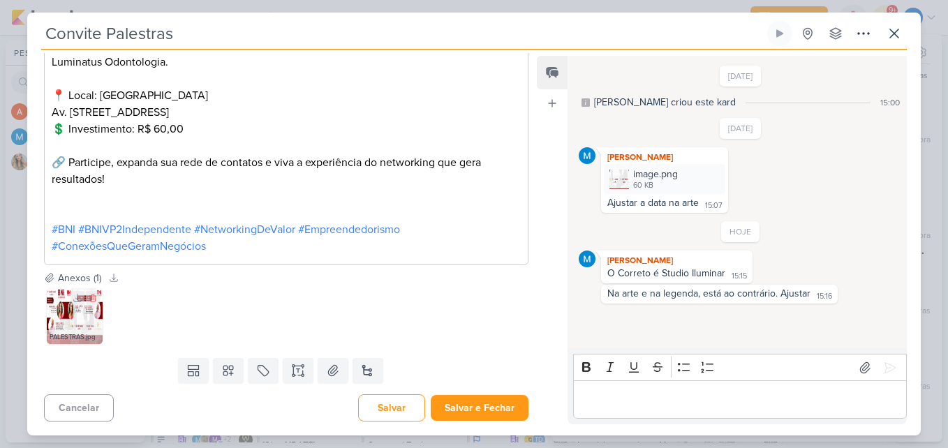
click at [73, 320] on img at bounding box center [75, 316] width 56 height 56
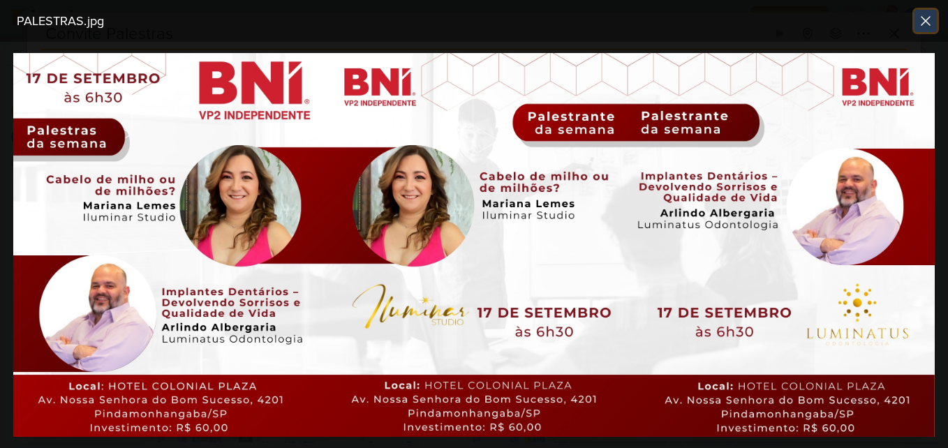
click at [925, 26] on icon at bounding box center [925, 21] width 17 height 17
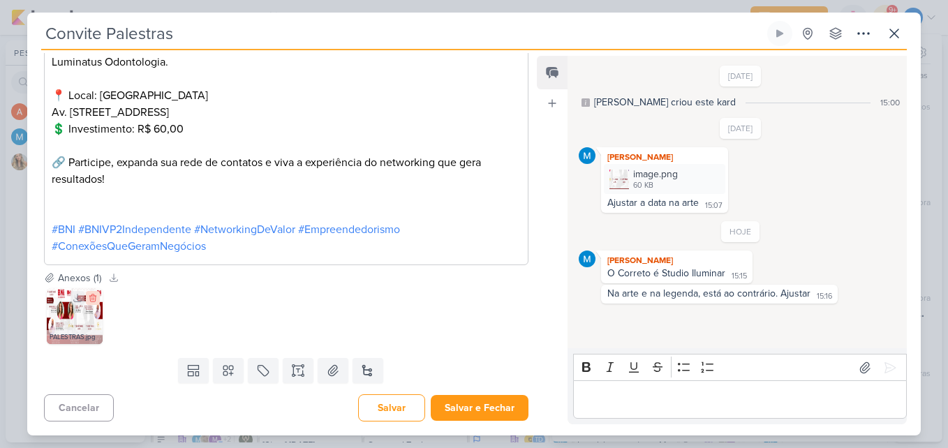
click at [94, 297] on icon at bounding box center [92, 298] width 6 height 8
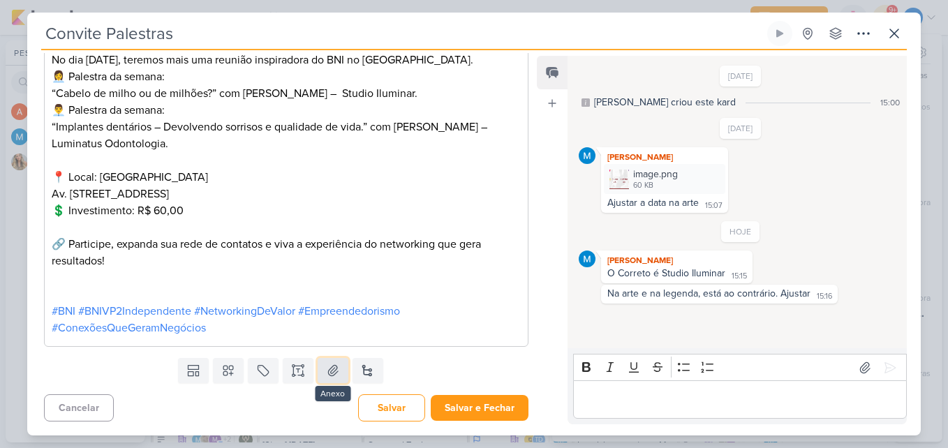
click at [331, 371] on icon at bounding box center [333, 371] width 14 height 14
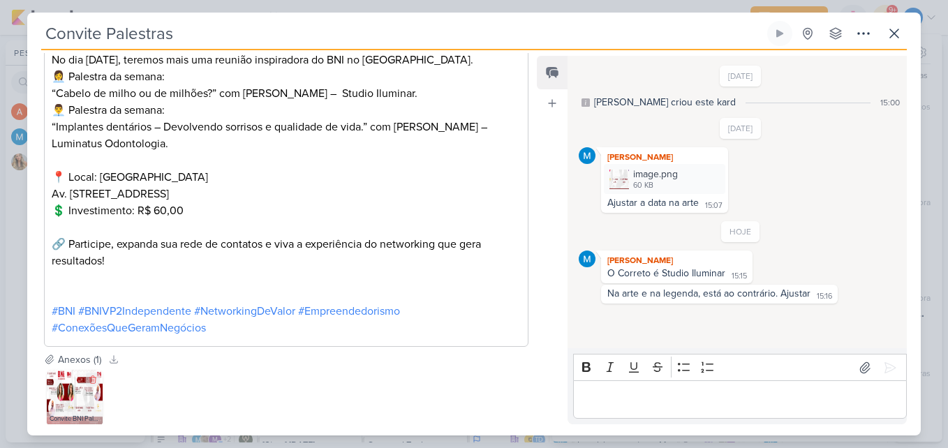
click at [69, 412] on div "Convite BNI Palestrantes (2).jpg" at bounding box center [75, 419] width 56 height 14
click at [73, 400] on img at bounding box center [75, 398] width 56 height 56
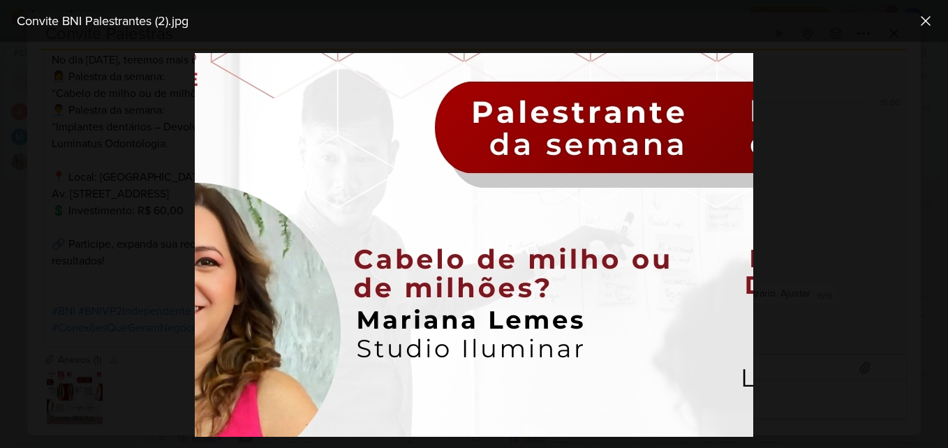
scroll to position [96, 994]
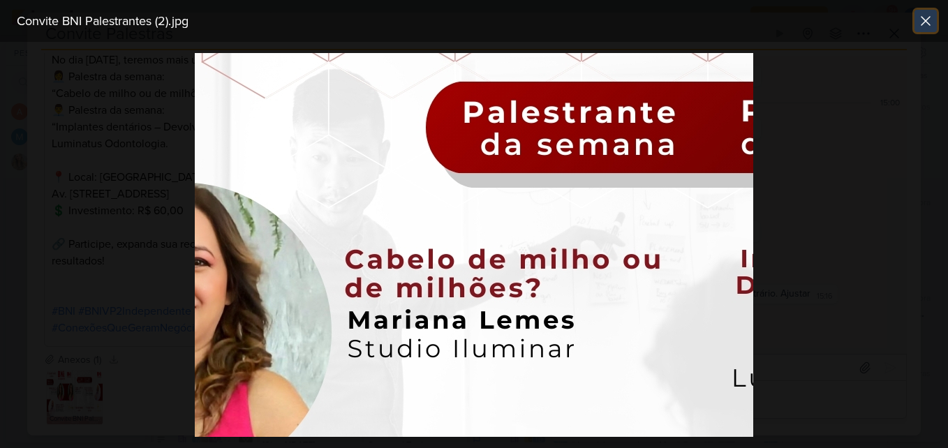
click at [925, 21] on icon at bounding box center [925, 21] width 8 height 8
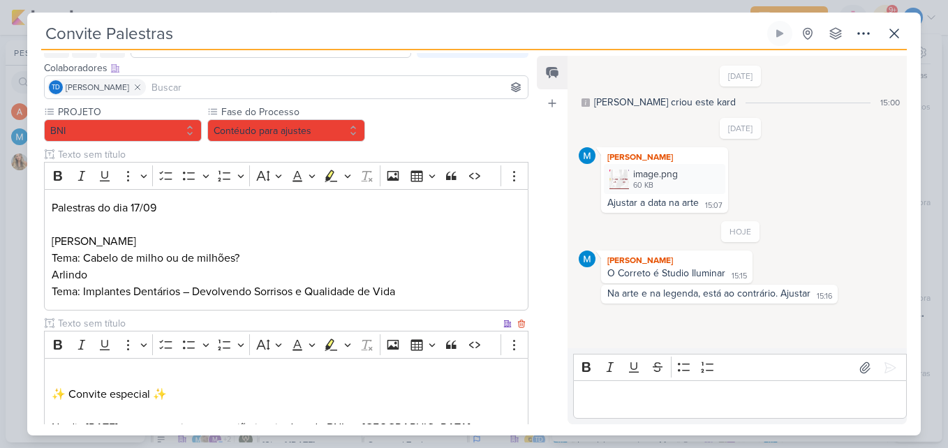
scroll to position [0, 0]
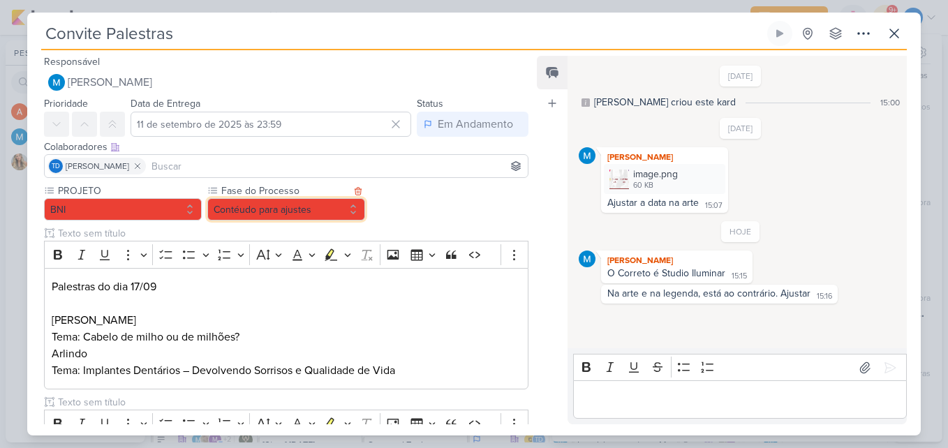
click at [309, 213] on button "Contéudo para ajustes" at bounding box center [286, 209] width 158 height 22
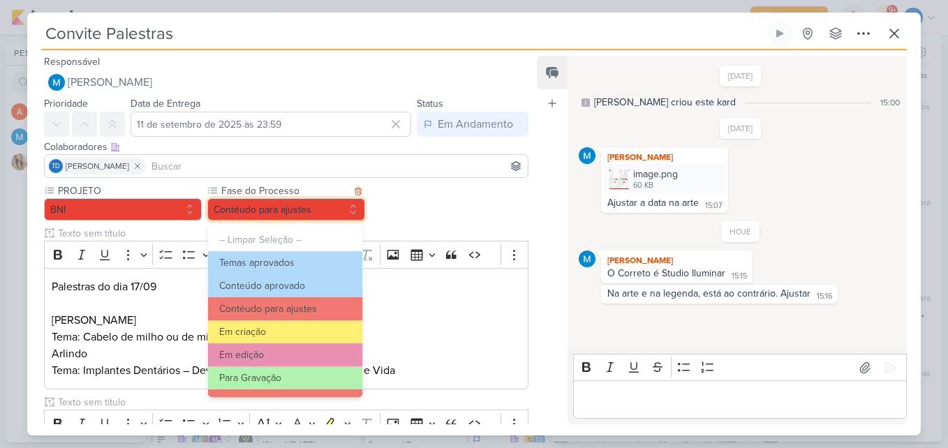
scroll to position [135, 0]
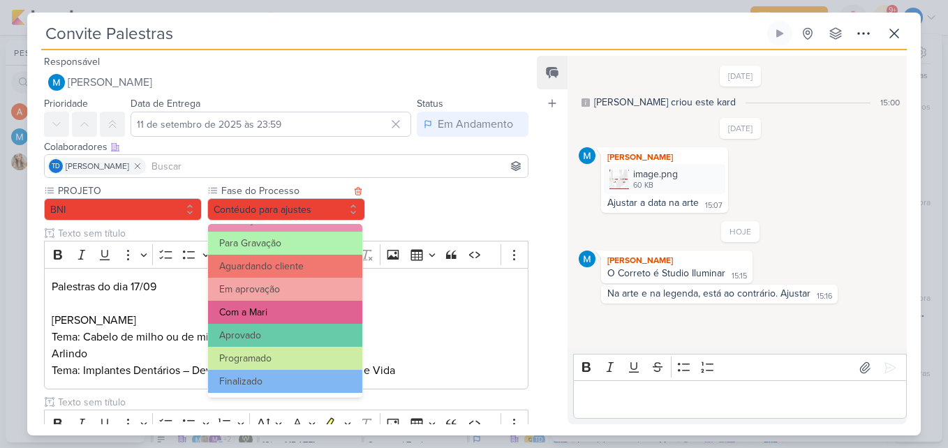
click at [288, 311] on button "Com a Mari" at bounding box center [285, 312] width 154 height 23
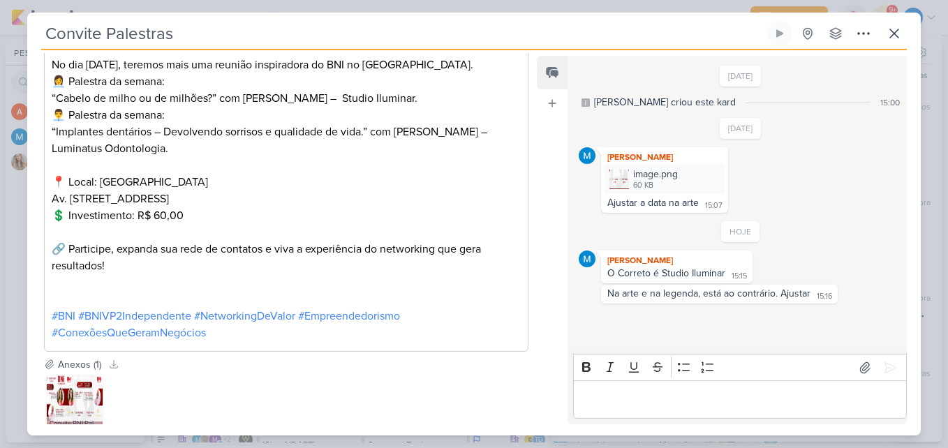
scroll to position [528, 0]
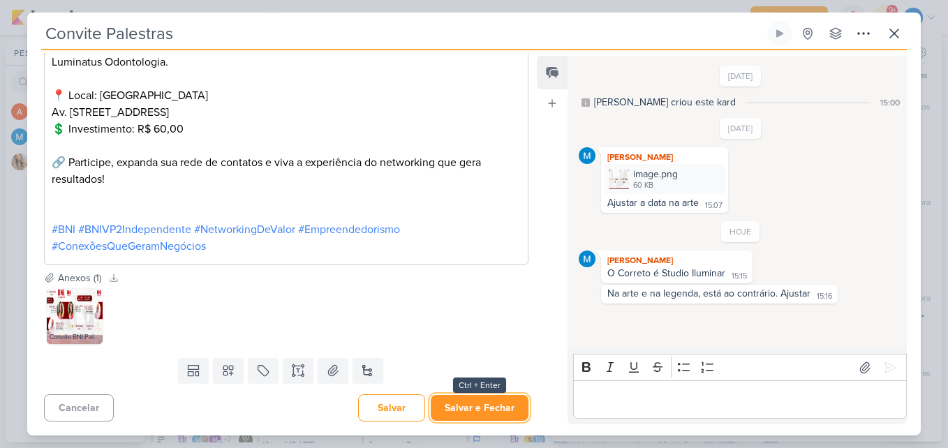
click at [481, 405] on button "Salvar e Fechar" at bounding box center [480, 408] width 98 height 26
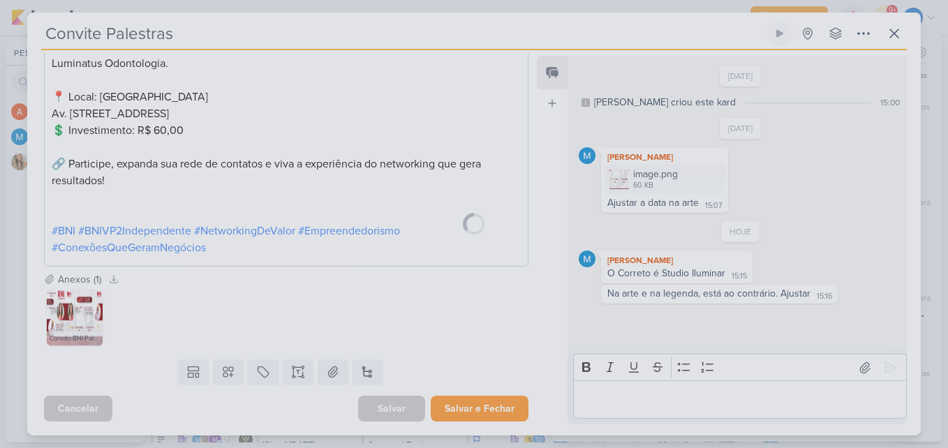
scroll to position [527, 0]
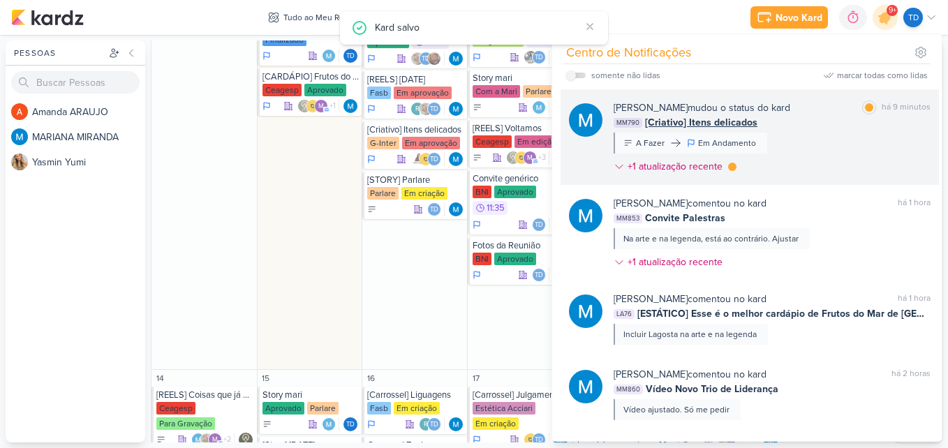
click at [818, 129] on div "MM790 [Criativo] Itens delicados" at bounding box center [771, 122] width 317 height 15
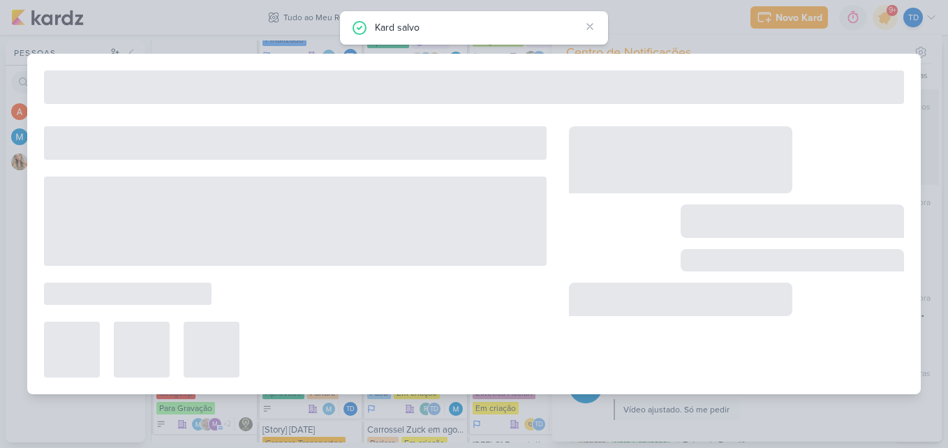
type input "[Criativo] Itens delicados"
type input "[DATE] 23:59"
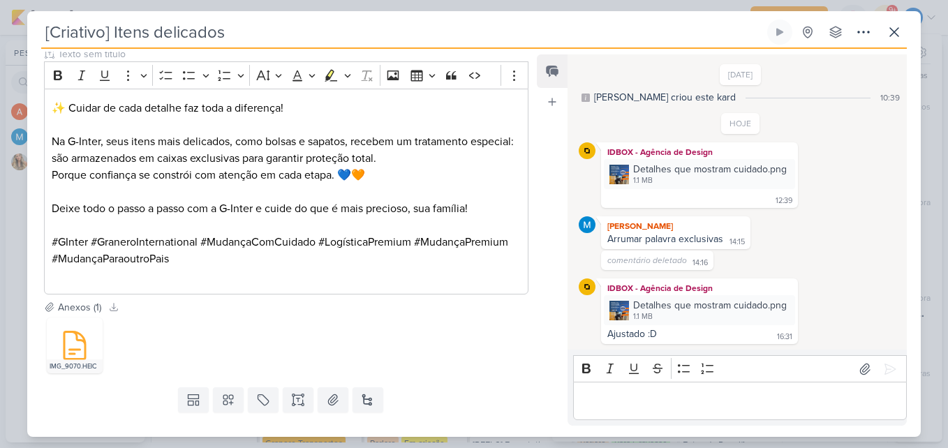
scroll to position [374, 0]
click at [887, 39] on icon at bounding box center [894, 32] width 17 height 17
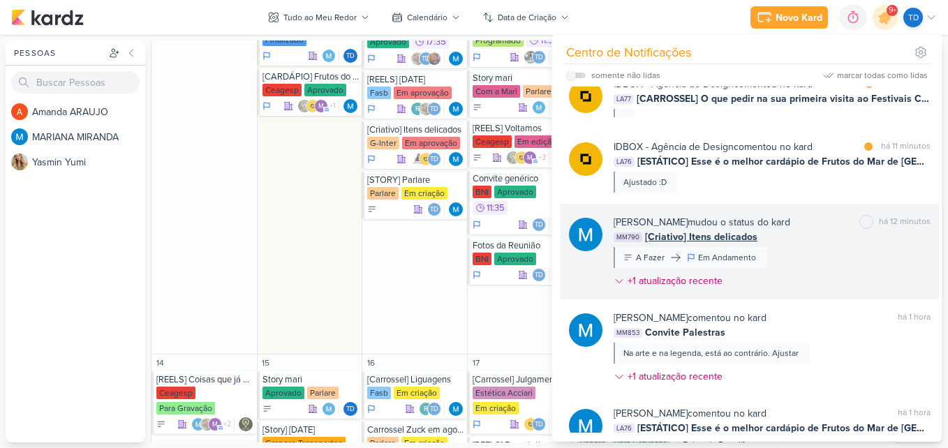
scroll to position [20, 0]
click at [799, 181] on div "IDBOX - Agência de Design comentou no kard marcar como lida há 11 minutos LA76 …" at bounding box center [771, 166] width 317 height 53
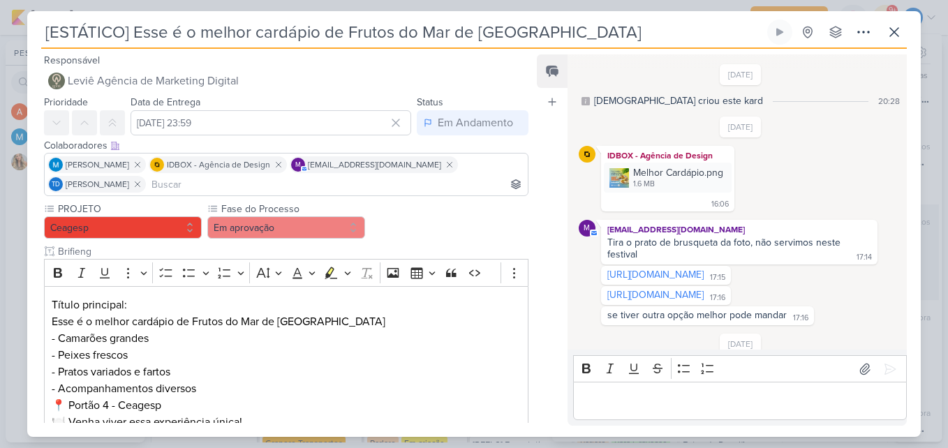
scroll to position [407, 0]
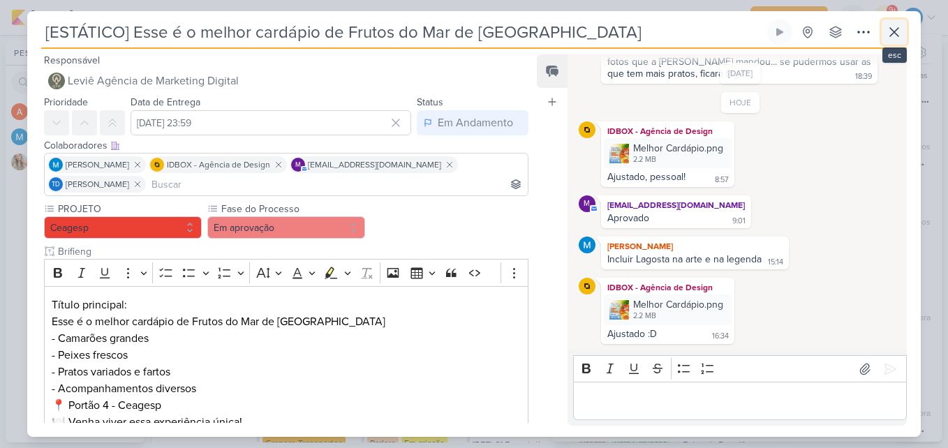
click at [895, 36] on icon at bounding box center [894, 32] width 17 height 17
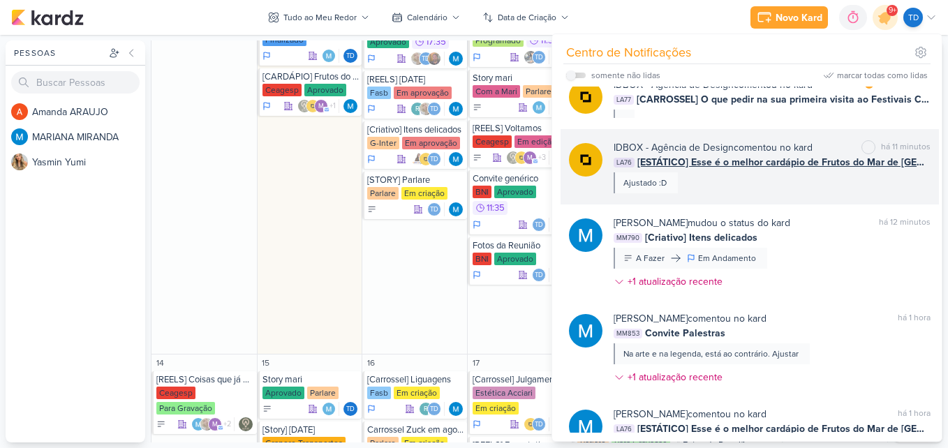
scroll to position [0, 0]
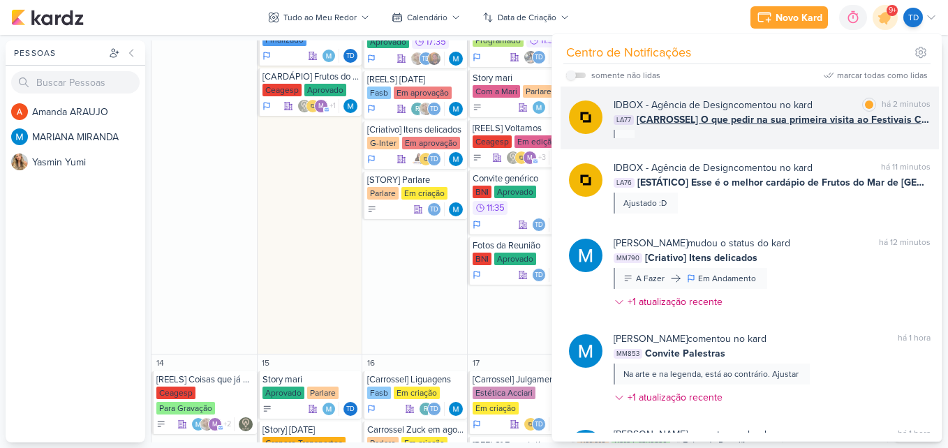
click at [801, 141] on div "IDBOX - Agência de Design comentou no kard marcar como lida há 2 minutos LA77 […" at bounding box center [749, 118] width 378 height 63
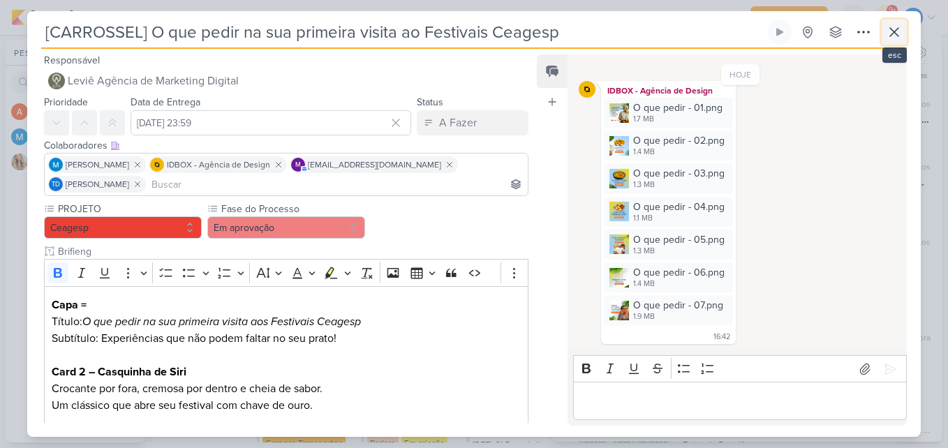
click at [899, 43] on button at bounding box center [893, 32] width 25 height 25
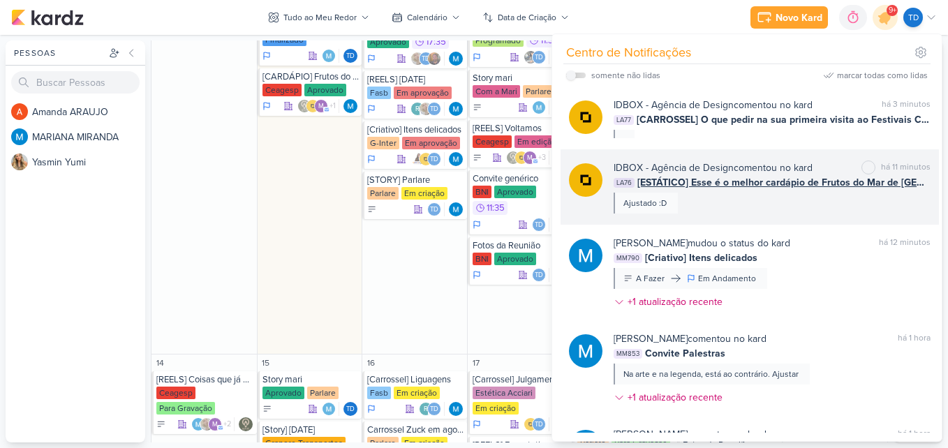
click at [765, 165] on div "IDBOX - Agência de Design comentou no kard" at bounding box center [712, 167] width 199 height 15
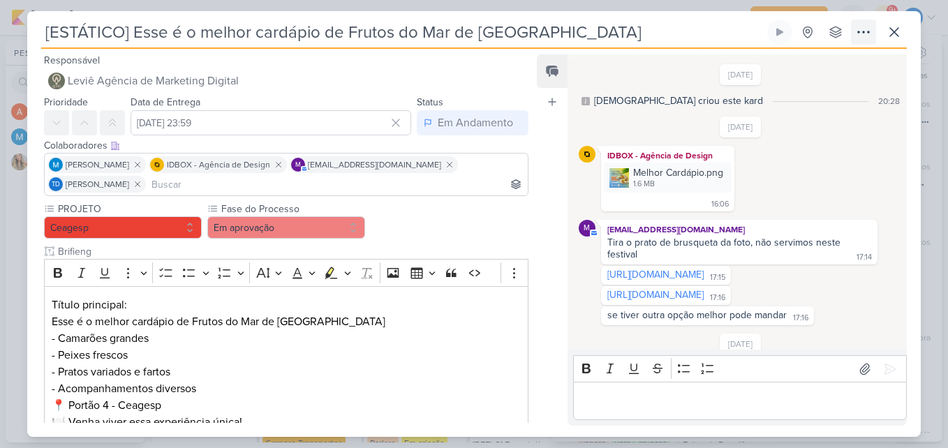
scroll to position [407, 0]
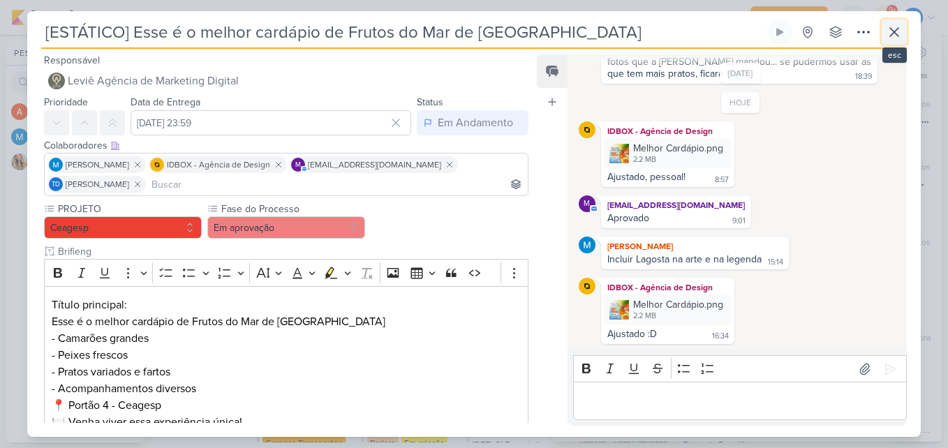
click at [892, 33] on icon at bounding box center [894, 32] width 8 height 8
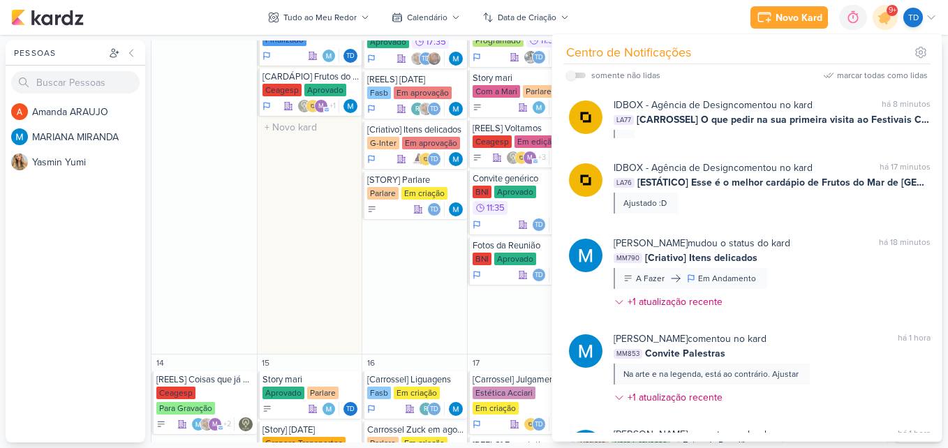
click at [321, 191] on div "8 [STORY] [GEOGRAPHIC_DATA] Granero Transportes Finalizado Td" at bounding box center [309, 137] width 105 height 434
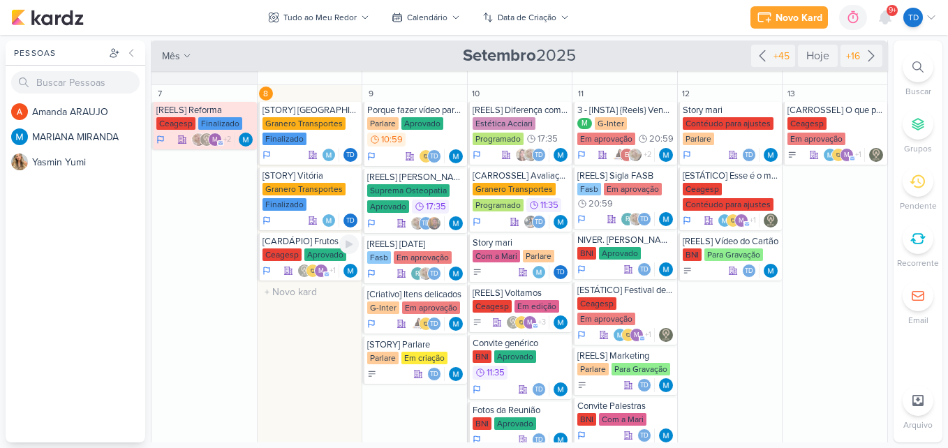
scroll to position [284, 0]
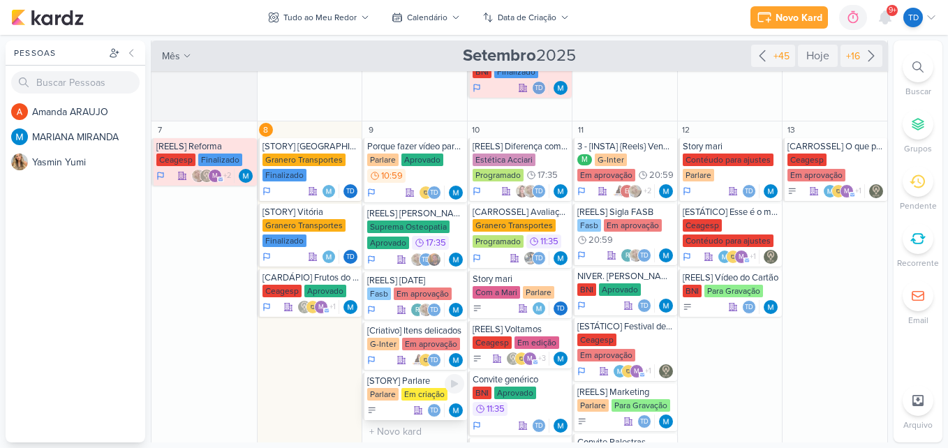
click at [391, 386] on div "[STORY] Parlare" at bounding box center [415, 380] width 97 height 11
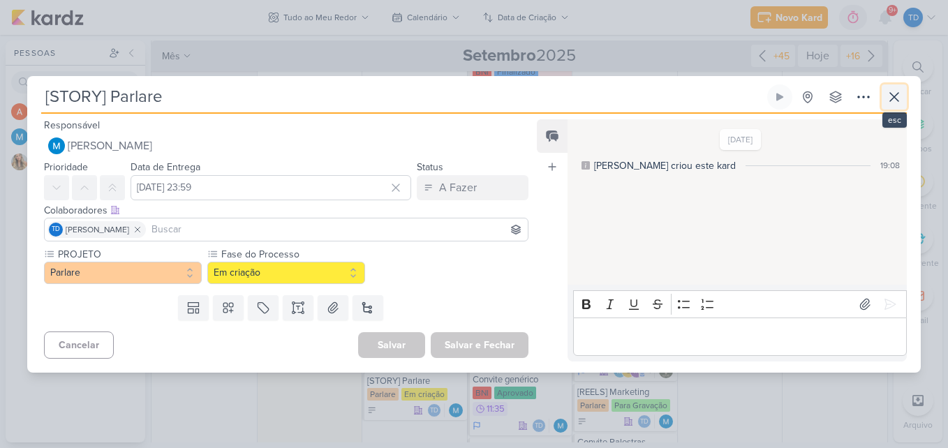
click at [898, 97] on icon at bounding box center [894, 97] width 17 height 17
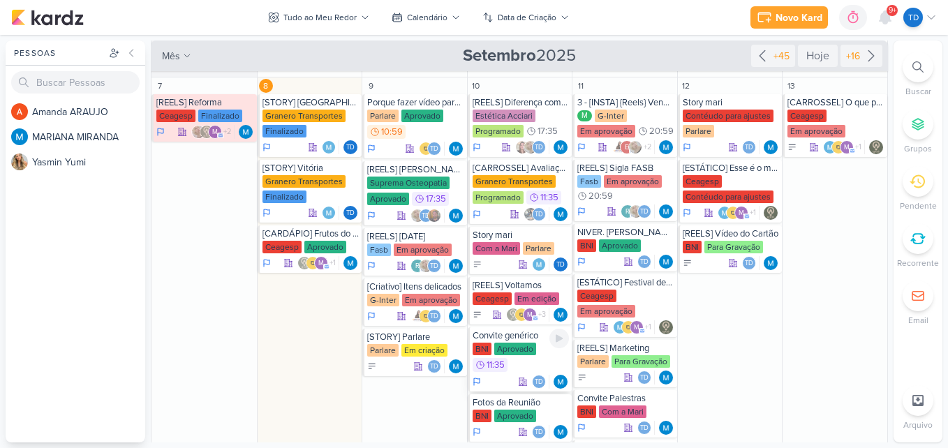
scroll to position [329, 0]
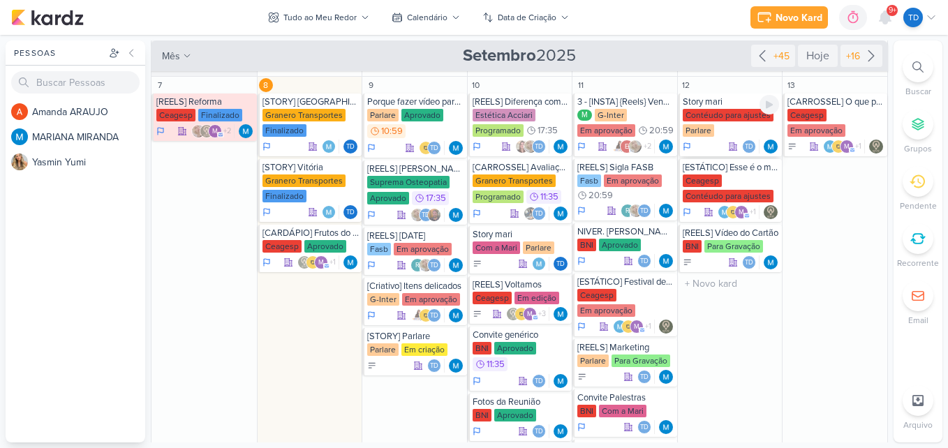
click at [726, 121] on div "Contéudo para ajustes [GEOGRAPHIC_DATA]" at bounding box center [730, 123] width 97 height 29
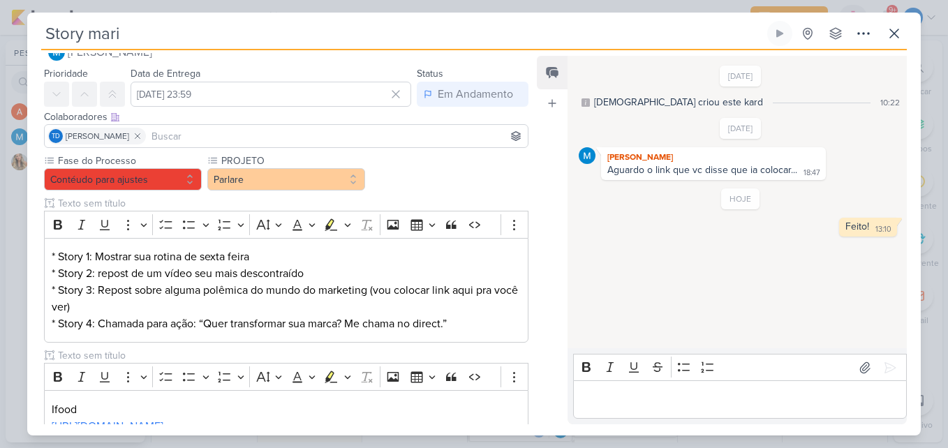
scroll to position [29, 0]
click at [195, 172] on button "Contéudo para ajustes" at bounding box center [123, 180] width 158 height 22
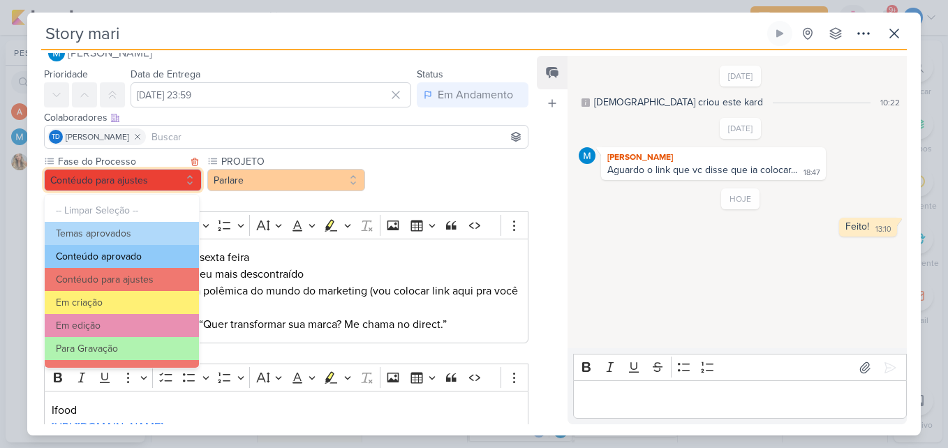
scroll to position [135, 0]
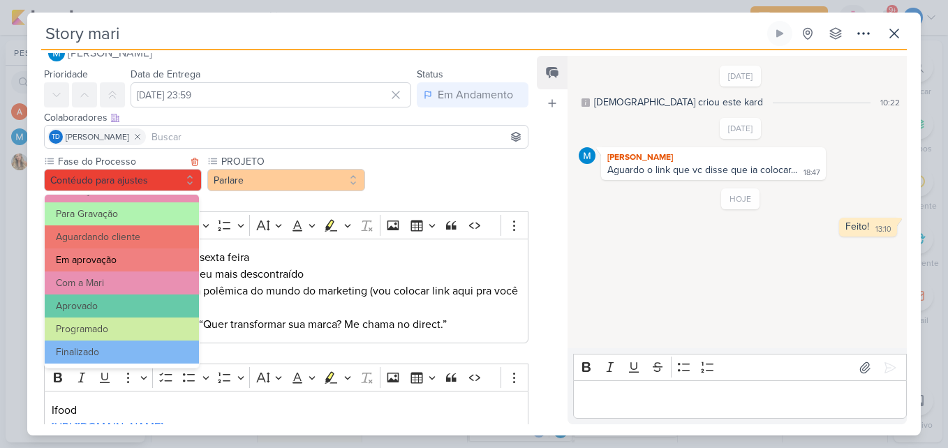
click at [129, 269] on button "Em aprovação" at bounding box center [122, 259] width 154 height 23
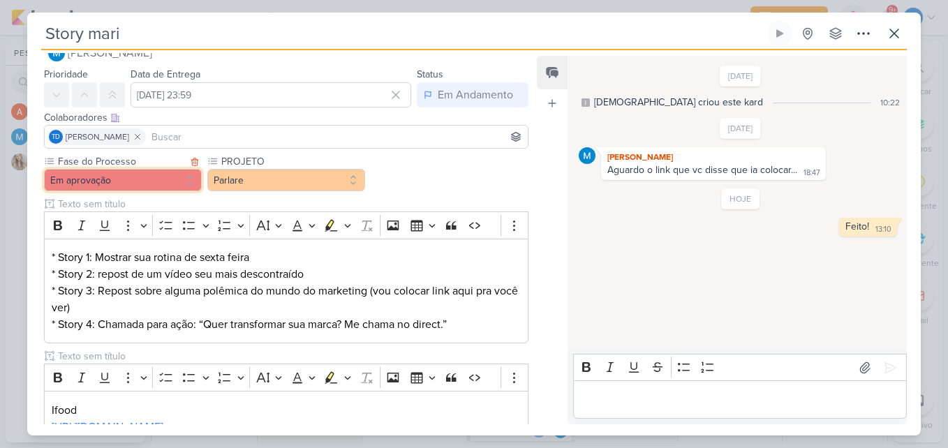
click at [165, 184] on button "Em aprovação" at bounding box center [123, 180] width 158 height 22
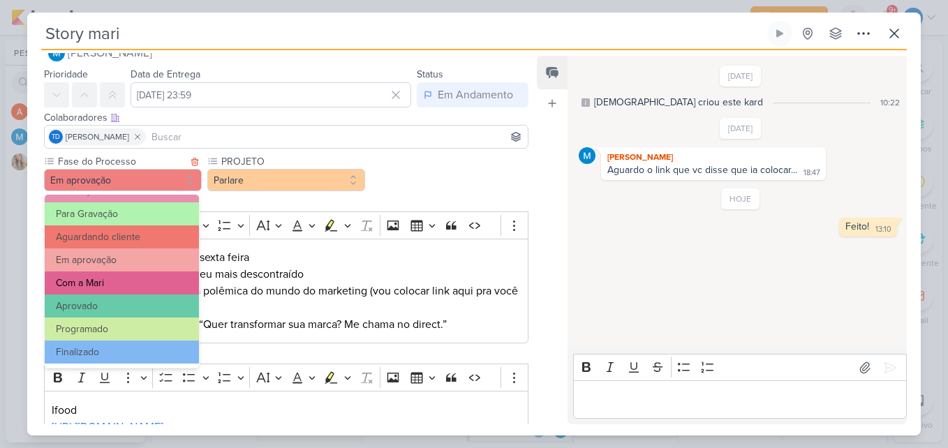
click at [124, 282] on button "Com a Mari" at bounding box center [122, 282] width 154 height 23
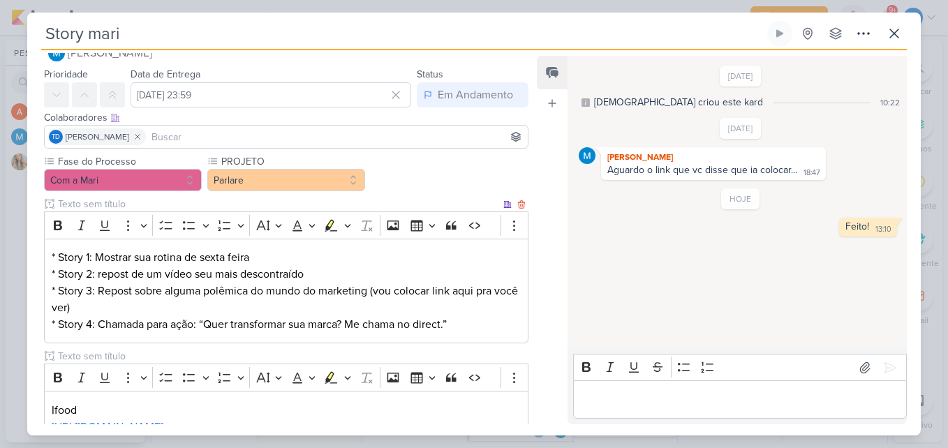
scroll to position [229, 0]
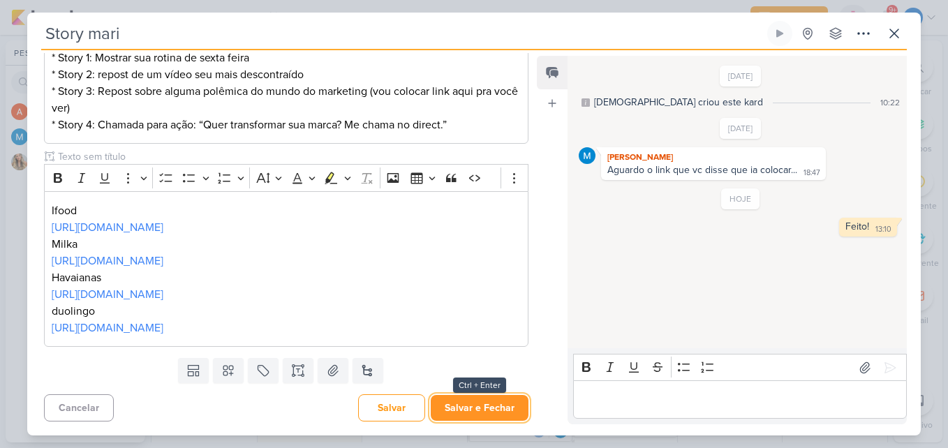
click at [472, 404] on button "Salvar e Fechar" at bounding box center [480, 408] width 98 height 26
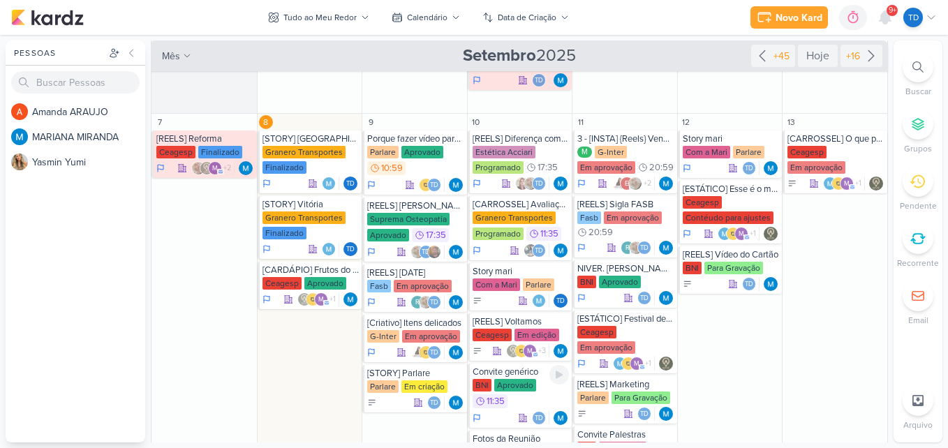
scroll to position [294, 0]
